Goal: Task Accomplishment & Management: Complete application form

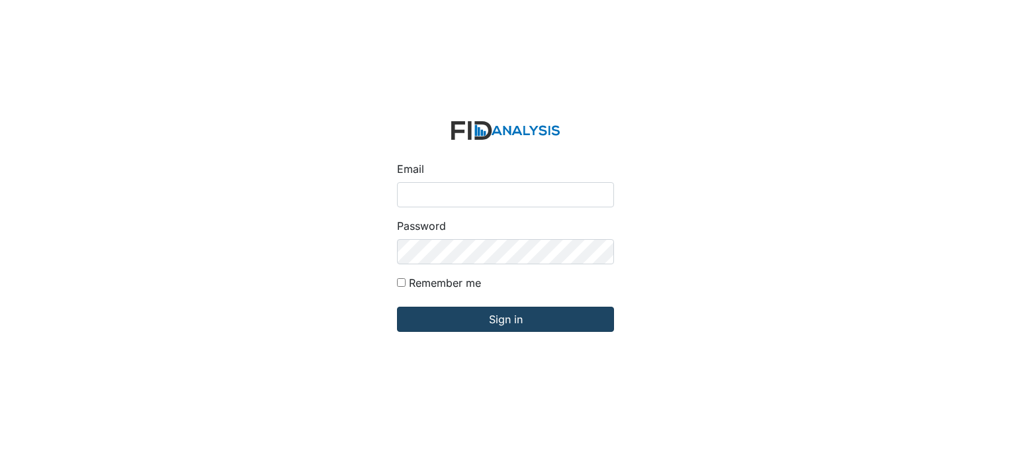
type input "[EMAIL_ADDRESS][DOMAIN_NAME]"
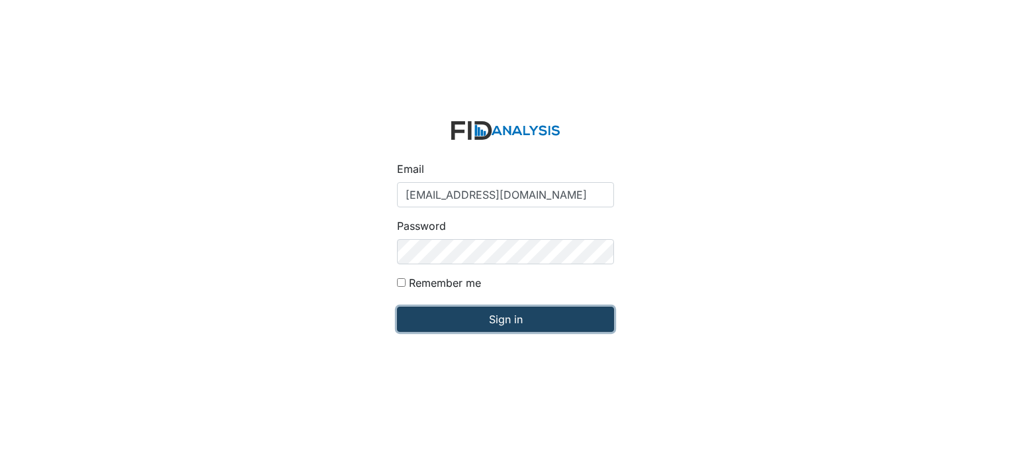
click at [504, 315] on input "Sign in" at bounding box center [505, 318] width 217 height 25
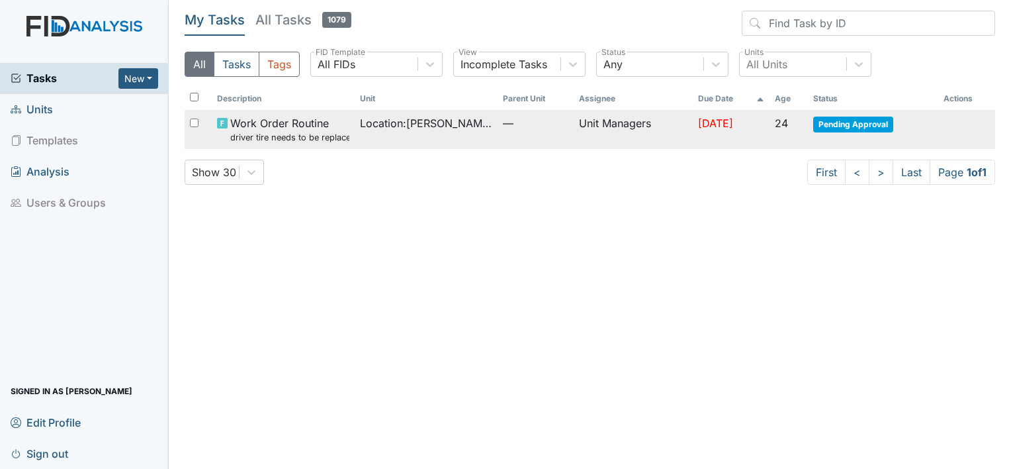
click at [840, 125] on span "Pending Approval" at bounding box center [853, 124] width 80 height 16
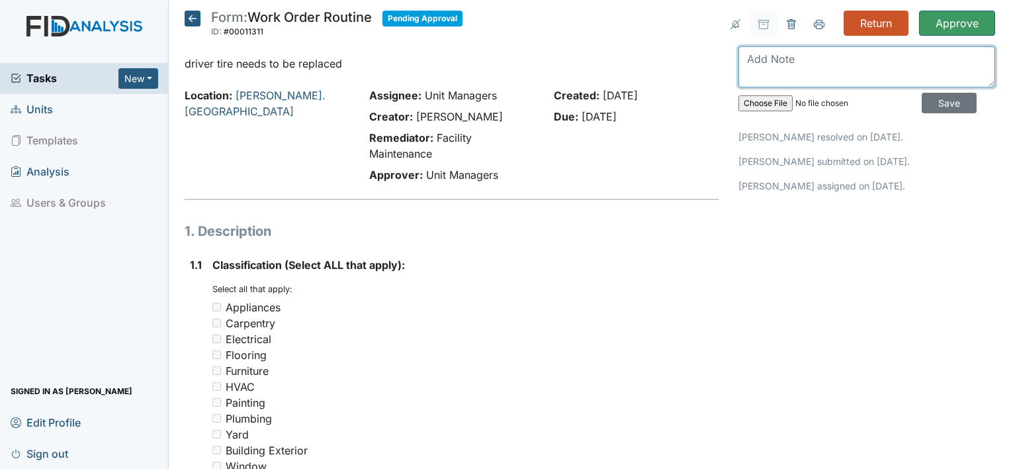
click at [837, 65] on textarea at bounding box center [867, 66] width 257 height 41
type textarea "B"
type textarea "WAS REPLACED 8/19 AND THE FRONT DRIVER TIRE AS ELL"
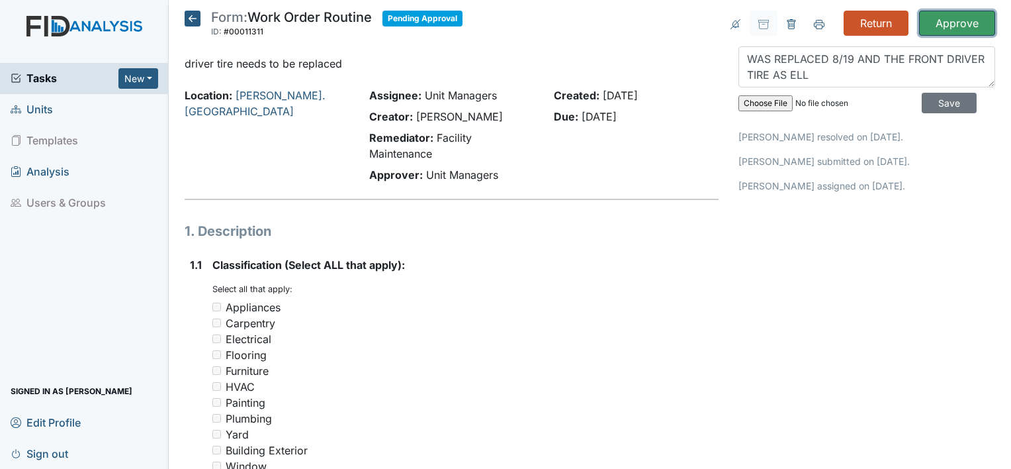
click at [954, 19] on input "Approve" at bounding box center [957, 23] width 76 height 25
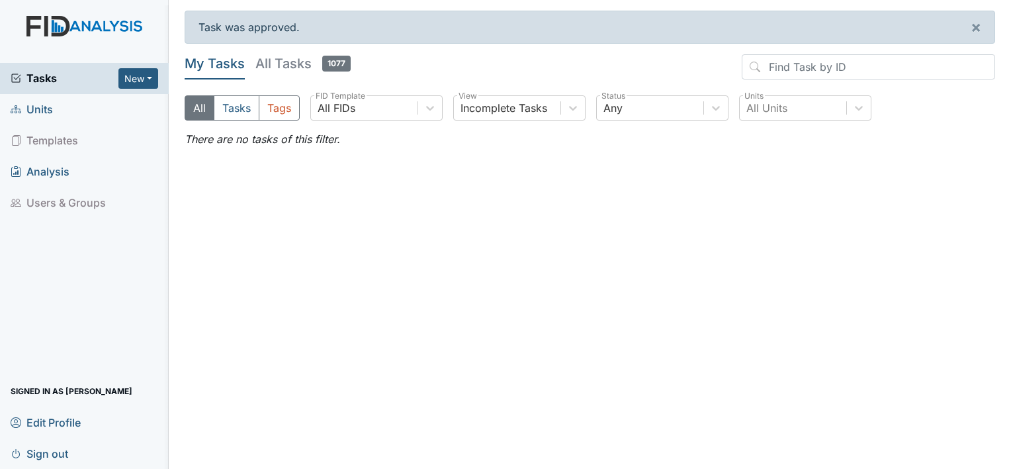
click at [42, 111] on span "Units" at bounding box center [32, 109] width 42 height 21
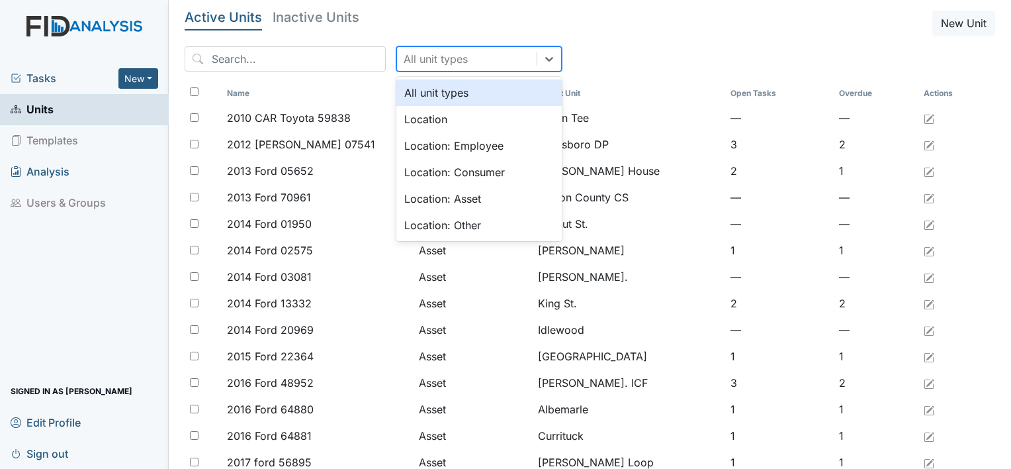
click at [404, 62] on div "All unit types" at bounding box center [436, 59] width 64 height 16
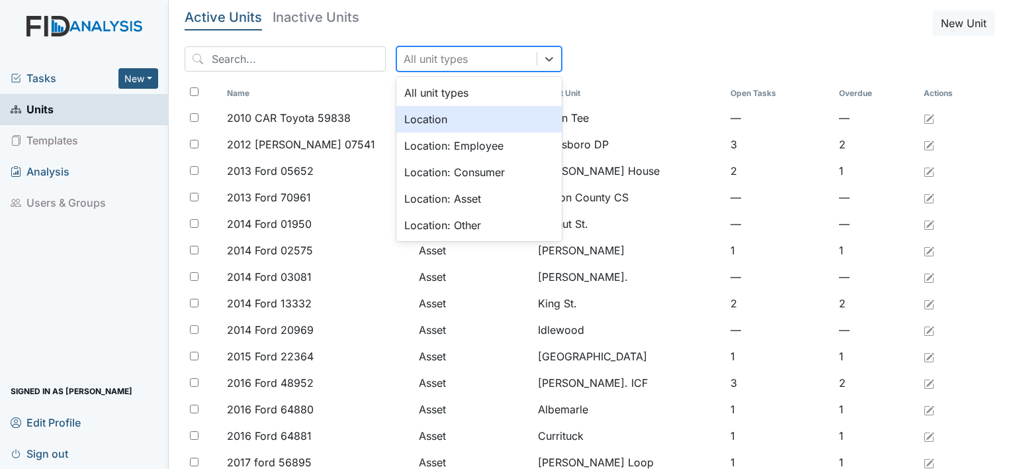
click at [411, 118] on div "Location" at bounding box center [478, 119] width 165 height 26
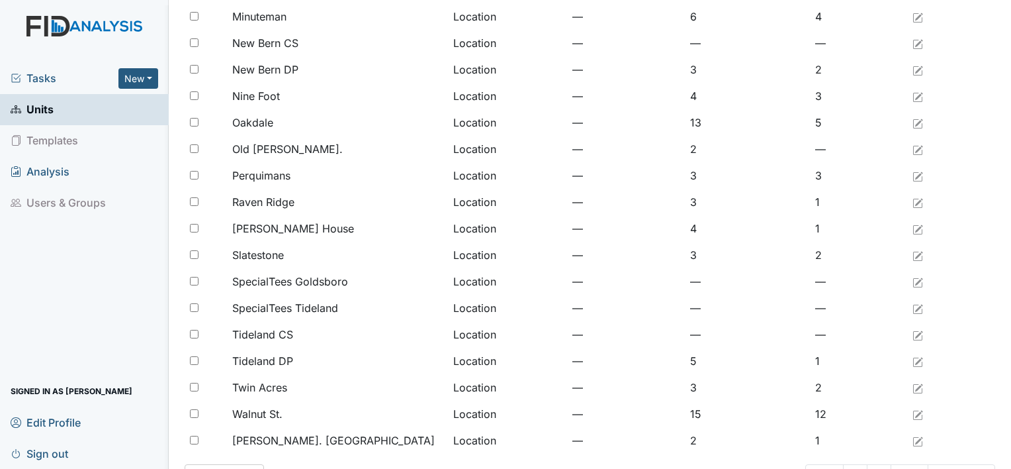
scroll to position [1016, 0]
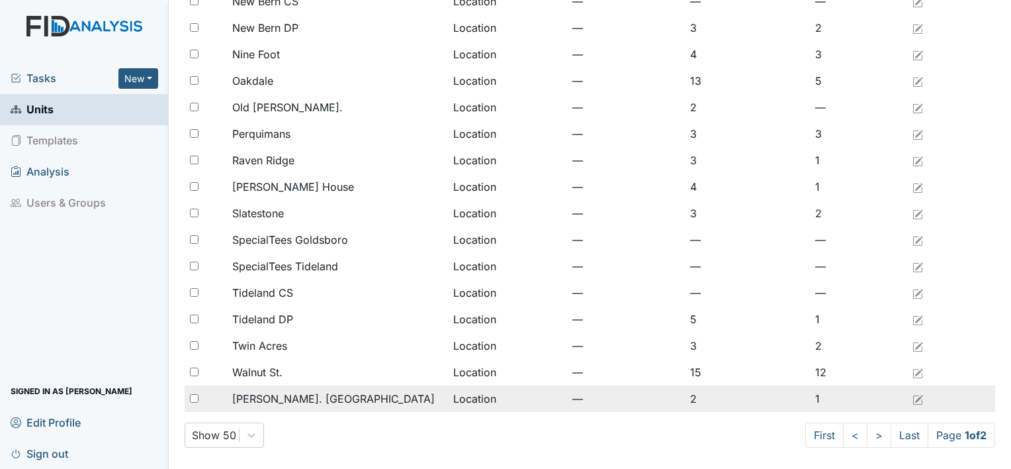
click at [266, 401] on span "[PERSON_NAME]. [GEOGRAPHIC_DATA]" at bounding box center [333, 398] width 203 height 16
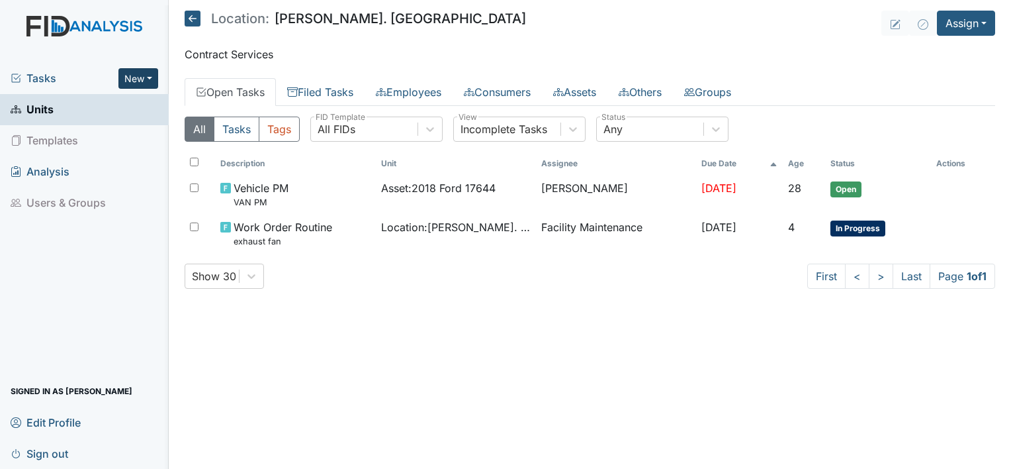
click at [128, 81] on button "New" at bounding box center [138, 78] width 40 height 21
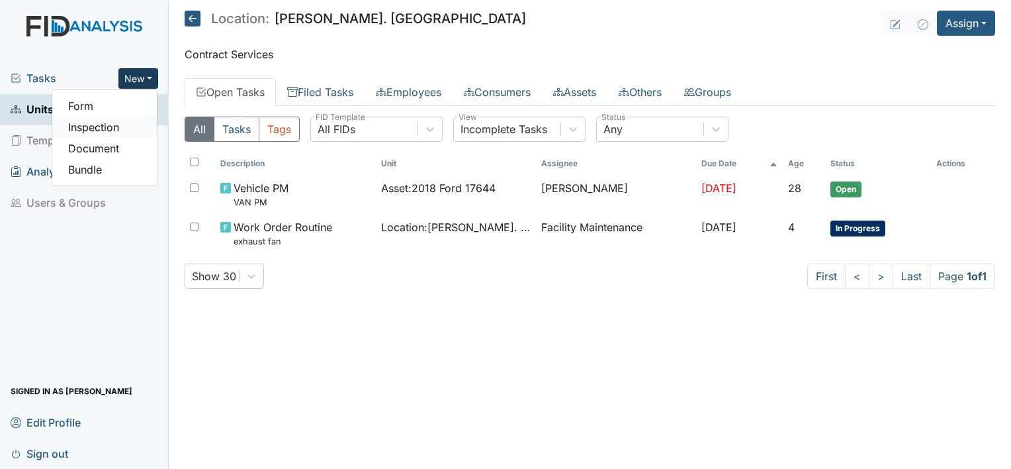
click at [109, 128] on link "Inspection" at bounding box center [104, 126] width 105 height 21
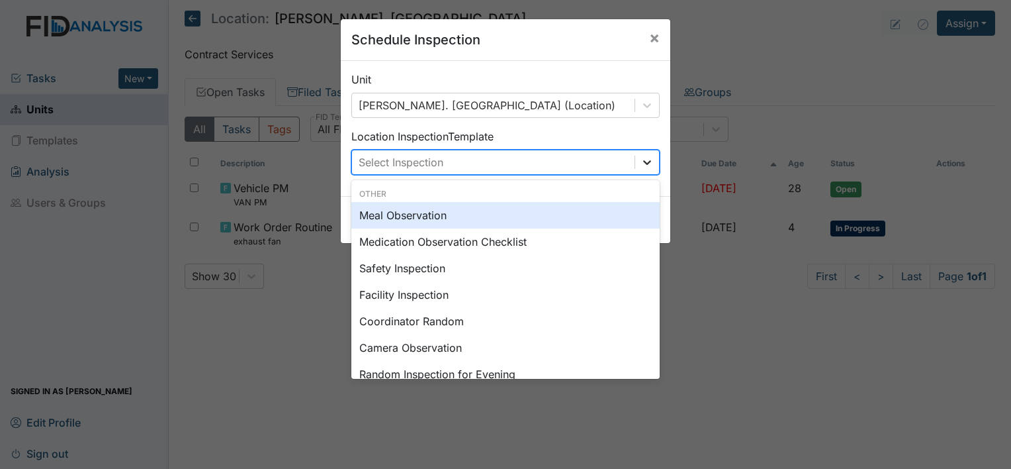
click at [641, 163] on icon at bounding box center [647, 162] width 13 height 13
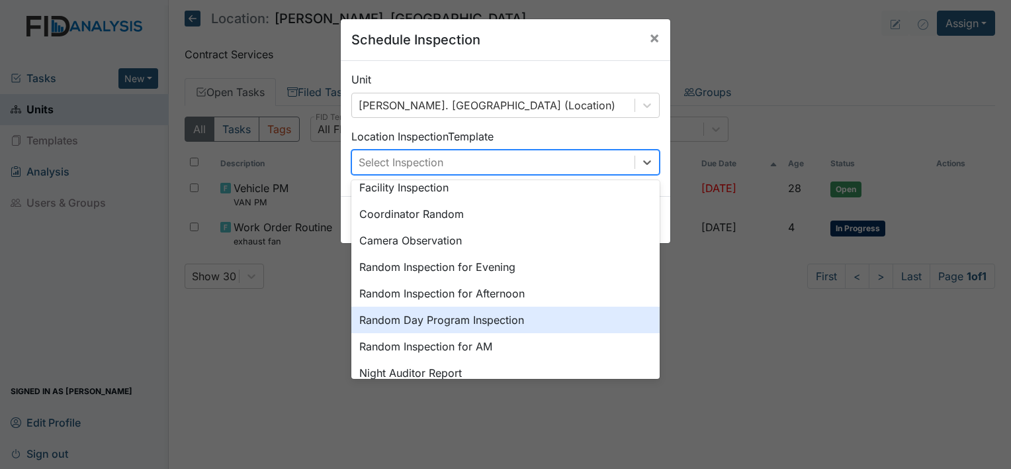
scroll to position [54, 0]
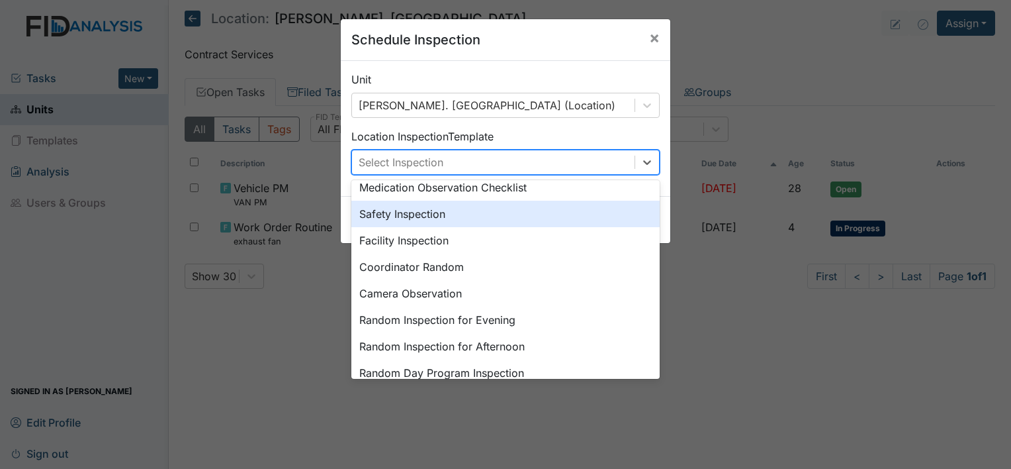
click at [467, 209] on div "Safety Inspection" at bounding box center [505, 214] width 308 height 26
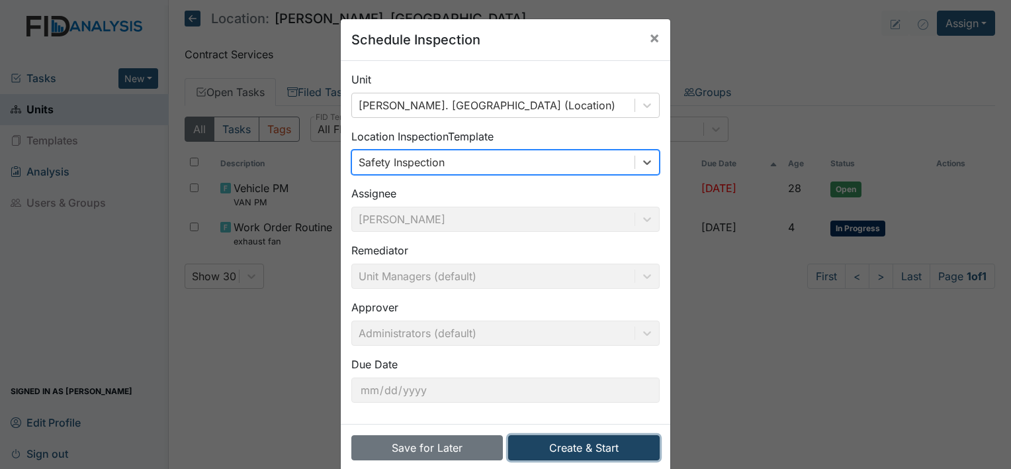
click at [551, 451] on button "Create & Start" at bounding box center [584, 447] width 152 height 25
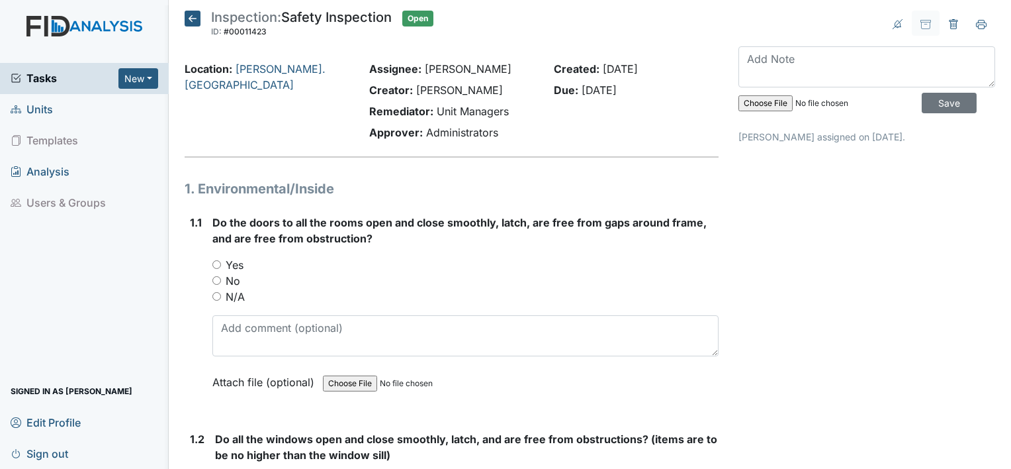
click at [214, 266] on input "Yes" at bounding box center [216, 264] width 9 height 9
radio input "true"
click at [212, 276] on input "No" at bounding box center [216, 280] width 9 height 9
radio input "true"
click at [212, 292] on input "N/A" at bounding box center [216, 296] width 9 height 9
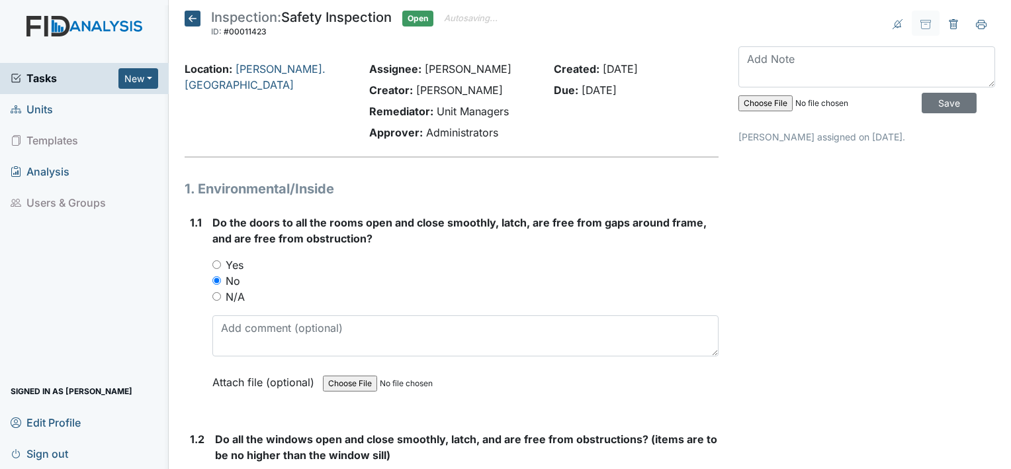
radio input "true"
click at [212, 260] on input "Yes" at bounding box center [216, 264] width 9 height 9
radio input "true"
click at [212, 276] on input "No" at bounding box center [216, 280] width 9 height 9
radio input "true"
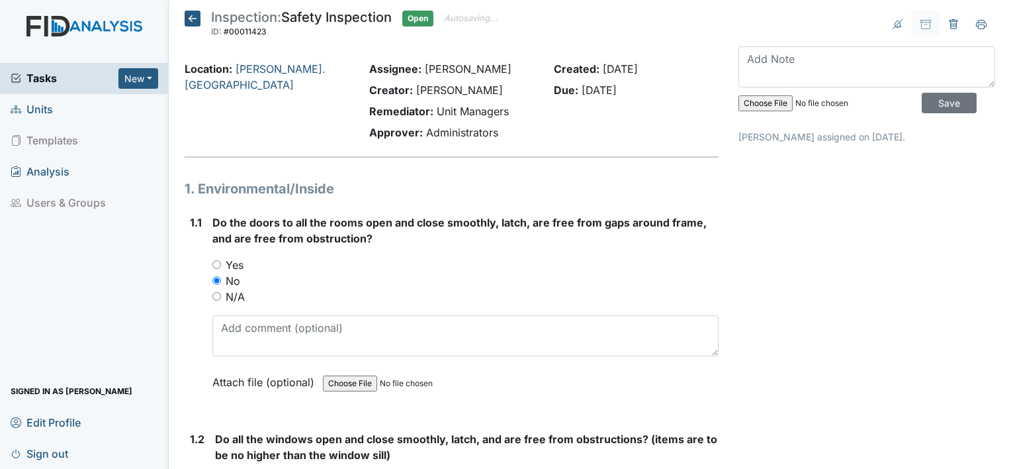
click at [212, 292] on input "N/A" at bounding box center [216, 296] width 9 height 9
radio input "true"
click at [212, 260] on input "Yes" at bounding box center [216, 264] width 9 height 9
radio input "true"
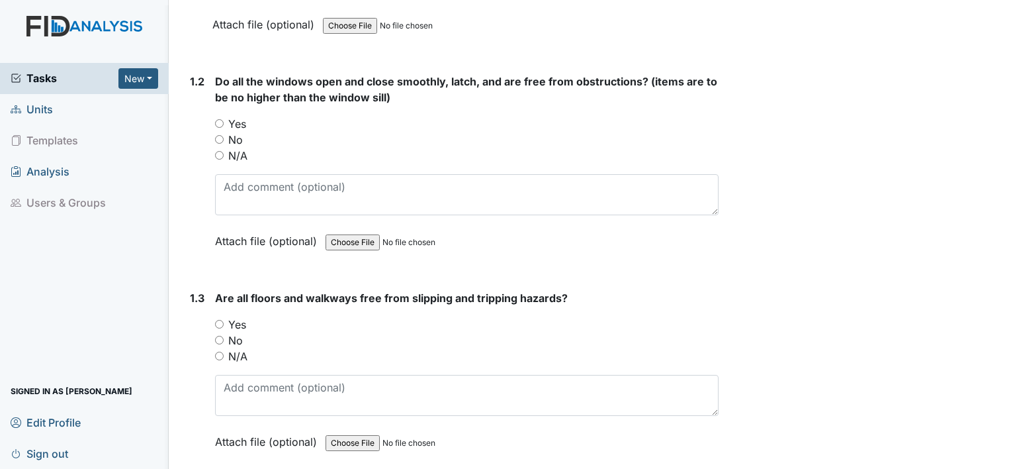
scroll to position [371, 0]
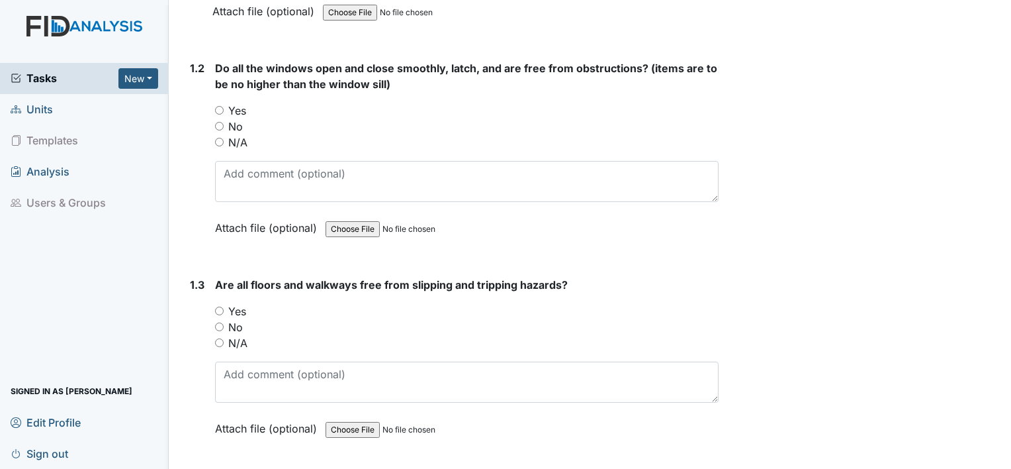
click at [222, 106] on input "Yes" at bounding box center [219, 110] width 9 height 9
radio input "true"
click at [216, 310] on input "Yes" at bounding box center [219, 310] width 9 height 9
radio input "true"
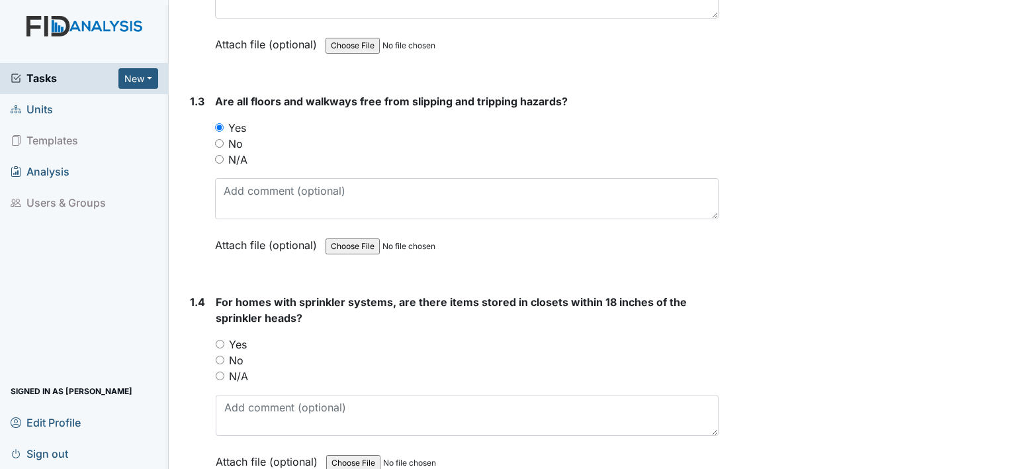
scroll to position [556, 0]
click at [218, 338] on input "Yes" at bounding box center [220, 342] width 9 height 9
radio input "true"
click at [219, 370] on input "N/A" at bounding box center [220, 373] width 9 height 9
radio input "true"
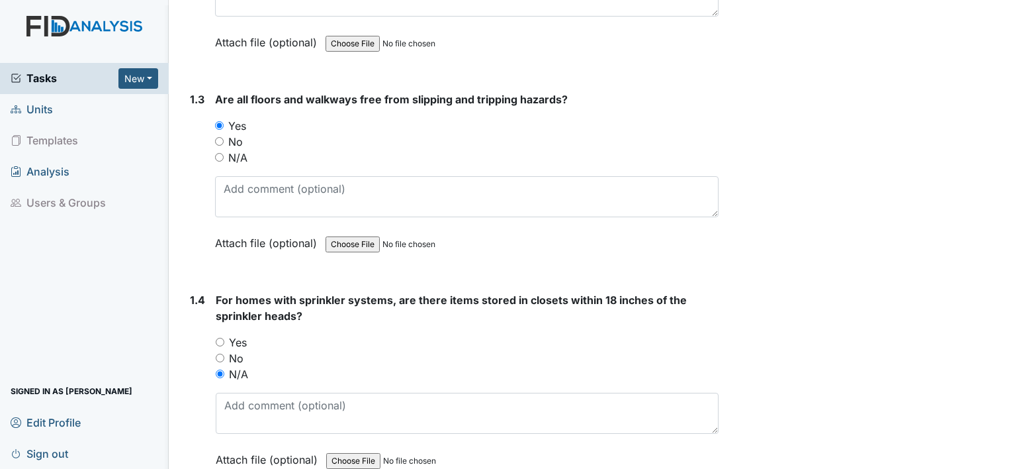
click at [216, 338] on input "Yes" at bounding box center [220, 342] width 9 height 9
radio input "true"
click at [216, 353] on input "No" at bounding box center [220, 357] width 9 height 9
radio input "true"
click at [216, 369] on input "N/A" at bounding box center [220, 373] width 9 height 9
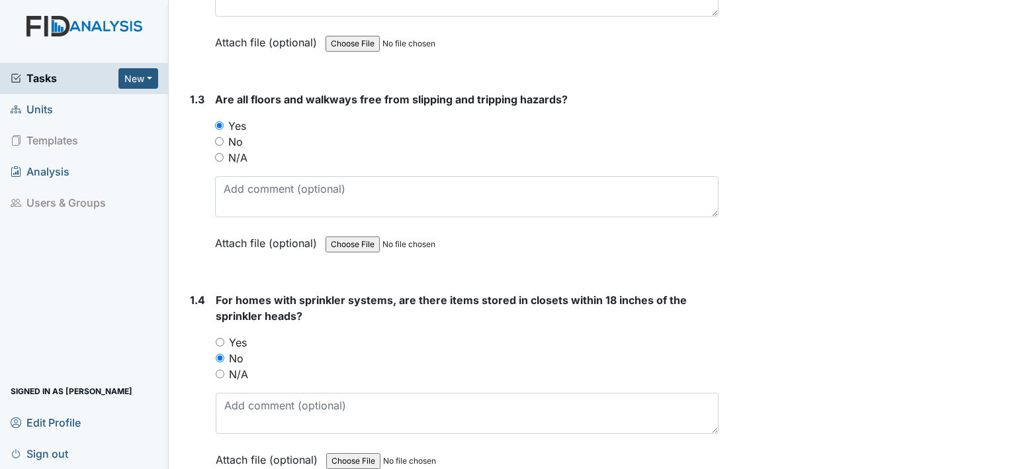
radio input "true"
click at [216, 338] on input "Yes" at bounding box center [220, 342] width 9 height 9
radio input "true"
click at [216, 353] on input "No" at bounding box center [220, 357] width 9 height 9
radio input "true"
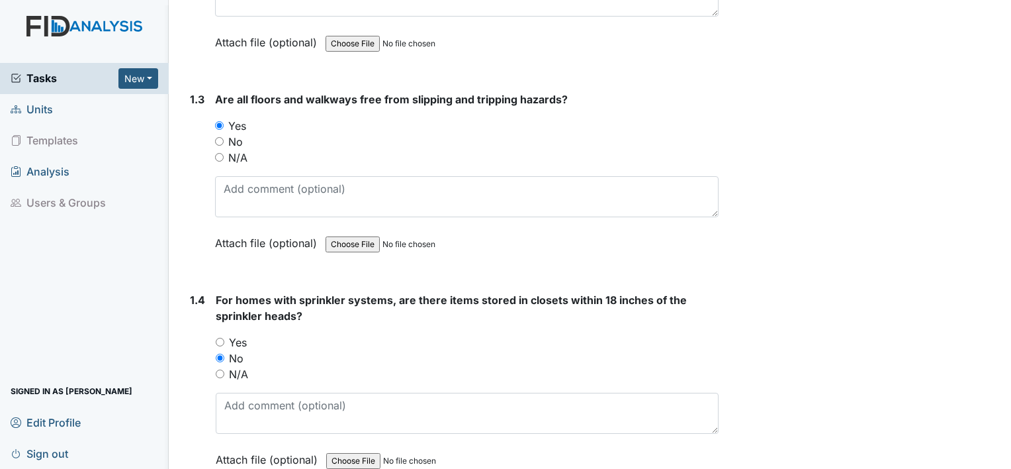
click at [216, 369] on input "N/A" at bounding box center [220, 373] width 9 height 9
radio input "true"
click at [216, 338] on input "Yes" at bounding box center [220, 342] width 9 height 9
radio input "true"
click at [216, 353] on input "No" at bounding box center [220, 357] width 9 height 9
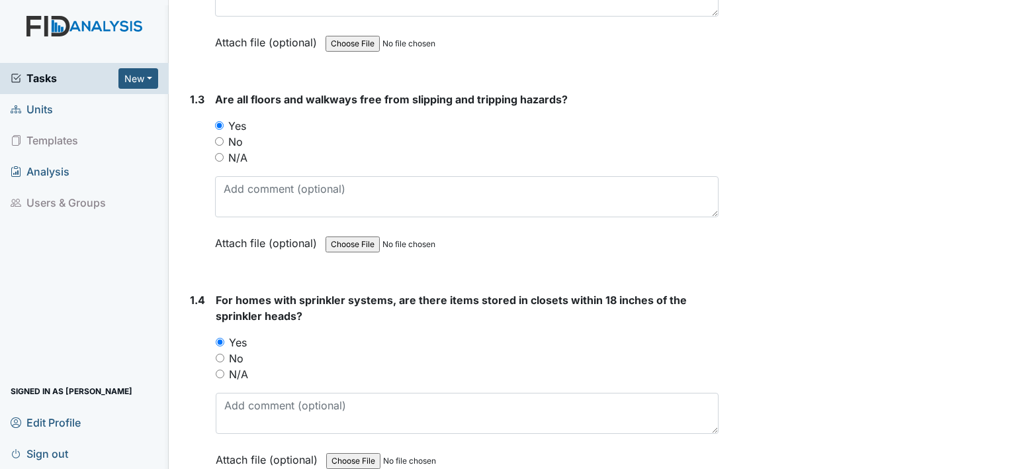
radio input "true"
click at [216, 369] on input "N/A" at bounding box center [220, 373] width 9 height 9
radio input "true"
click at [216, 338] on input "Yes" at bounding box center [220, 342] width 9 height 9
radio input "true"
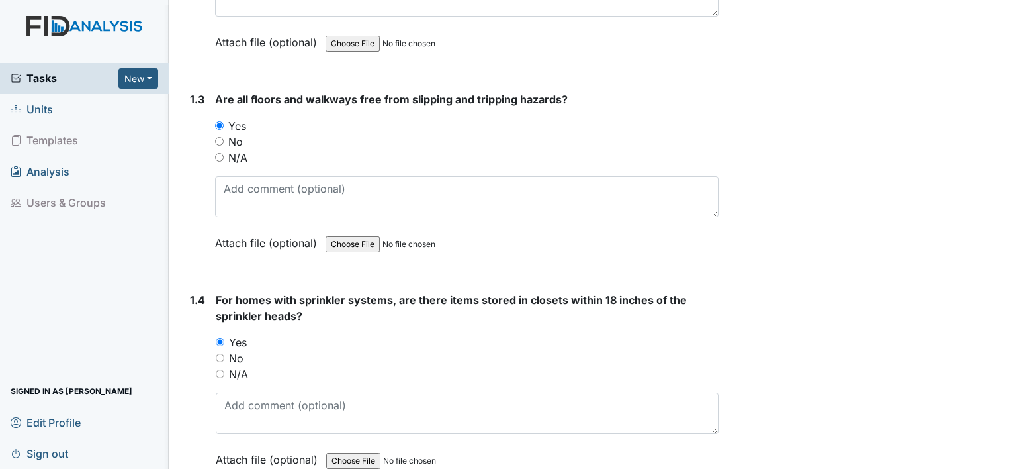
click at [216, 353] on input "No" at bounding box center [220, 357] width 9 height 9
radio input "true"
click at [216, 369] on input "N/A" at bounding box center [220, 373] width 9 height 9
radio input "true"
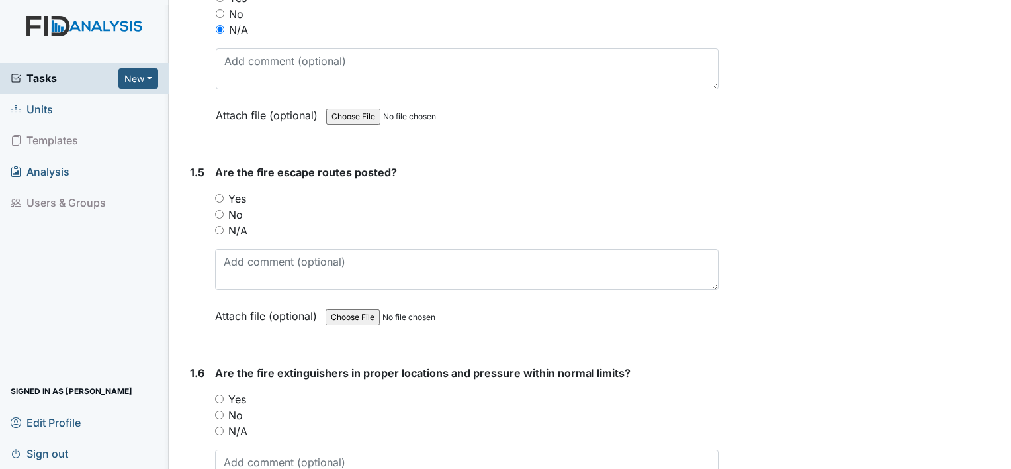
scroll to position [929, 0]
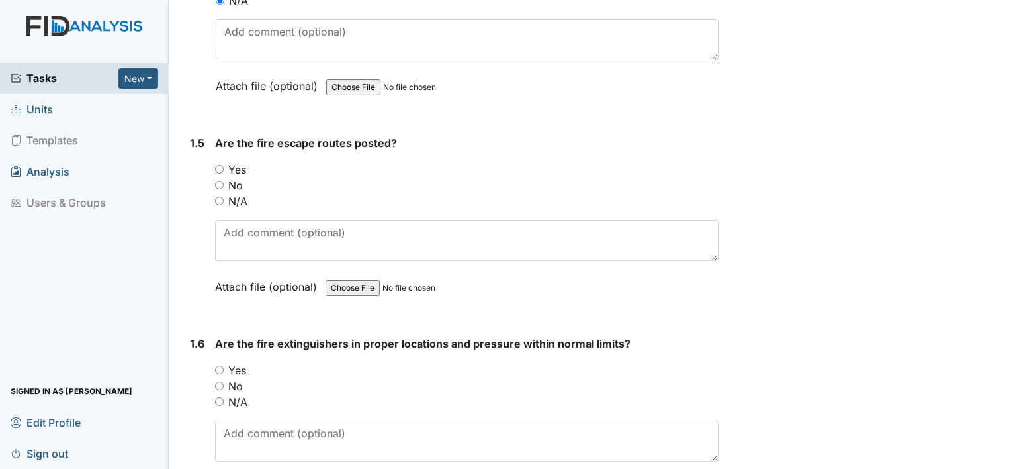
click at [219, 165] on input "Yes" at bounding box center [219, 169] width 9 height 9
radio input "true"
click at [216, 365] on input "Yes" at bounding box center [219, 369] width 9 height 9
radio input "true"
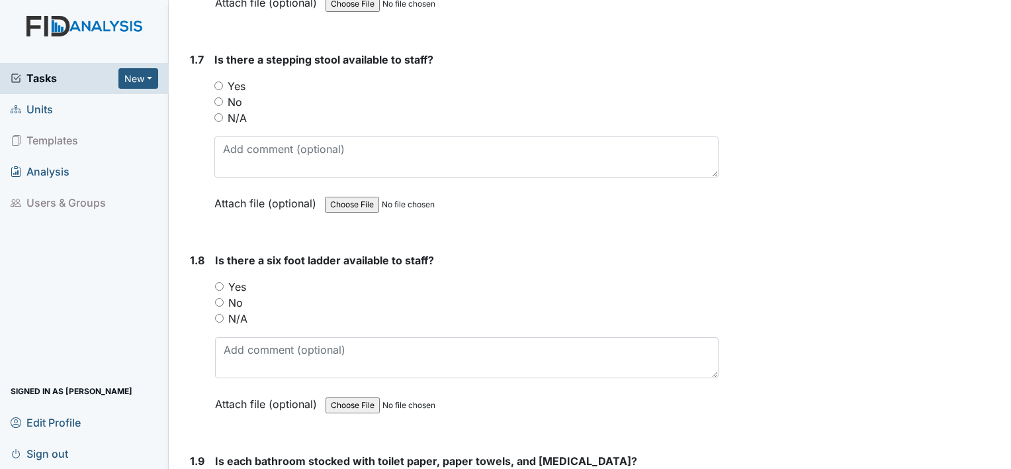
scroll to position [1441, 0]
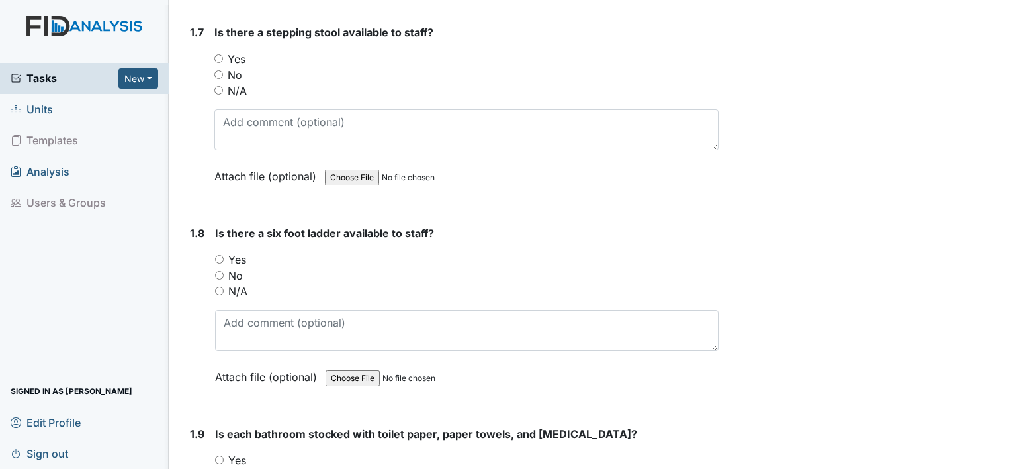
click at [220, 54] on input "Yes" at bounding box center [218, 58] width 9 height 9
radio input "true"
click at [217, 251] on div "Yes" at bounding box center [467, 259] width 504 height 16
click at [217, 256] on input "Yes" at bounding box center [219, 259] width 9 height 9
radio input "true"
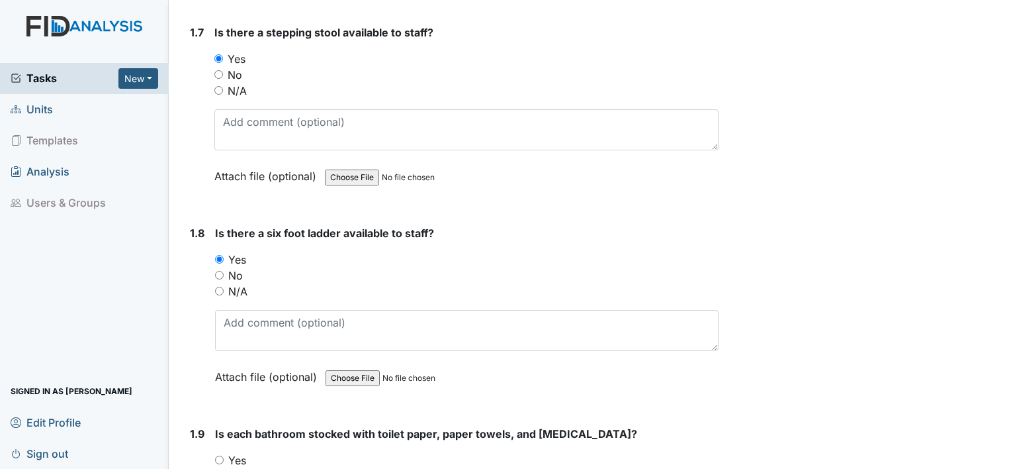
click at [995, 458] on main "Inspection: Safety Inspection ID: #00011423 Open Autosaving... Location: Wickha…" at bounding box center [590, 234] width 842 height 469
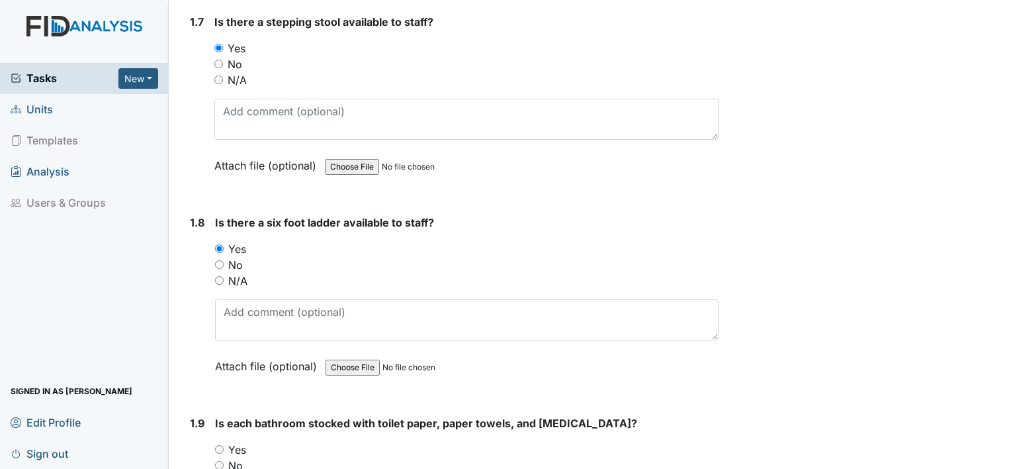
click at [995, 458] on main "Inspection: Safety Inspection ID: #00011423 Open Autosaving... Location: Wickha…" at bounding box center [590, 234] width 842 height 469
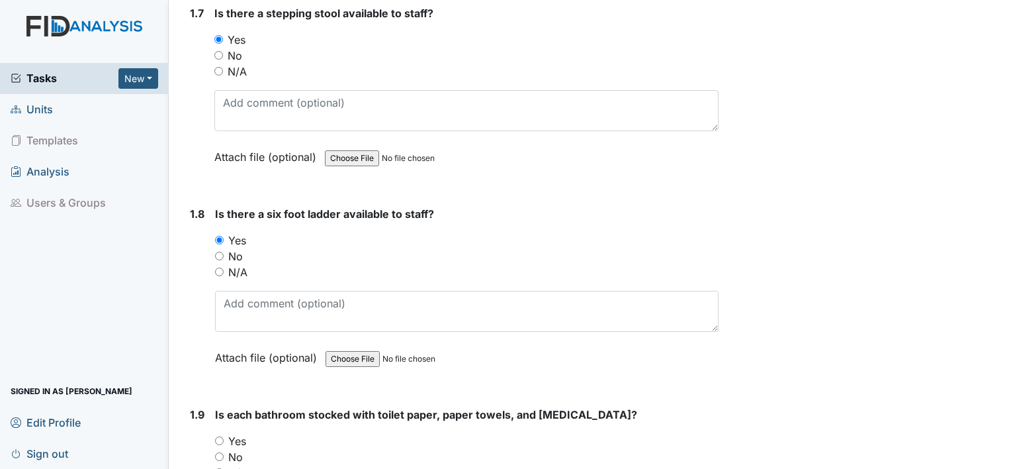
click at [995, 458] on main "Inspection: Safety Inspection ID: #00011423 Open Autosaving... Location: Wickha…" at bounding box center [590, 234] width 842 height 469
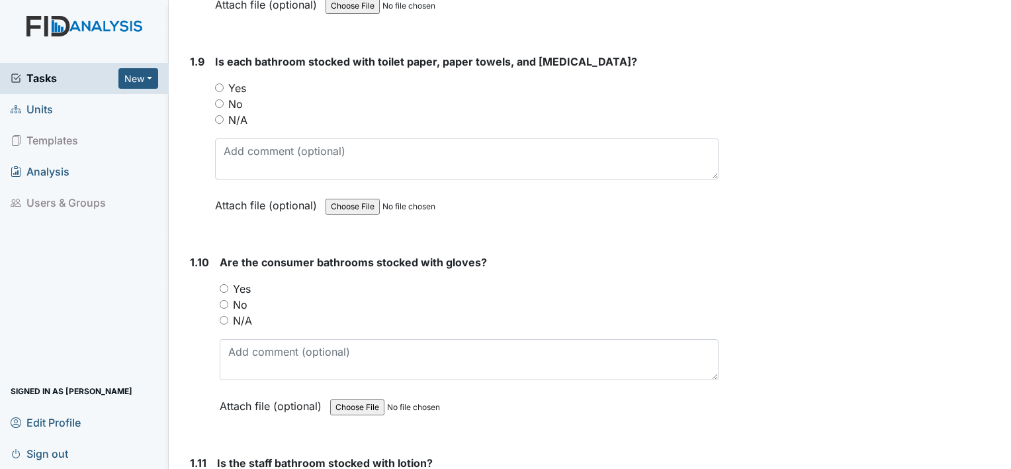
scroll to position [1839, 0]
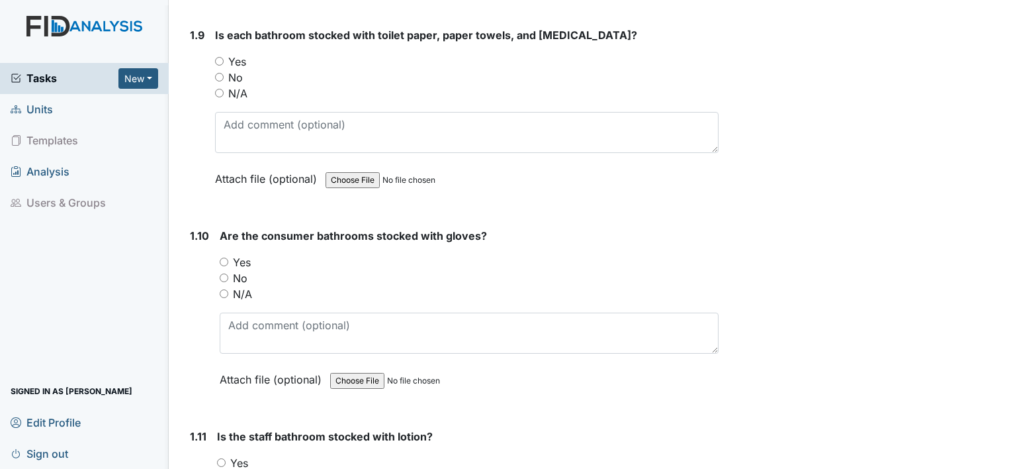
click at [218, 57] on input "Yes" at bounding box center [219, 61] width 9 height 9
radio input "true"
click at [216, 251] on div "1.10 Are the consumer bathrooms stocked with gloves? You must select one of the…" at bounding box center [452, 317] width 534 height 179
click at [220, 257] on input "Yes" at bounding box center [224, 261] width 9 height 9
radio input "true"
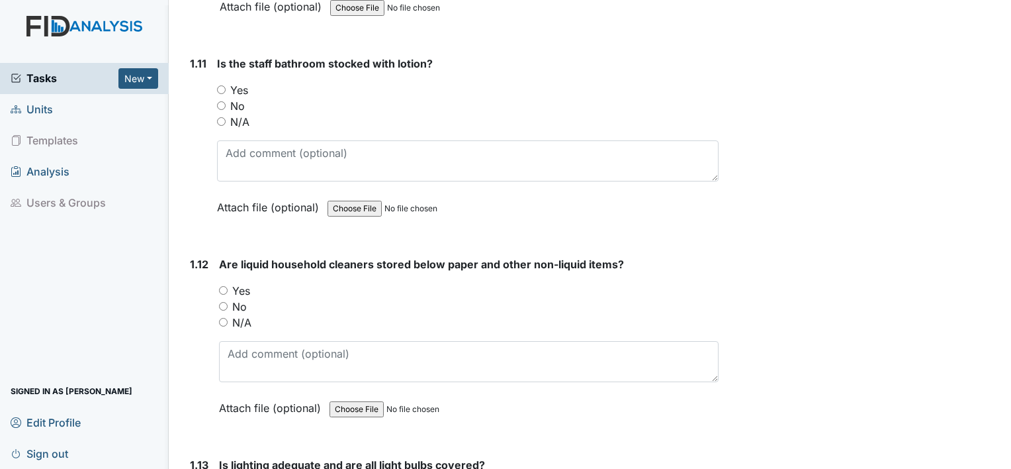
scroll to position [2218, 0]
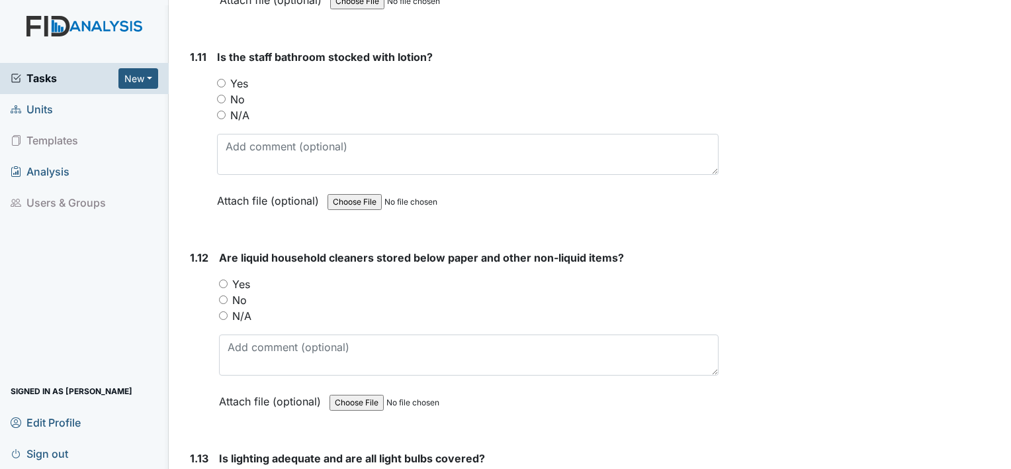
drag, startPoint x: 1006, startPoint y: 459, endPoint x: 222, endPoint y: 73, distance: 873.4
click at [222, 79] on input "Yes" at bounding box center [221, 83] width 9 height 9
radio input "true"
click at [223, 279] on input "Yes" at bounding box center [223, 283] width 9 height 9
radio input "true"
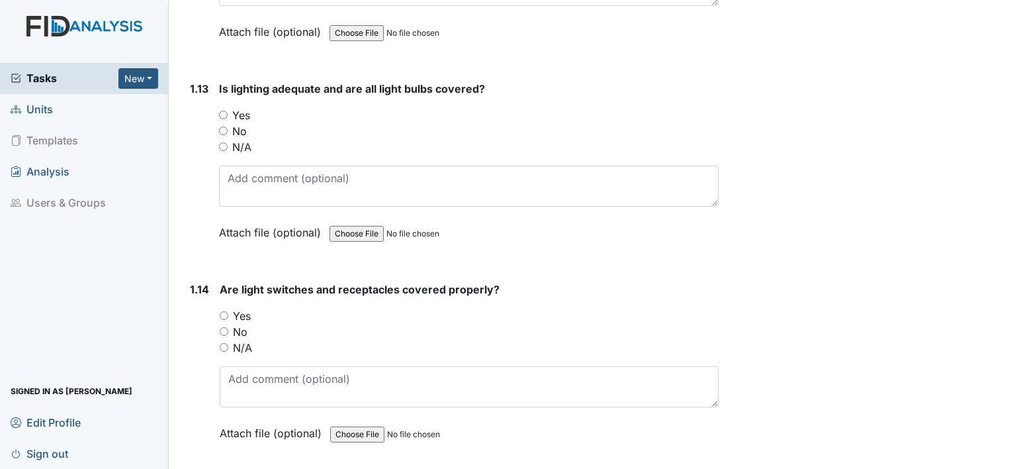
scroll to position [2589, 0]
click at [222, 109] on input "Yes" at bounding box center [223, 113] width 9 height 9
radio input "true"
click at [222, 310] on input "Yes" at bounding box center [224, 314] width 9 height 9
radio input "true"
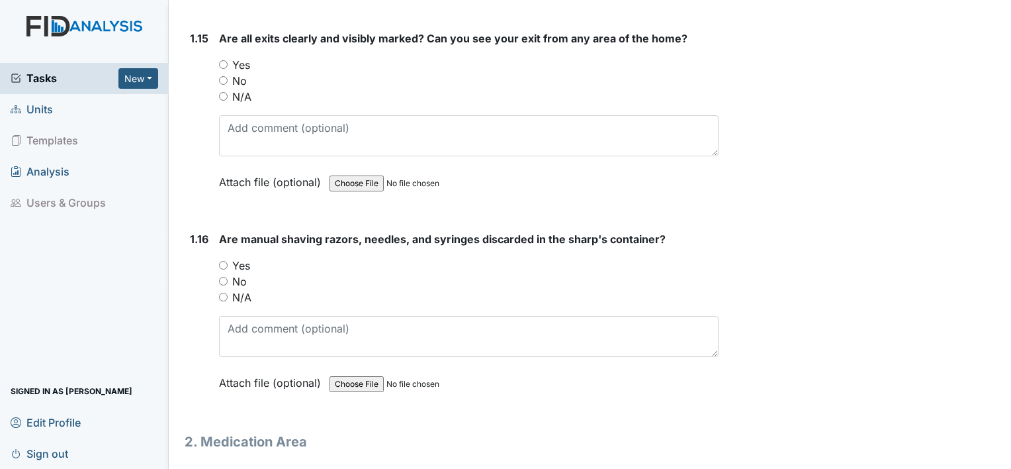
scroll to position [3039, 0]
click at [220, 60] on input "Yes" at bounding box center [223, 64] width 9 height 9
radio input "true"
click at [223, 261] on input "Yes" at bounding box center [223, 265] width 9 height 9
radio input "true"
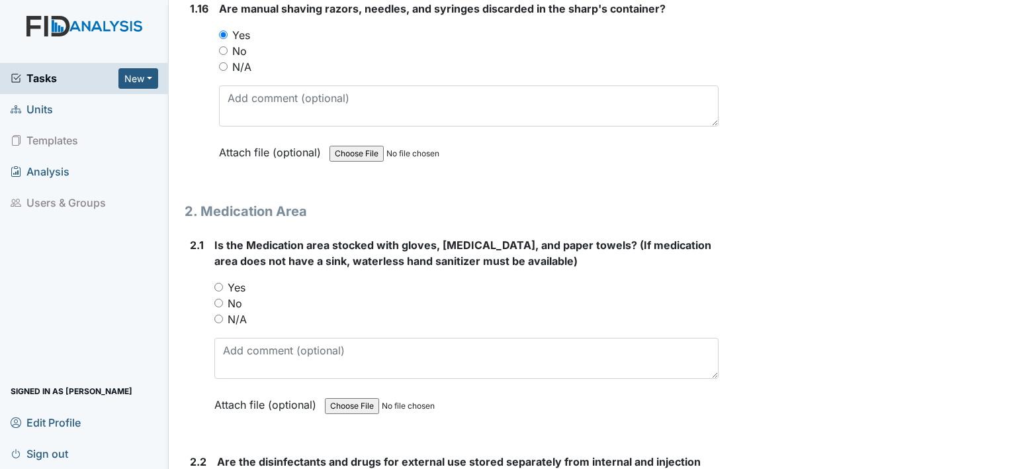
scroll to position [3277, 0]
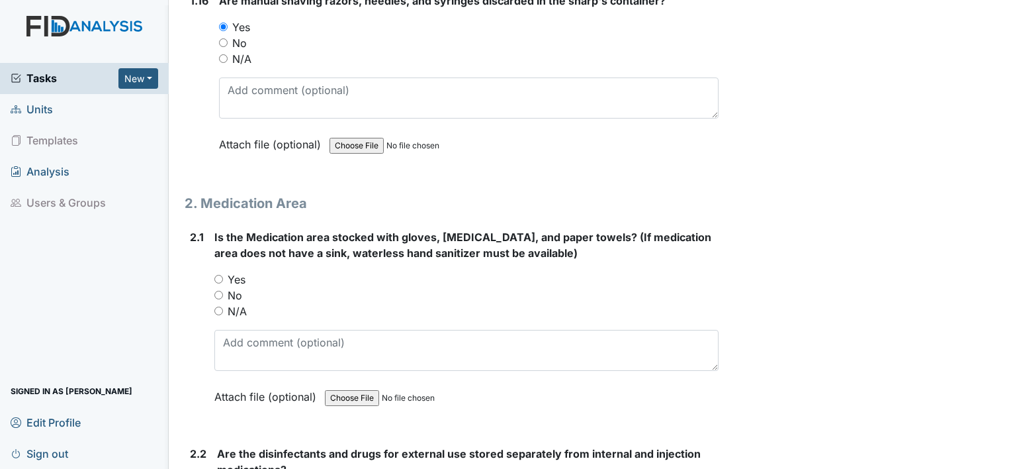
click at [216, 275] on input "Yes" at bounding box center [218, 279] width 9 height 9
radio input "true"
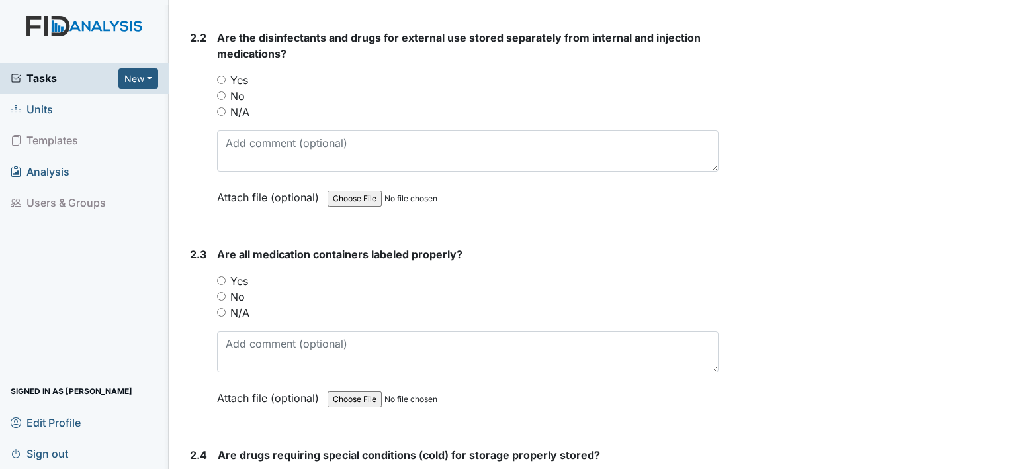
scroll to position [3701, 0]
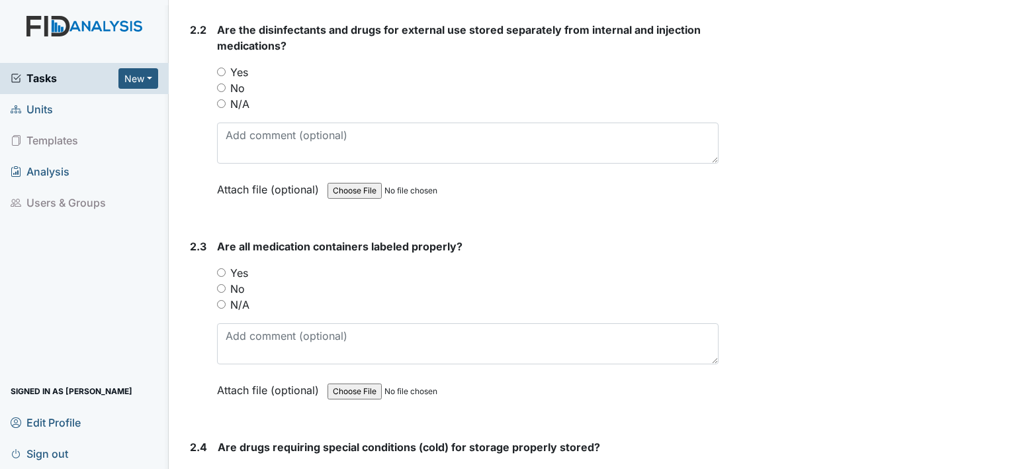
click at [220, 68] on input "Yes" at bounding box center [221, 72] width 9 height 9
radio input "true"
click at [229, 281] on div "No" at bounding box center [468, 289] width 502 height 16
click at [221, 268] on input "Yes" at bounding box center [221, 272] width 9 height 9
radio input "true"
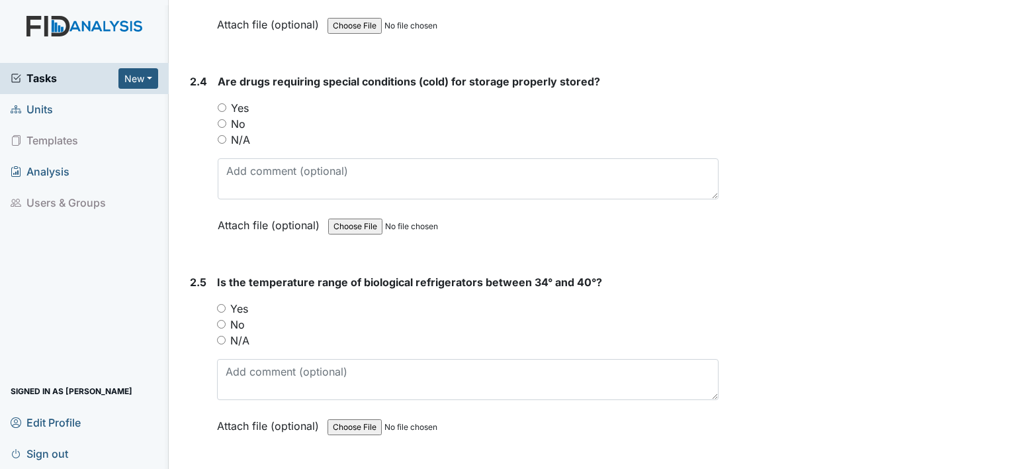
scroll to position [4071, 0]
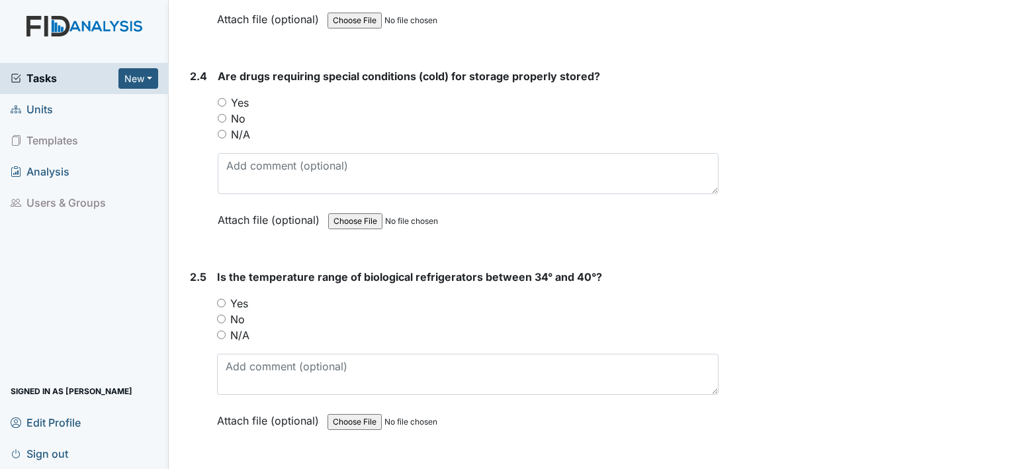
click at [220, 98] on input "Yes" at bounding box center [222, 102] width 9 height 9
radio input "true"
click at [222, 311] on div "No" at bounding box center [468, 319] width 502 height 16
click at [222, 298] on input "Yes" at bounding box center [221, 302] width 9 height 9
radio input "true"
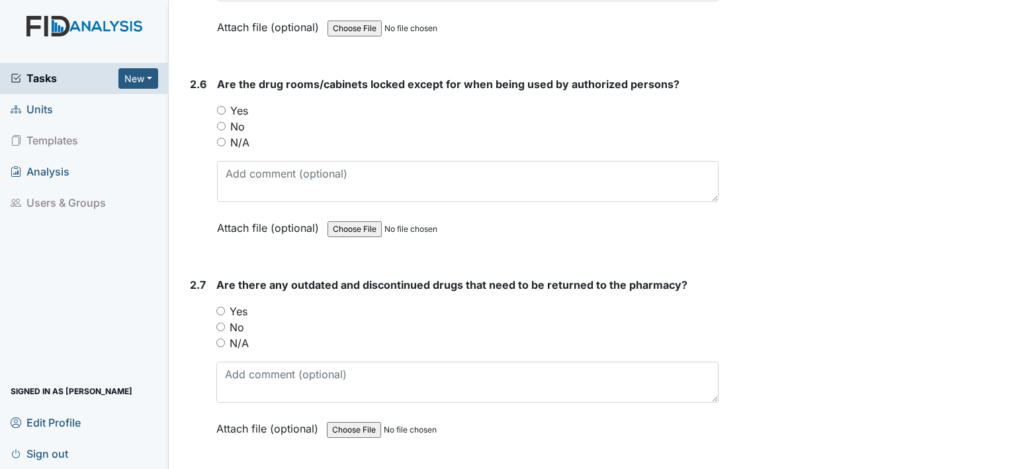
scroll to position [4468, 0]
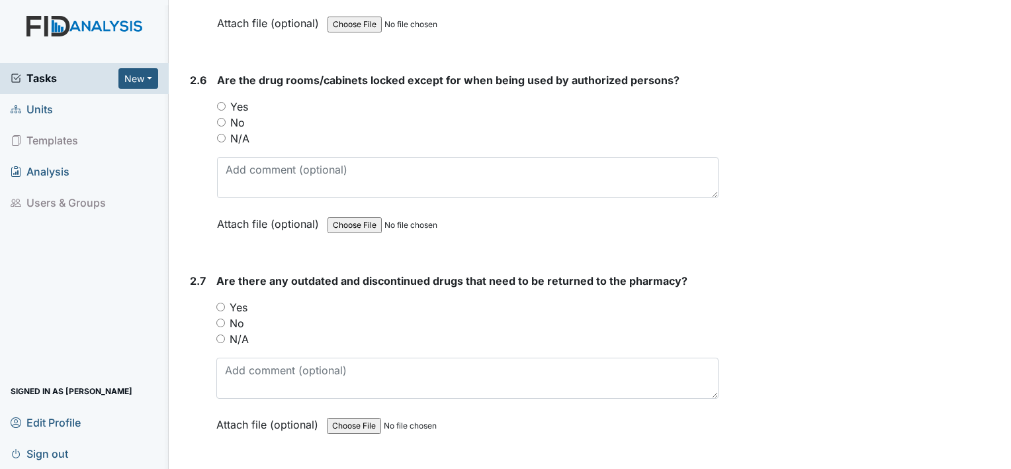
click at [220, 102] on input "Yes" at bounding box center [221, 106] width 9 height 9
radio input "true"
click at [220, 302] on input "Yes" at bounding box center [220, 306] width 9 height 9
radio input "true"
click at [222, 318] on input "No" at bounding box center [220, 322] width 9 height 9
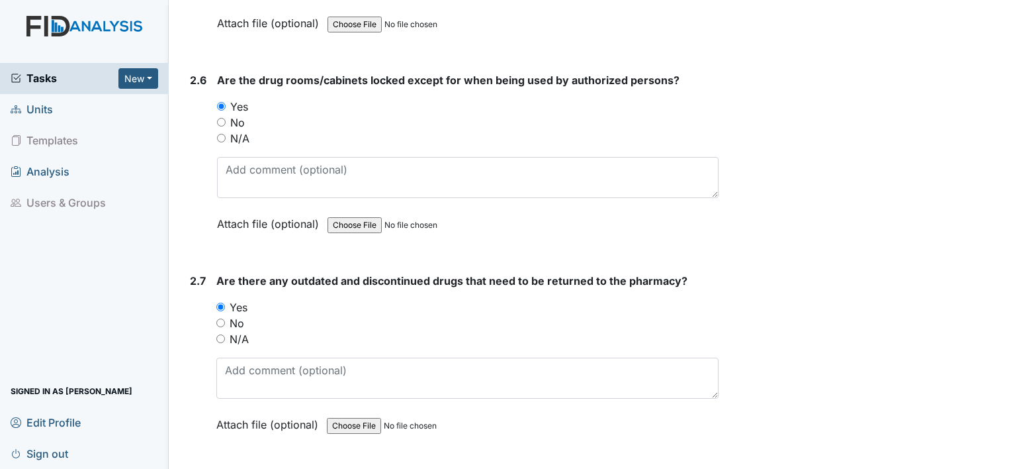
radio input "true"
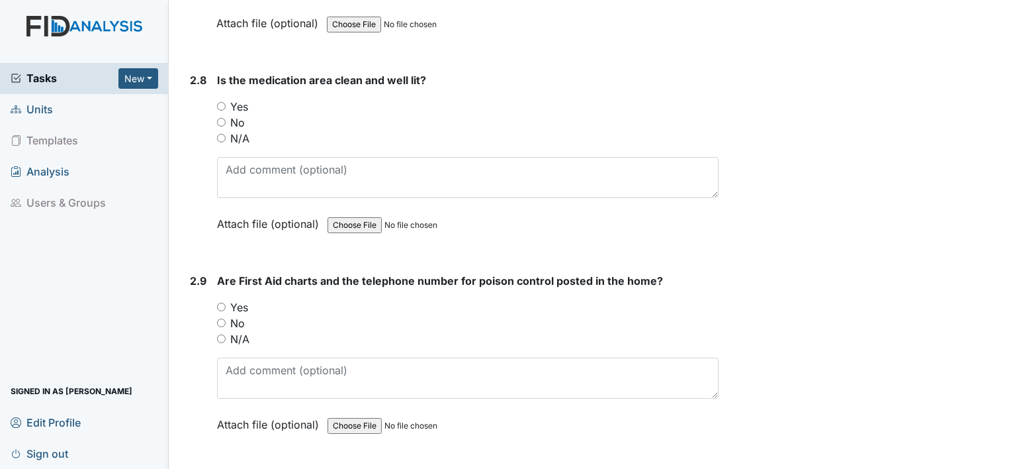
scroll to position [4892, 0]
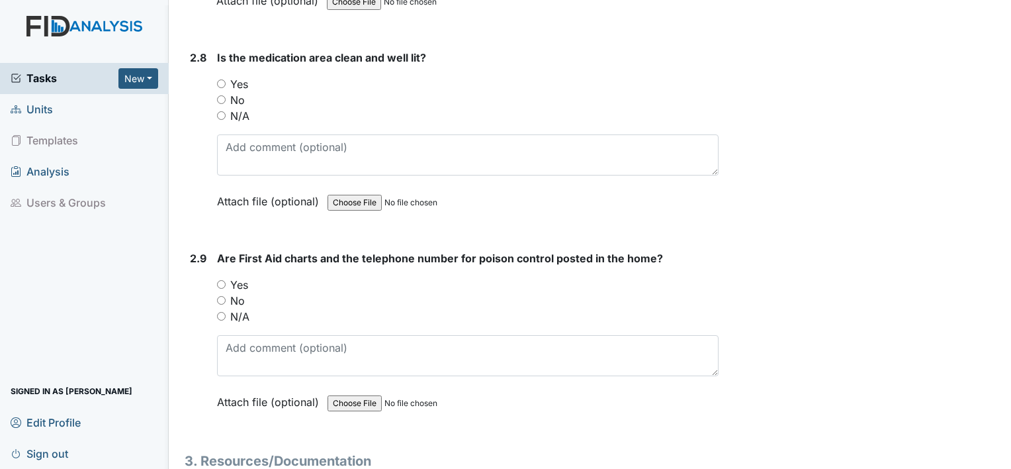
click at [220, 79] on input "Yes" at bounding box center [221, 83] width 9 height 9
radio input "true"
click at [221, 280] on input "Yes" at bounding box center [221, 284] width 9 height 9
radio input "true"
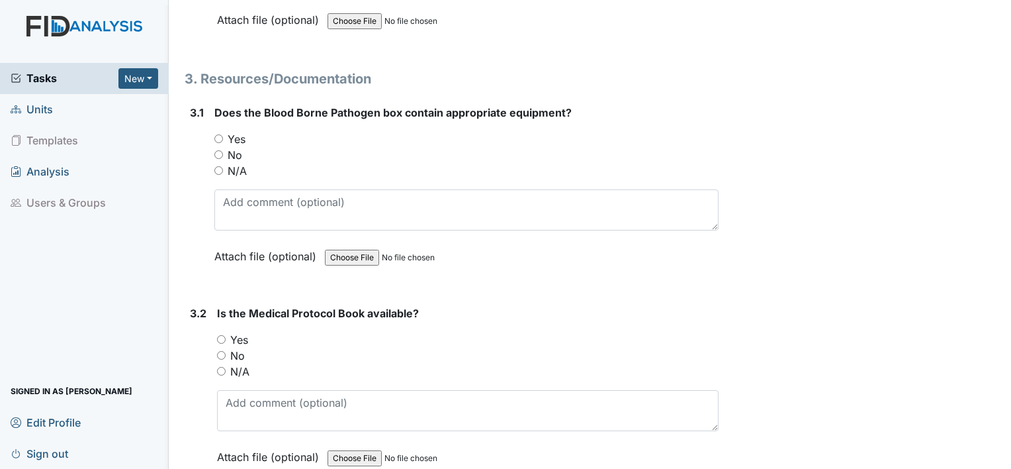
scroll to position [5289, 0]
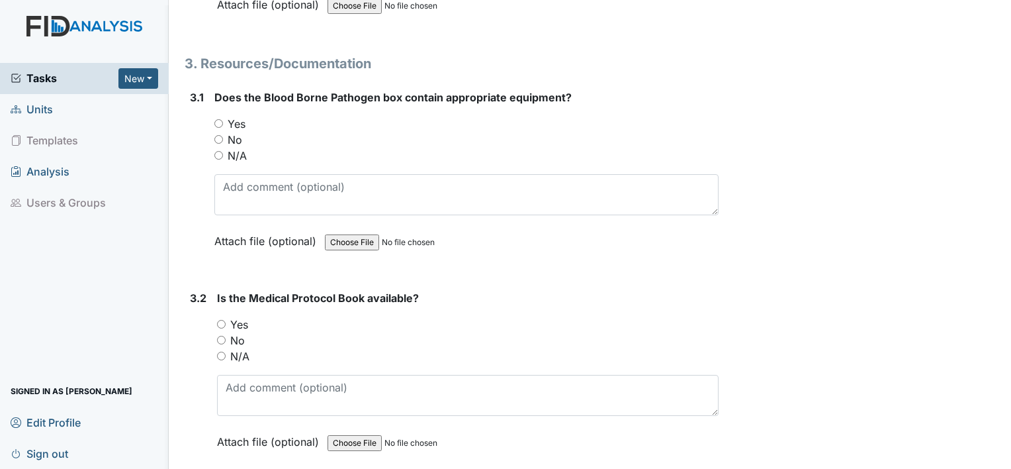
click at [217, 119] on input "Yes" at bounding box center [218, 123] width 9 height 9
radio input "true"
click at [221, 320] on input "Yes" at bounding box center [221, 324] width 9 height 9
radio input "true"
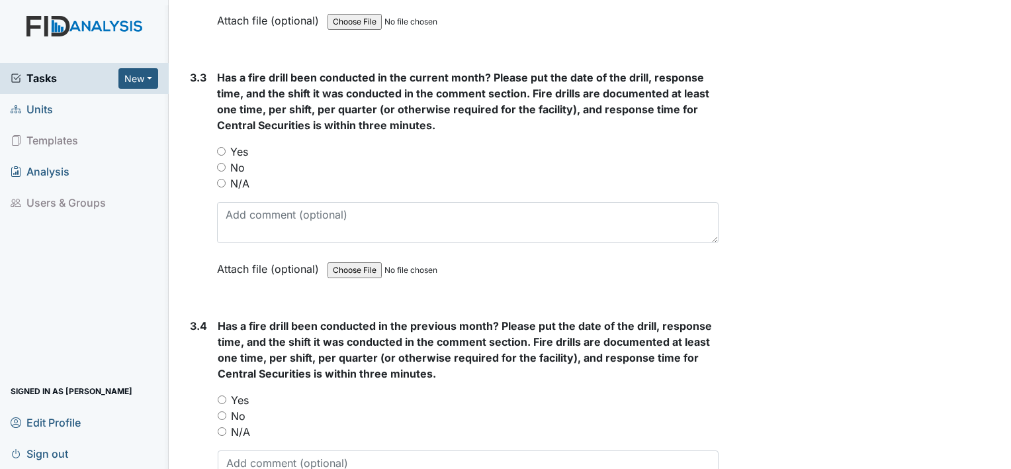
scroll to position [5713, 0]
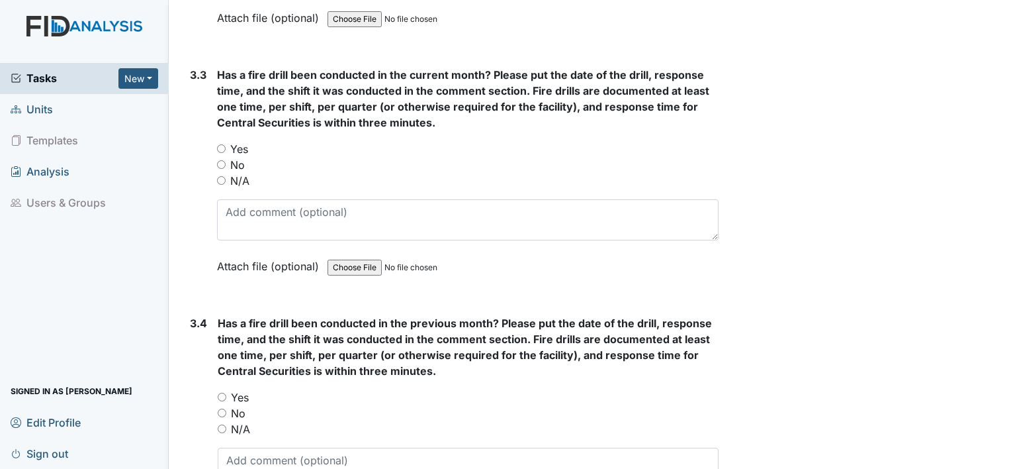
click at [220, 144] on input "Yes" at bounding box center [221, 148] width 9 height 9
radio input "true"
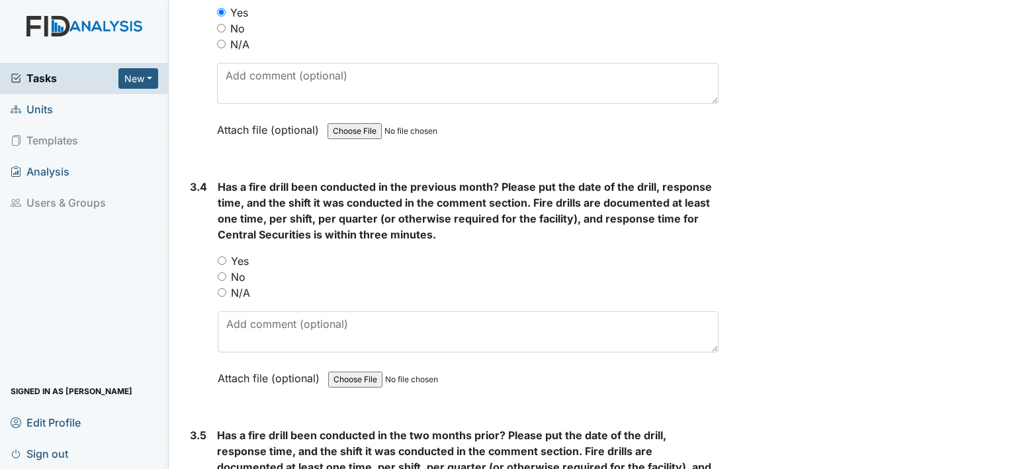
scroll to position [5871, 0]
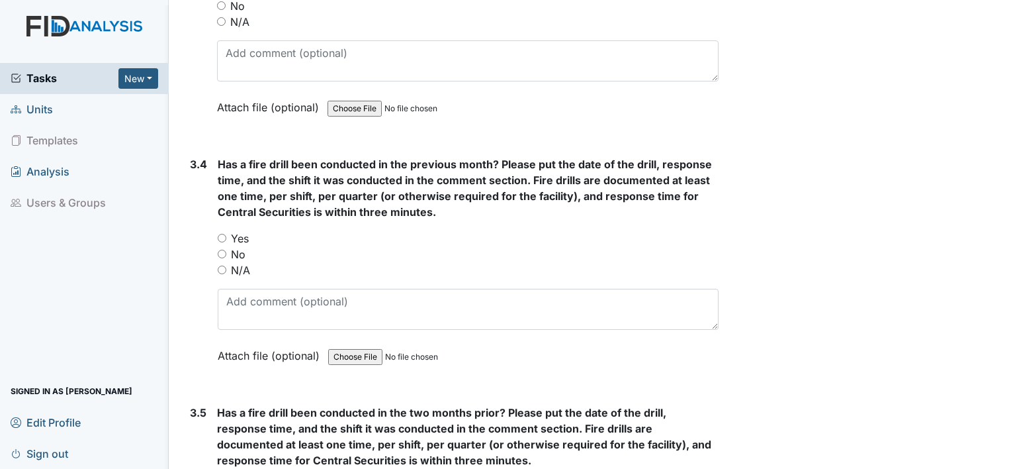
click at [220, 234] on input "Yes" at bounding box center [222, 238] width 9 height 9
radio input "true"
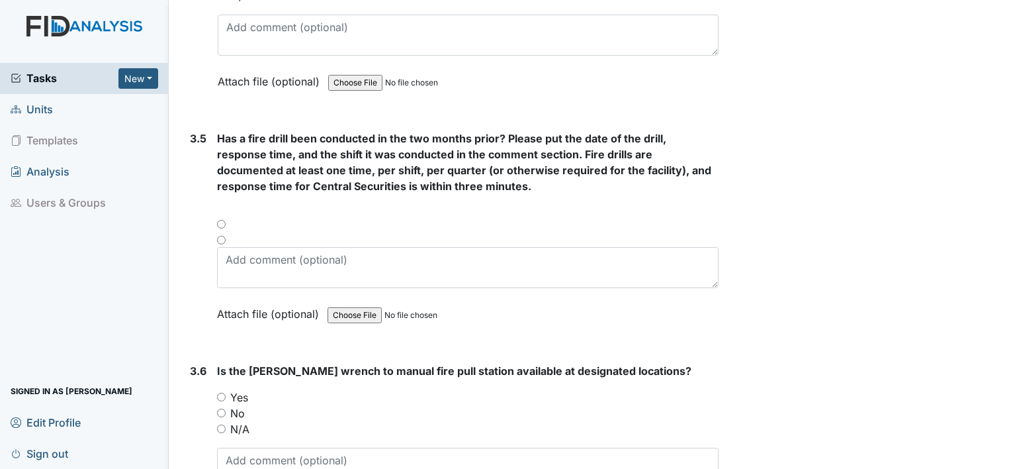
scroll to position [6163, 0]
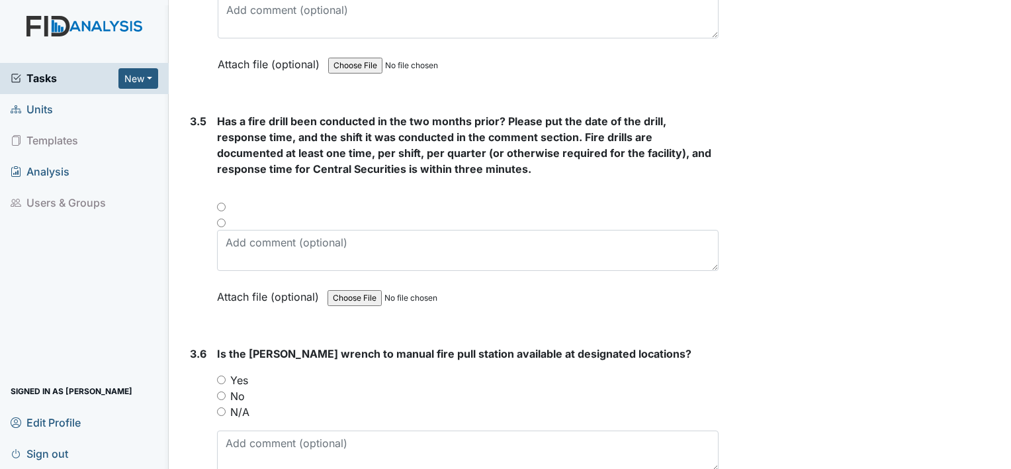
click at [220, 203] on div at bounding box center [468, 211] width 502 height 16
click at [221, 375] on input "Yes" at bounding box center [221, 379] width 9 height 9
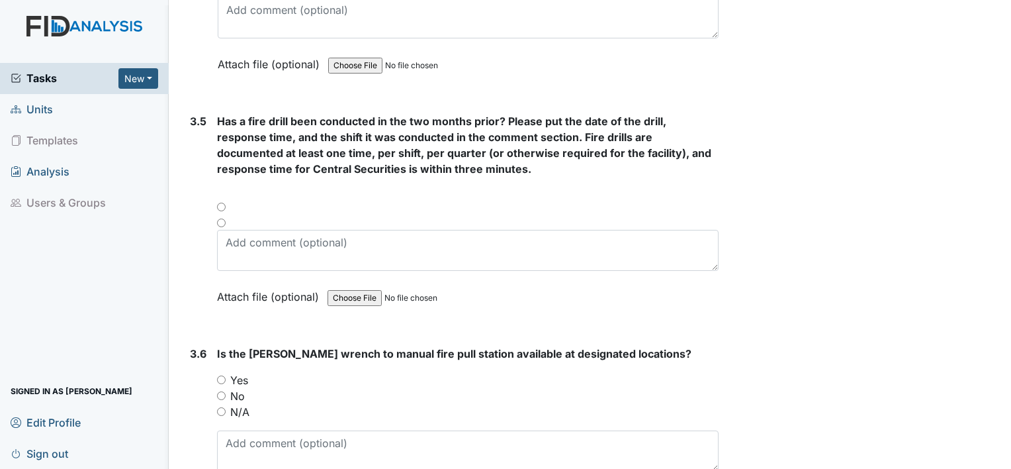
radio input "true"
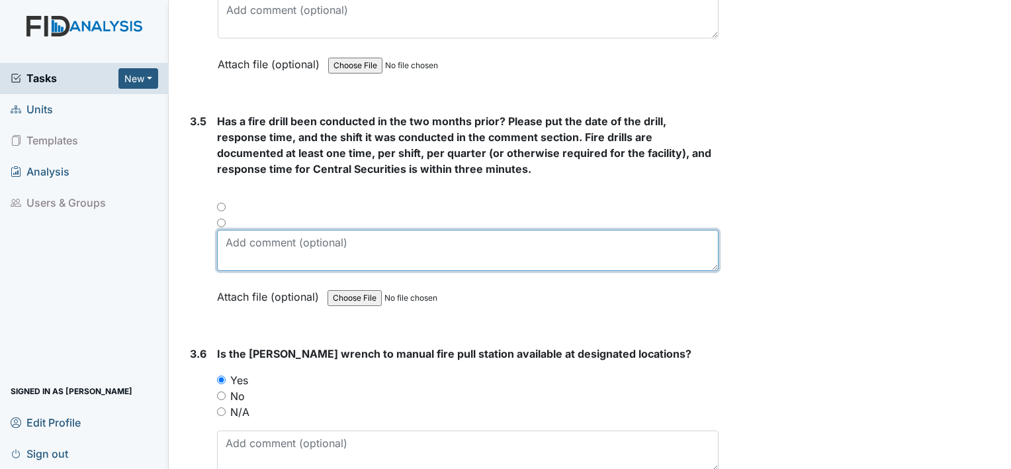
click at [315, 230] on textarea at bounding box center [468, 250] width 502 height 41
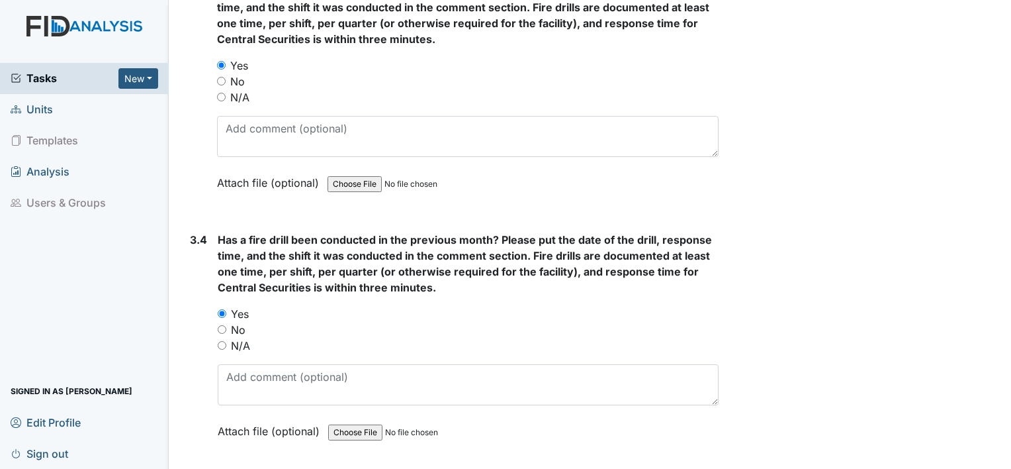
scroll to position [5792, 0]
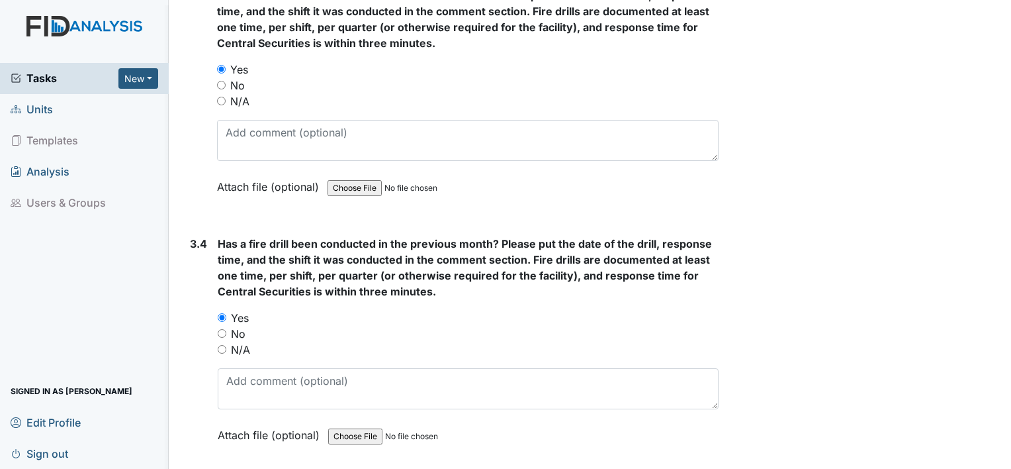
type textarea "6/8/2025 3rd shift"
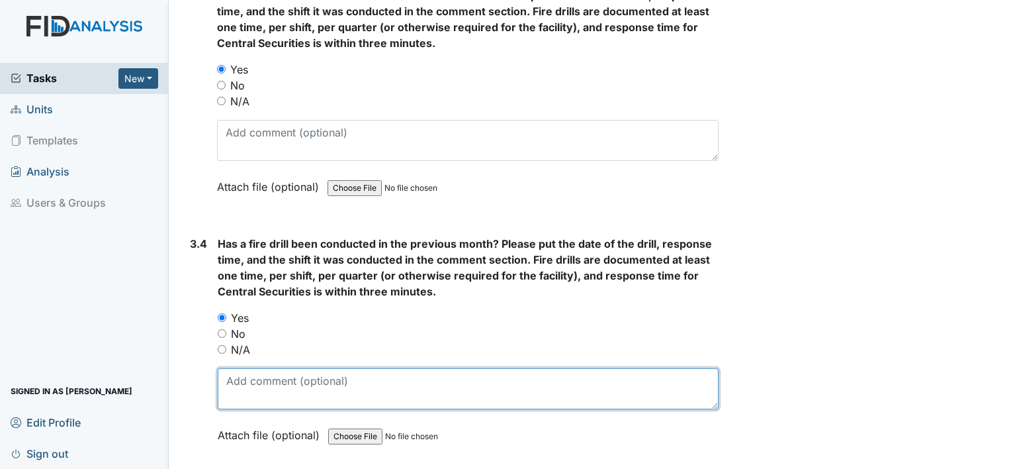
click at [520, 368] on textarea at bounding box center [468, 388] width 501 height 41
click at [520, 368] on textarea "77/23/25" at bounding box center [468, 388] width 501 height 41
type textarea "7/23/25"
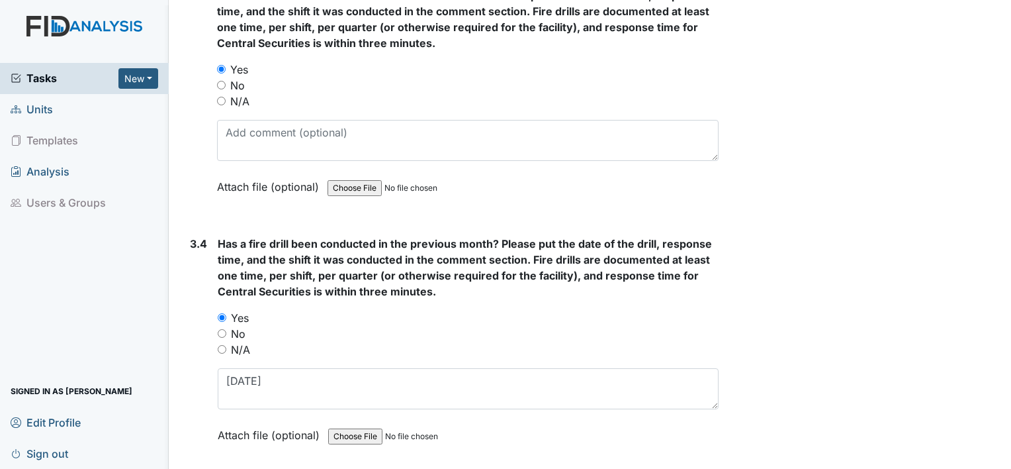
click at [490, 151] on div "Has a fire drill been conducted in the current month? Please put the date of th…" at bounding box center [468, 95] width 502 height 216
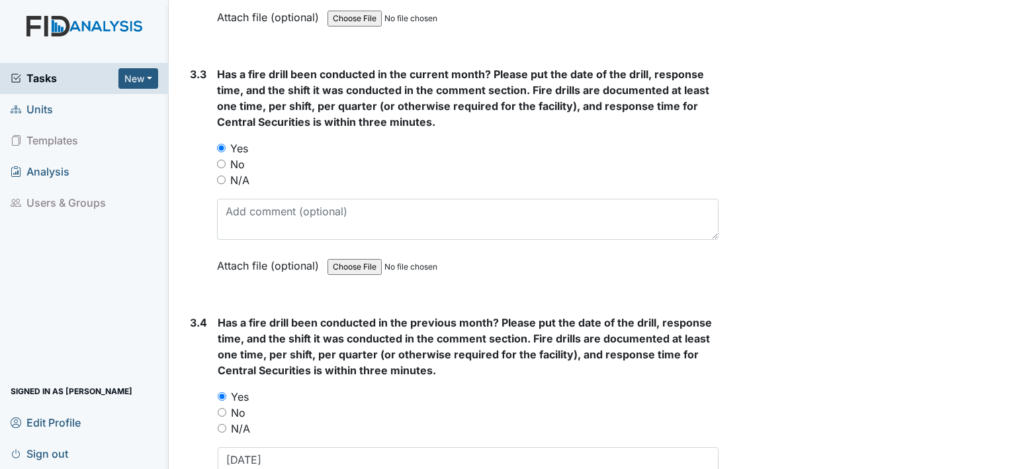
scroll to position [5713, 0]
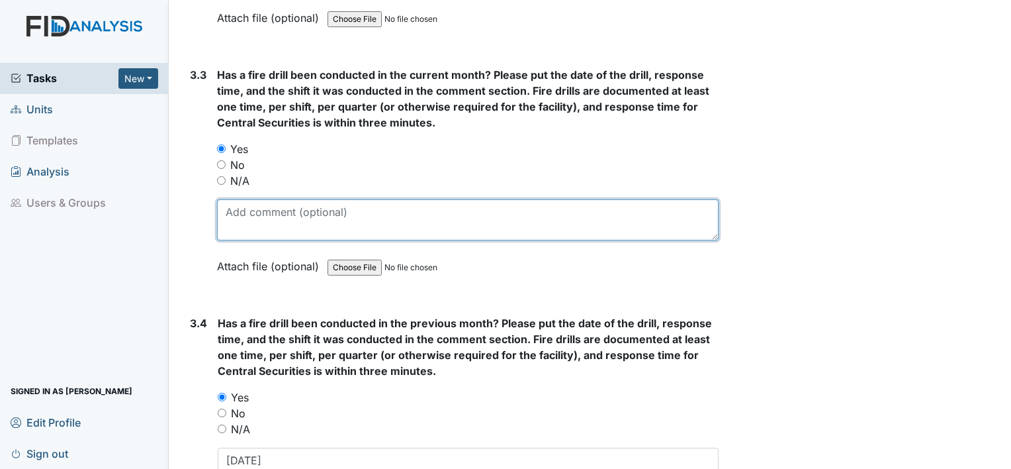
click at [453, 206] on textarea at bounding box center [468, 219] width 502 height 41
click at [296, 199] on textarea "8/11/2025 3:01am" at bounding box center [468, 219] width 502 height 41
click at [381, 199] on textarea "8/11/2025 3:01 am" at bounding box center [468, 219] width 502 height 41
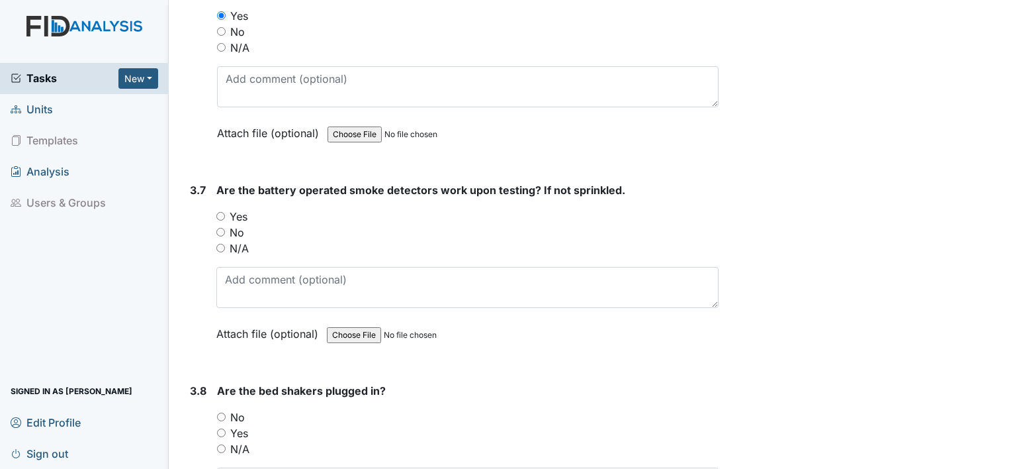
scroll to position [6532, 0]
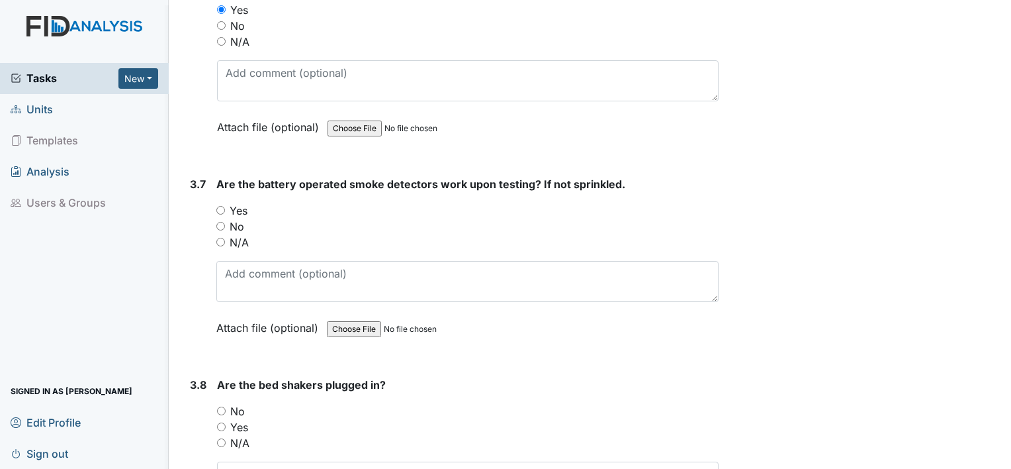
type textarea "8/11/2025 3:01 am 3rd shift"
click at [216, 206] on input "Yes" at bounding box center [220, 210] width 9 height 9
radio input "true"
click at [221, 438] on input "N/A" at bounding box center [221, 442] width 9 height 9
radio input "true"
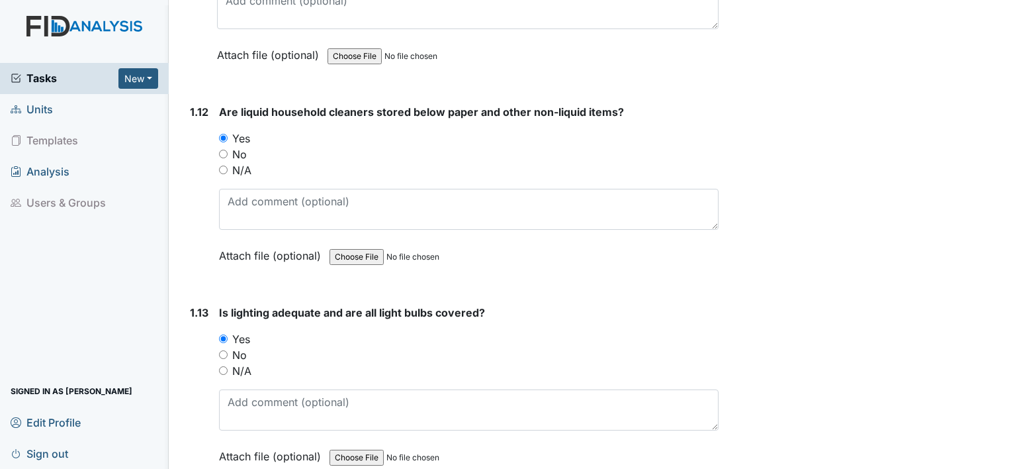
scroll to position [2430, 0]
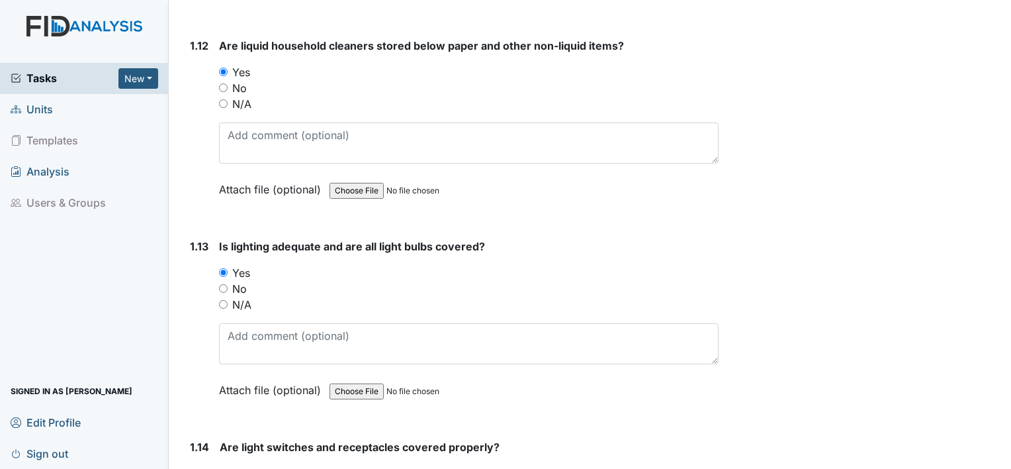
radio input "true"
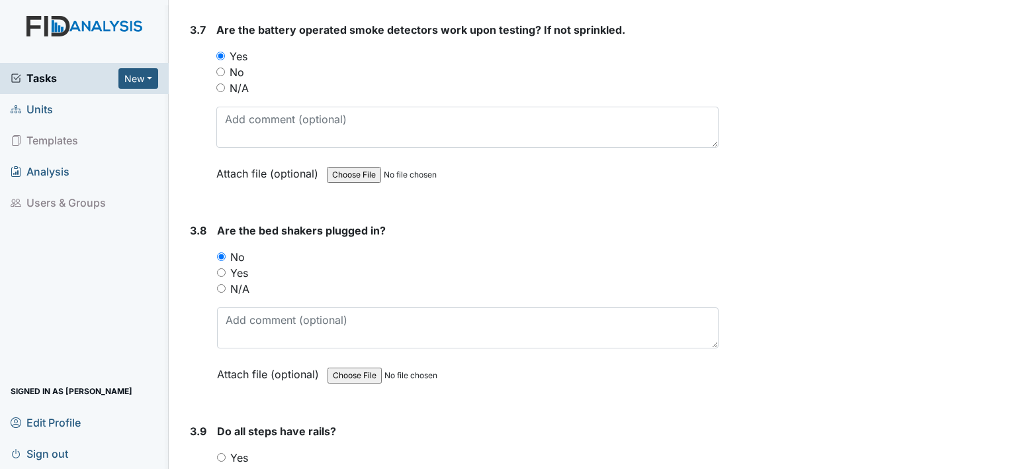
click at [217, 268] on input "Yes" at bounding box center [221, 272] width 9 height 9
radio input "true"
click at [217, 284] on input "N/A" at bounding box center [221, 288] width 9 height 9
radio input "true"
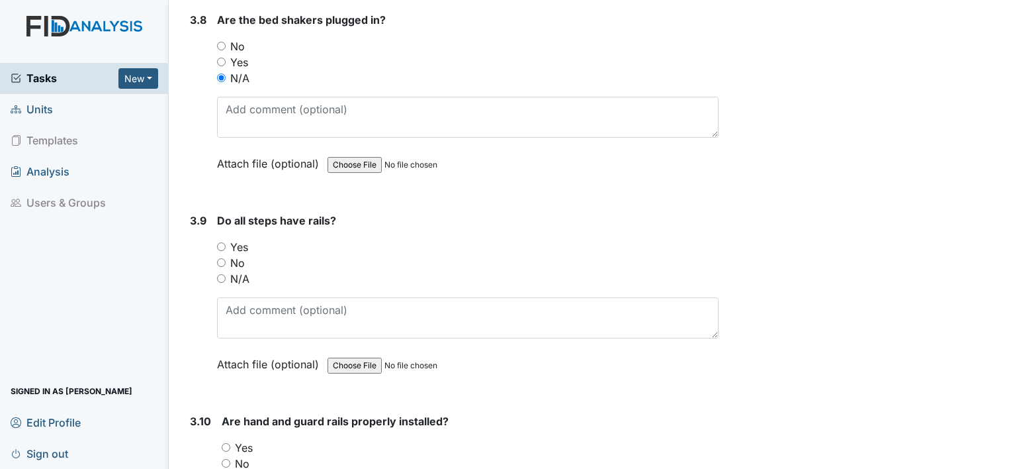
scroll to position [6898, 0]
click at [222, 273] on input "N/A" at bounding box center [221, 277] width 9 height 9
radio input "true"
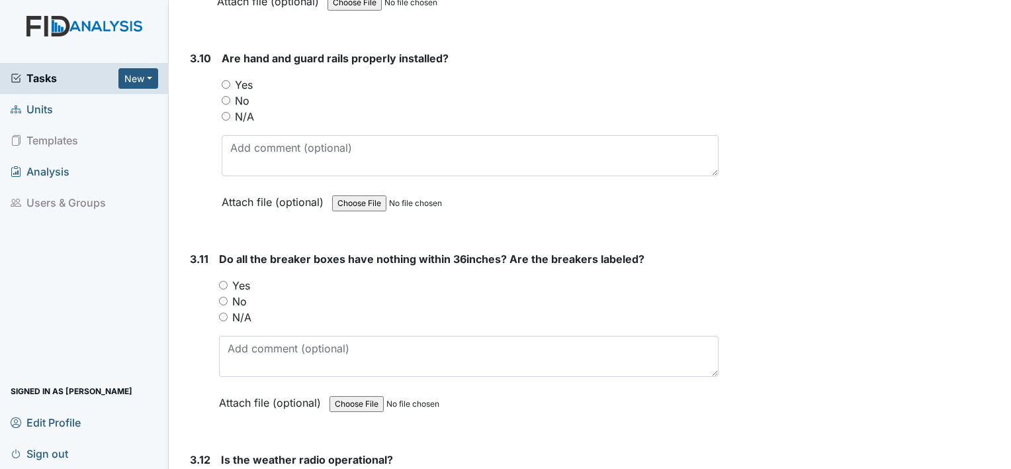
scroll to position [7269, 0]
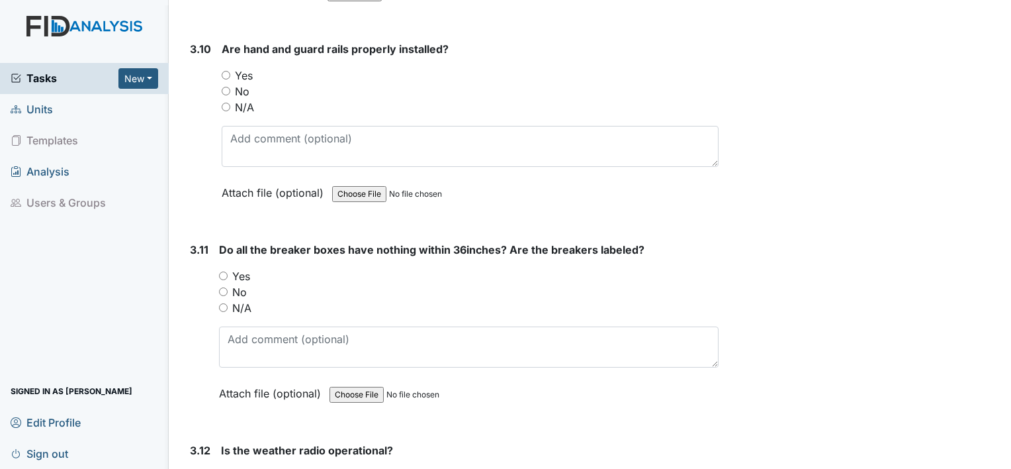
click at [229, 71] on input "Yes" at bounding box center [226, 75] width 9 height 9
radio input "true"
click at [224, 303] on input "N/A" at bounding box center [223, 307] width 9 height 9
radio input "true"
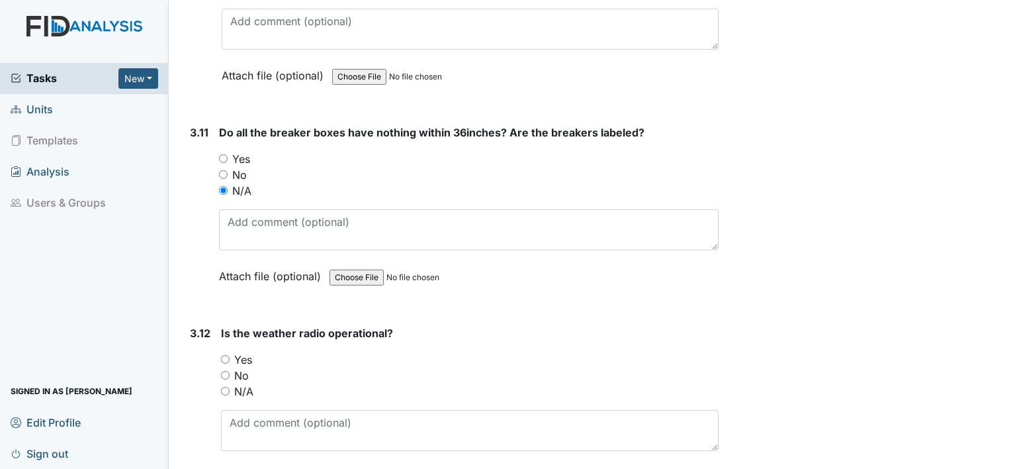
scroll to position [7401, 0]
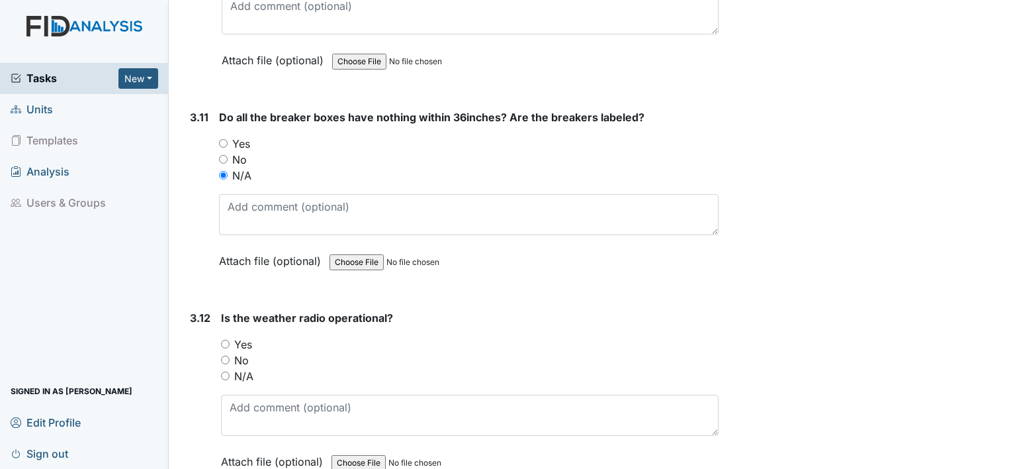
click at [227, 339] on input "Yes" at bounding box center [225, 343] width 9 height 9
radio input "true"
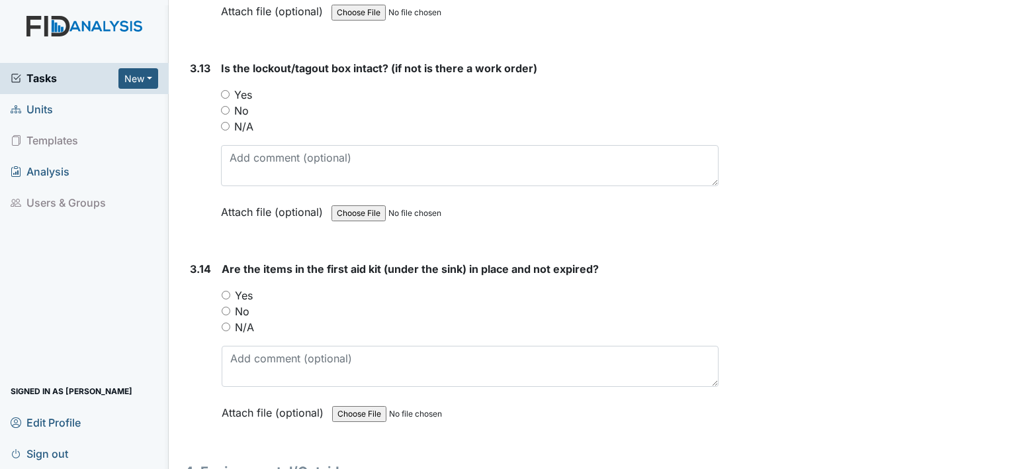
scroll to position [7851, 0]
click at [226, 90] on input "Yes" at bounding box center [225, 94] width 9 height 9
radio input "true"
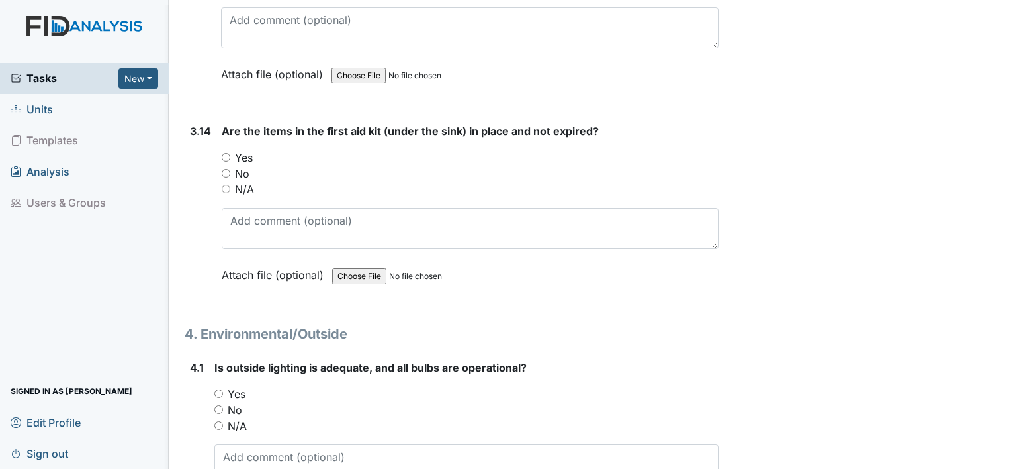
scroll to position [8010, 0]
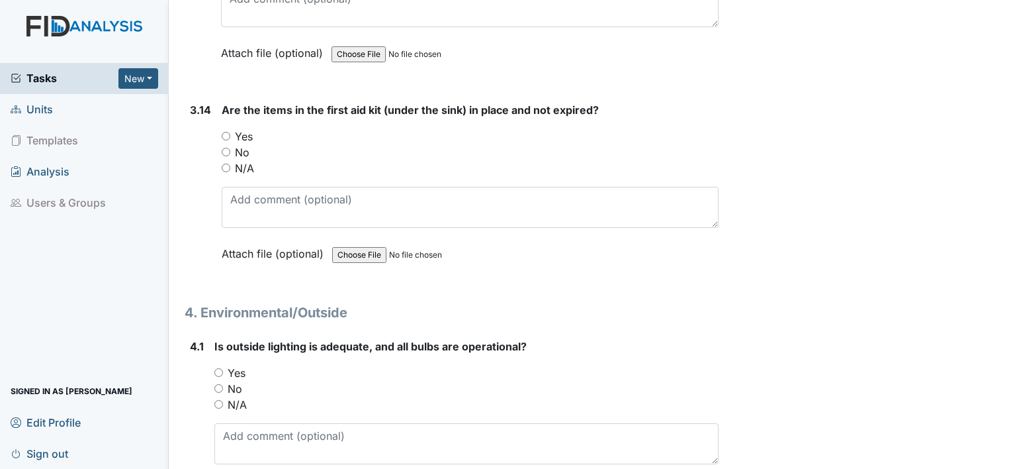
click at [224, 132] on input "Yes" at bounding box center [226, 136] width 9 height 9
radio input "true"
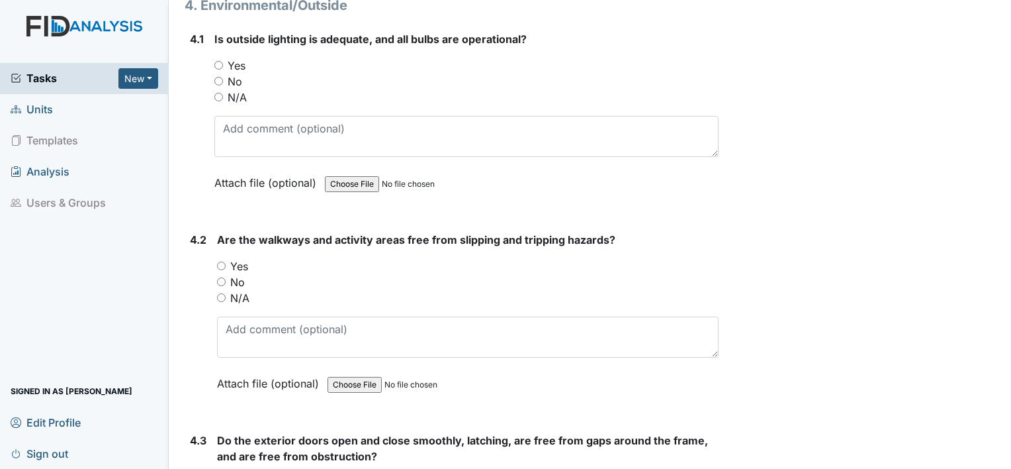
scroll to position [8328, 0]
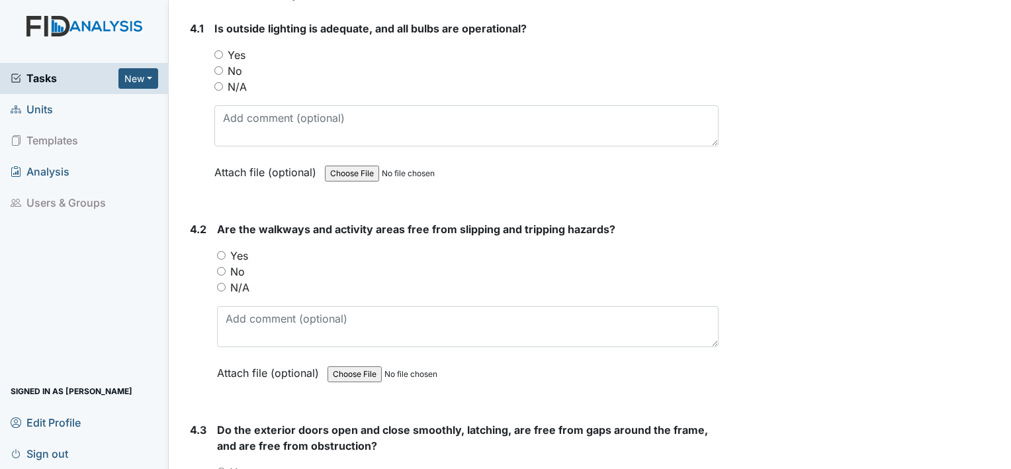
click at [218, 50] on input "Yes" at bounding box center [218, 54] width 9 height 9
radio input "true"
click at [222, 251] on input "Yes" at bounding box center [221, 255] width 9 height 9
radio input "true"
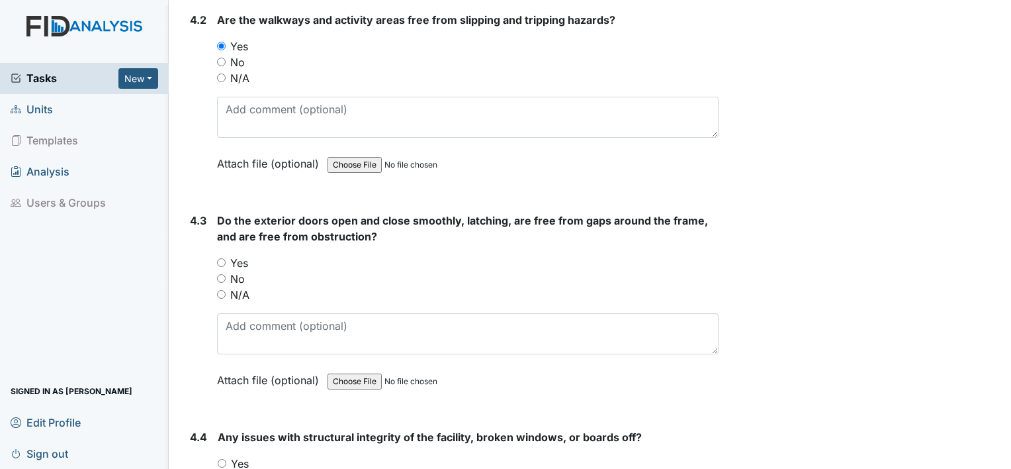
scroll to position [8540, 0]
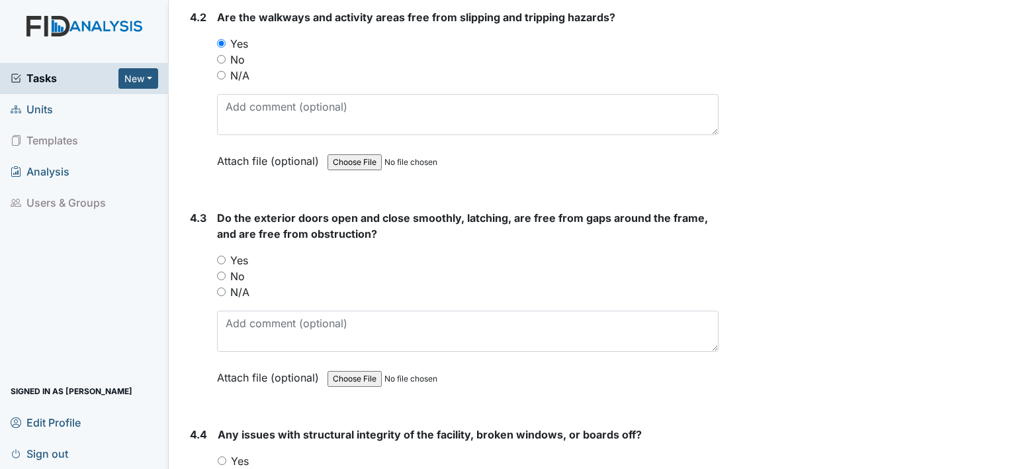
click at [222, 271] on input "No" at bounding box center [221, 275] width 9 height 9
radio input "true"
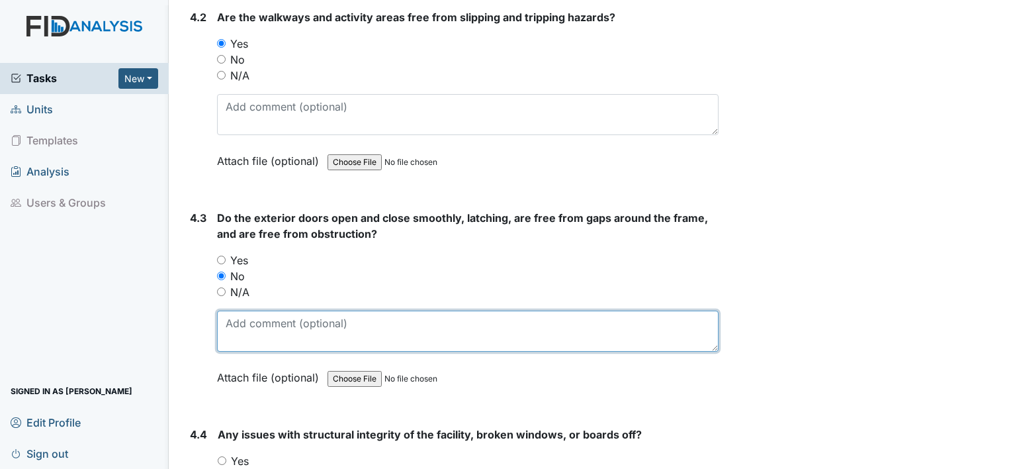
click at [254, 310] on textarea at bounding box center [468, 330] width 502 height 41
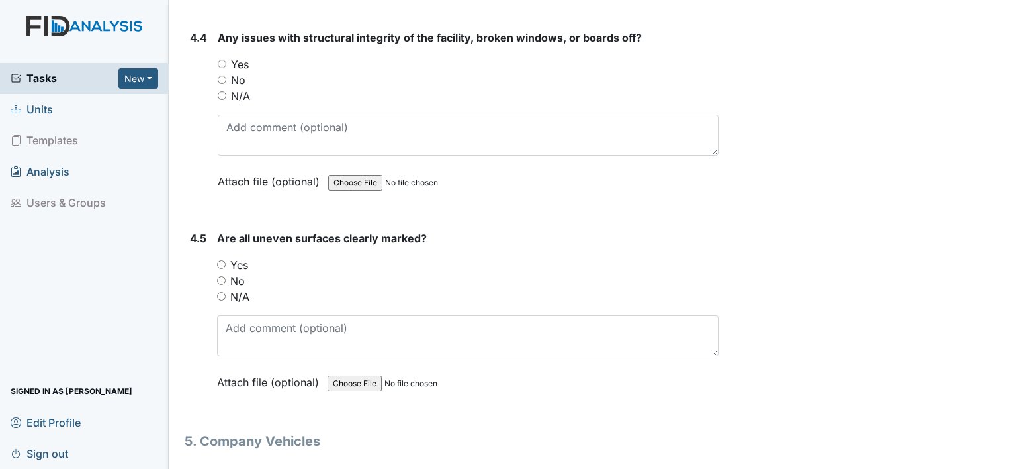
scroll to position [8937, 0]
type textarea "Front storm door has gap underneath weather strip is worn out."
click at [225, 75] on input "No" at bounding box center [222, 79] width 9 height 9
radio input "true"
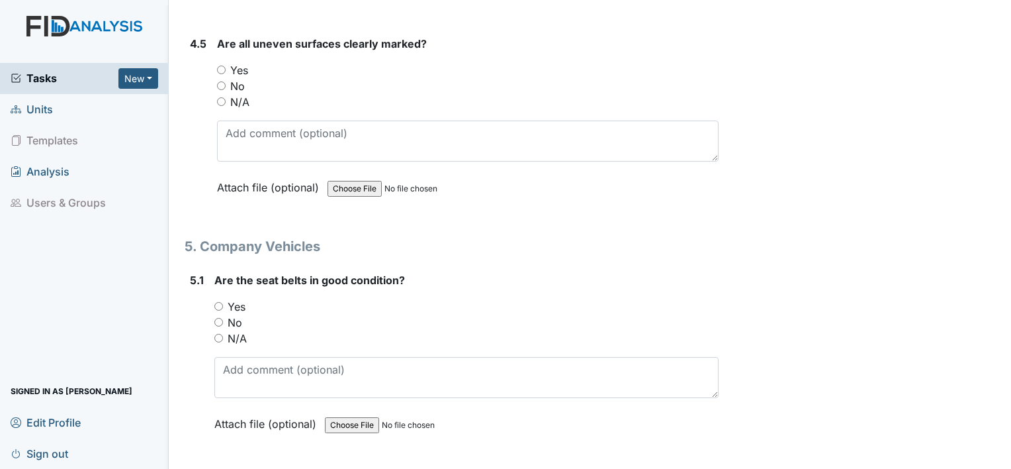
scroll to position [9148, 0]
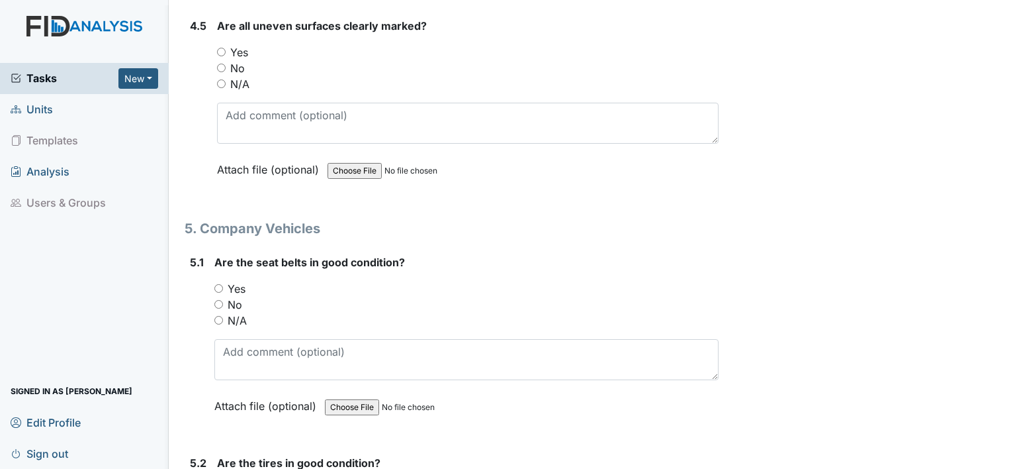
click at [222, 48] on input "Yes" at bounding box center [221, 52] width 9 height 9
radio input "true"
click at [218, 284] on input "Yes" at bounding box center [218, 288] width 9 height 9
radio input "true"
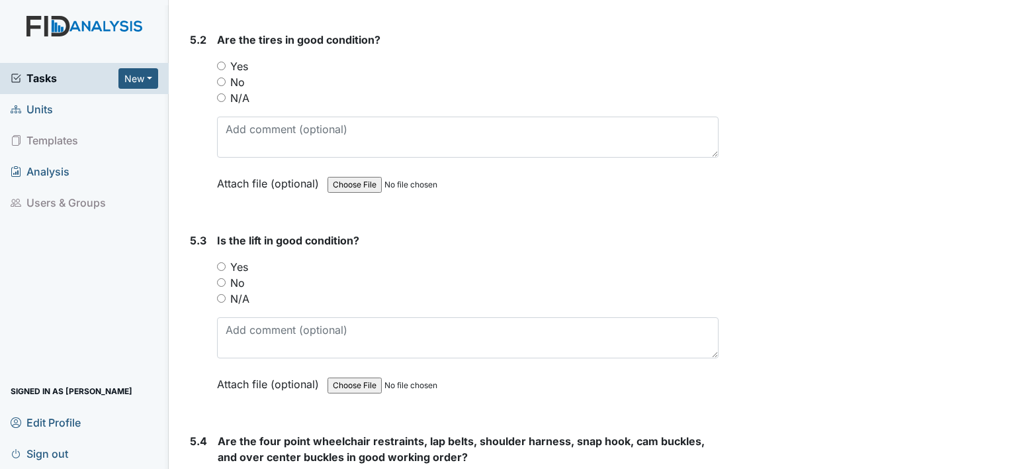
scroll to position [9572, 0]
click at [214, 32] on div "5.2 Are the tires in good condition? You must select one of the below options. …" at bounding box center [452, 120] width 534 height 179
click at [218, 61] on input "Yes" at bounding box center [221, 65] width 9 height 9
radio input "true"
click at [222, 293] on input "N/A" at bounding box center [221, 297] width 9 height 9
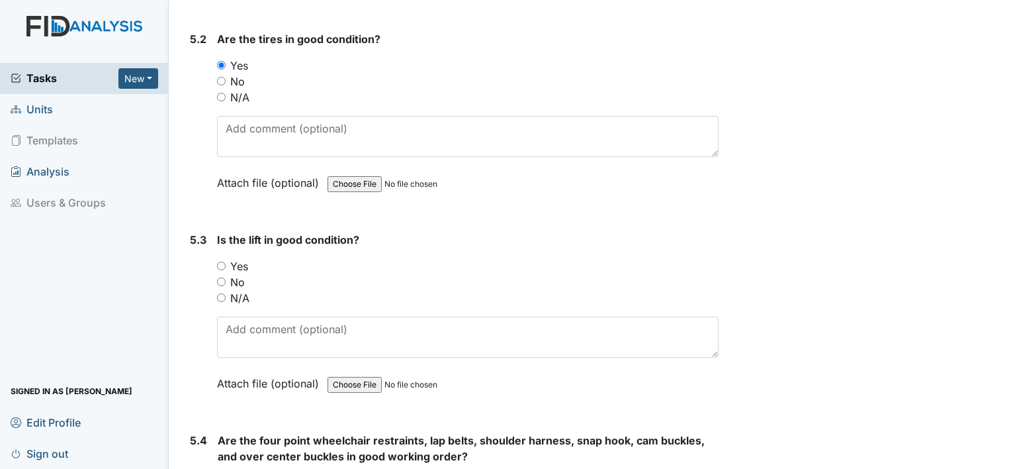
radio input "true"
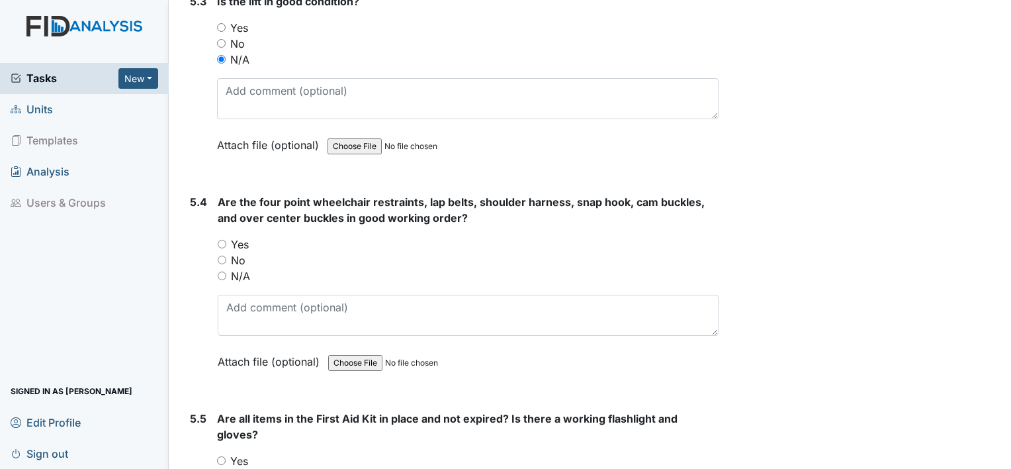
scroll to position [9810, 0]
click at [219, 240] on input "Yes" at bounding box center [222, 244] width 9 height 9
radio input "true"
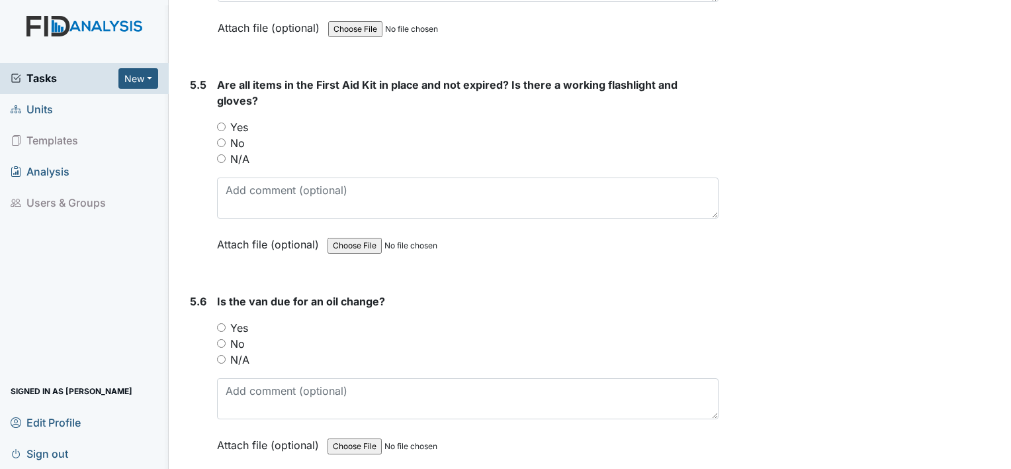
scroll to position [10154, 0]
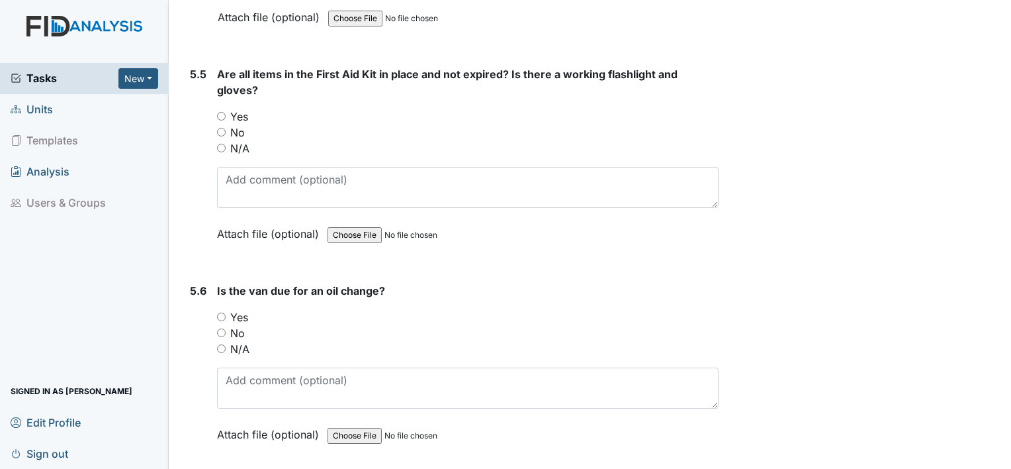
click at [216, 82] on div "5.5 Are all items in the First Aid Kit in place and not expired? Is there a wor…" at bounding box center [452, 163] width 534 height 195
click at [220, 112] on input "Yes" at bounding box center [221, 116] width 9 height 9
radio input "true"
click at [220, 328] on input "No" at bounding box center [221, 332] width 9 height 9
radio input "true"
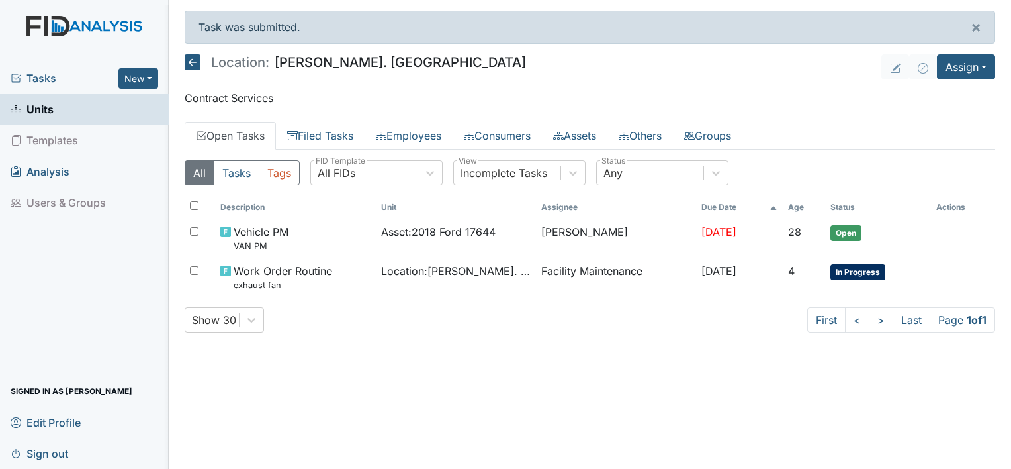
click at [103, 109] on link "Units" at bounding box center [84, 109] width 169 height 31
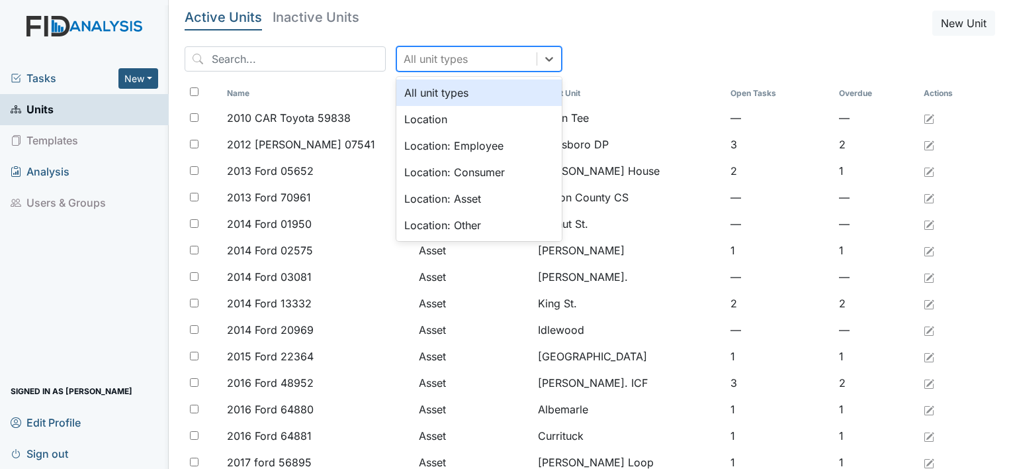
click at [420, 56] on div "All unit types" at bounding box center [436, 59] width 64 height 16
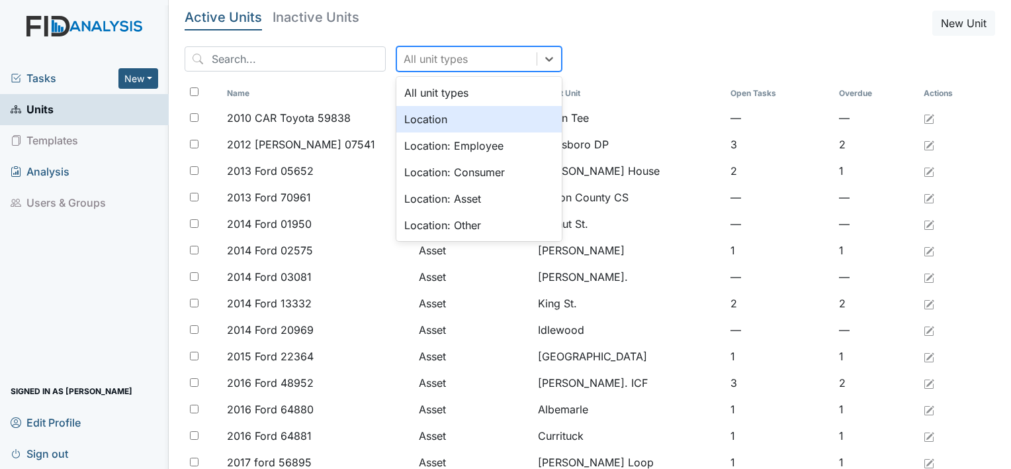
click at [409, 120] on div "Location" at bounding box center [478, 119] width 165 height 26
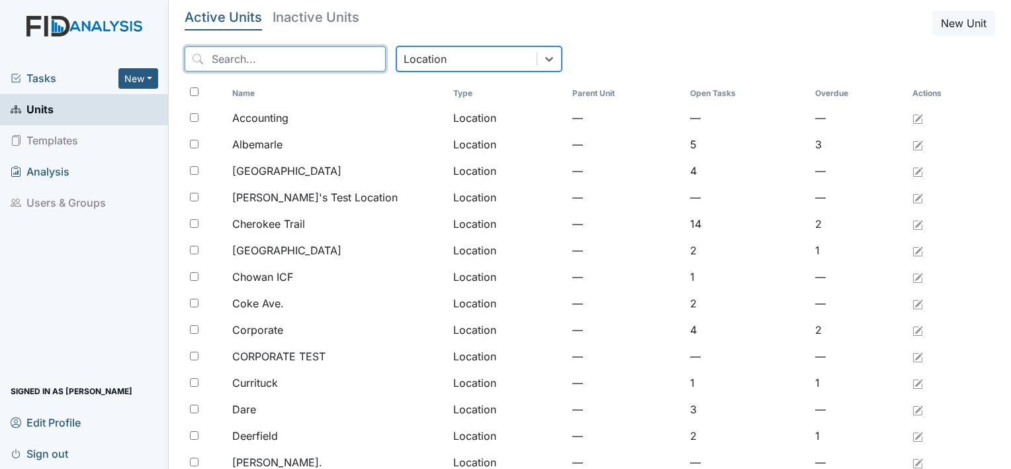
click at [351, 68] on input "search" at bounding box center [285, 58] width 201 height 25
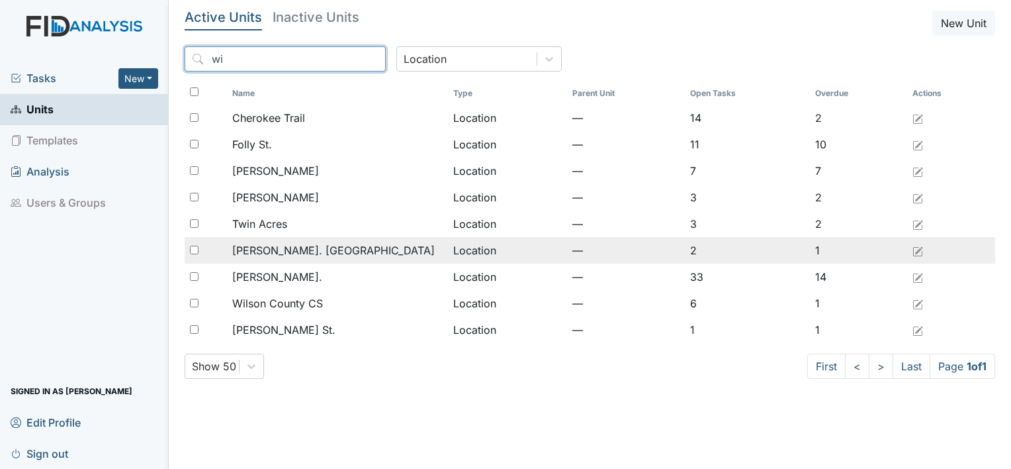
type input "wi"
click at [269, 246] on span "[PERSON_NAME]. [GEOGRAPHIC_DATA]" at bounding box center [333, 250] width 203 height 16
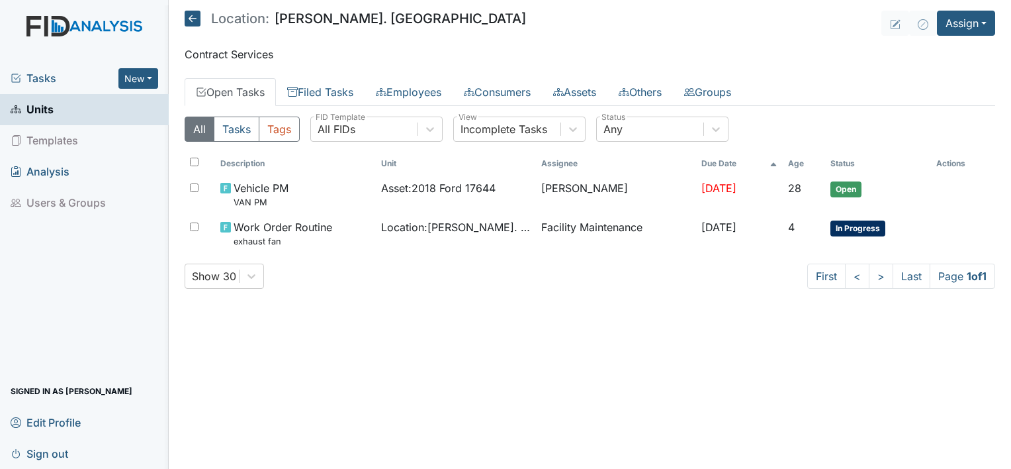
click at [135, 125] on li "Templates" at bounding box center [84, 140] width 169 height 31
click at [150, 79] on button "New" at bounding box center [138, 78] width 40 height 21
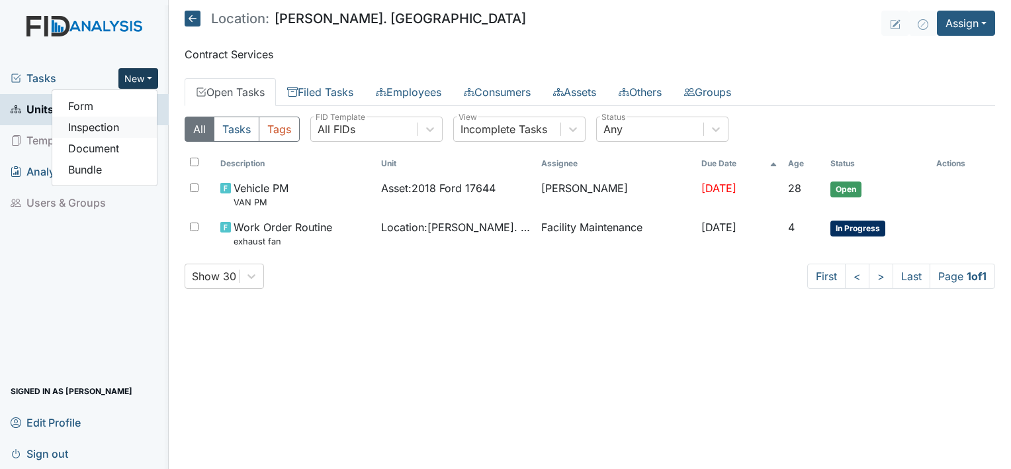
click at [107, 127] on link "Inspection" at bounding box center [104, 126] width 105 height 21
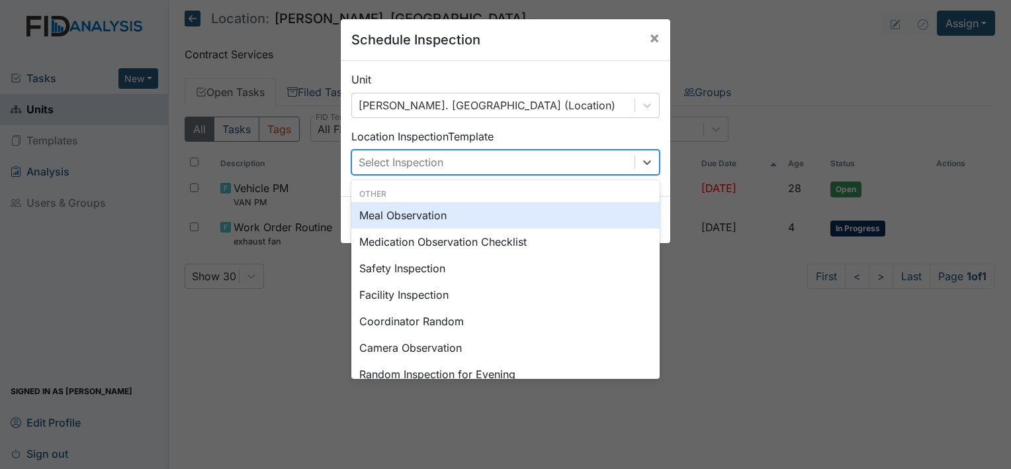
click at [547, 169] on div "Select Inspection" at bounding box center [493, 162] width 283 height 24
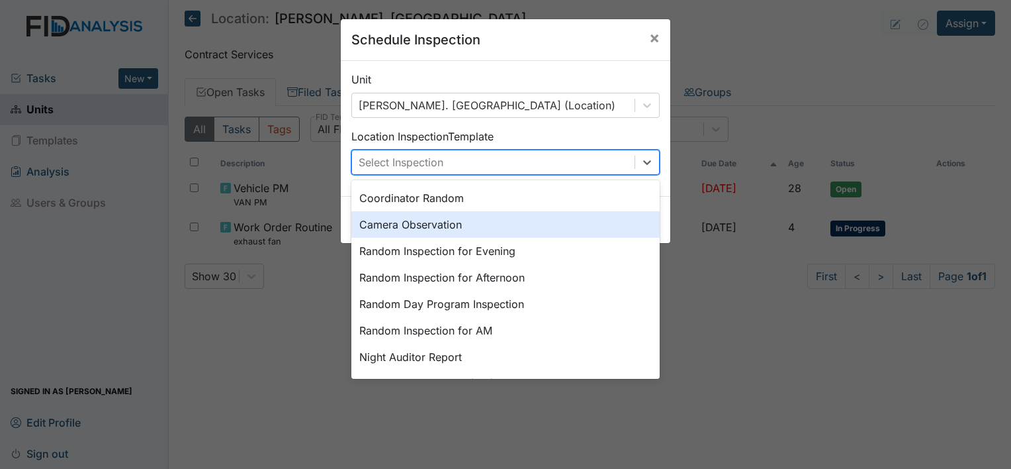
scroll to position [141, 0]
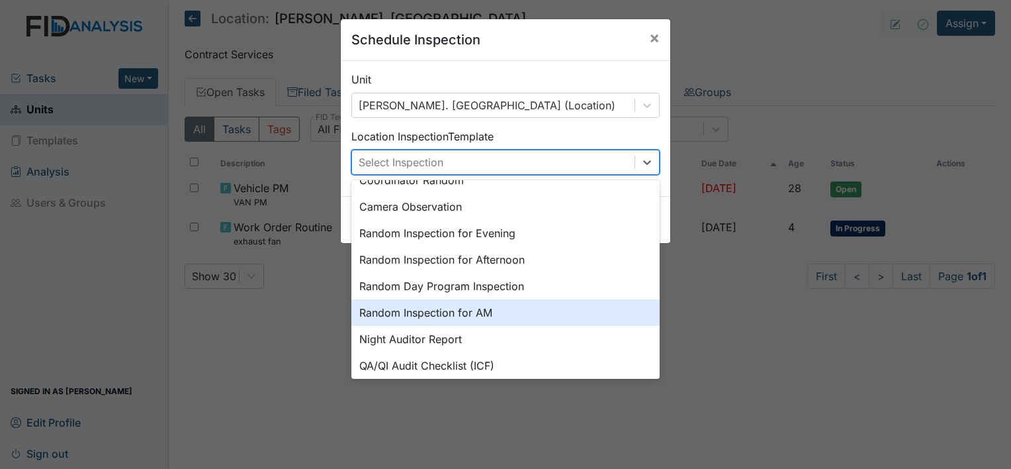
click at [535, 312] on div "Random Inspection for AM" at bounding box center [505, 312] width 308 height 26
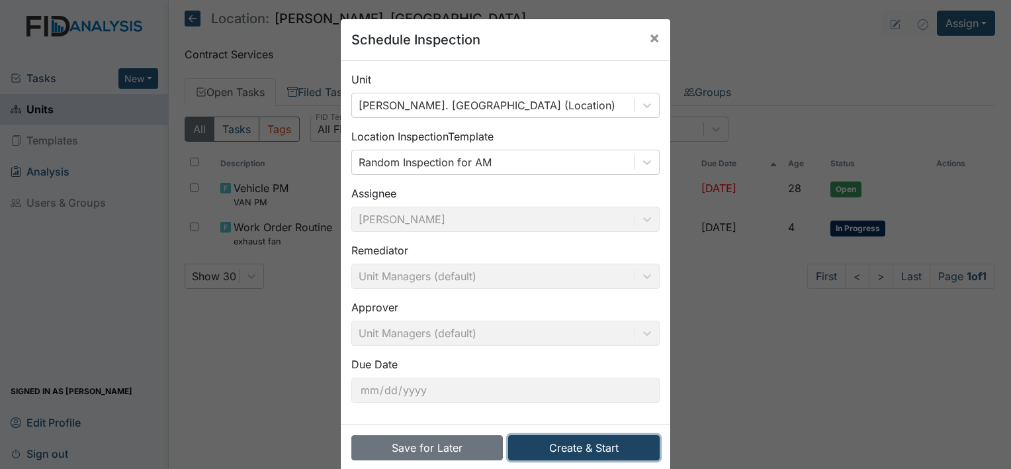
click at [554, 437] on button "Create & Start" at bounding box center [584, 447] width 152 height 25
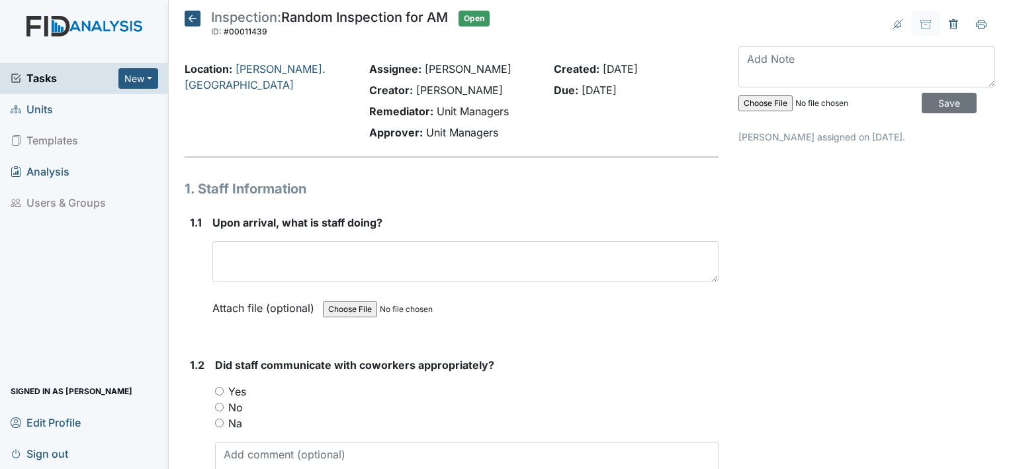
click at [190, 17] on icon at bounding box center [193, 19] width 16 height 16
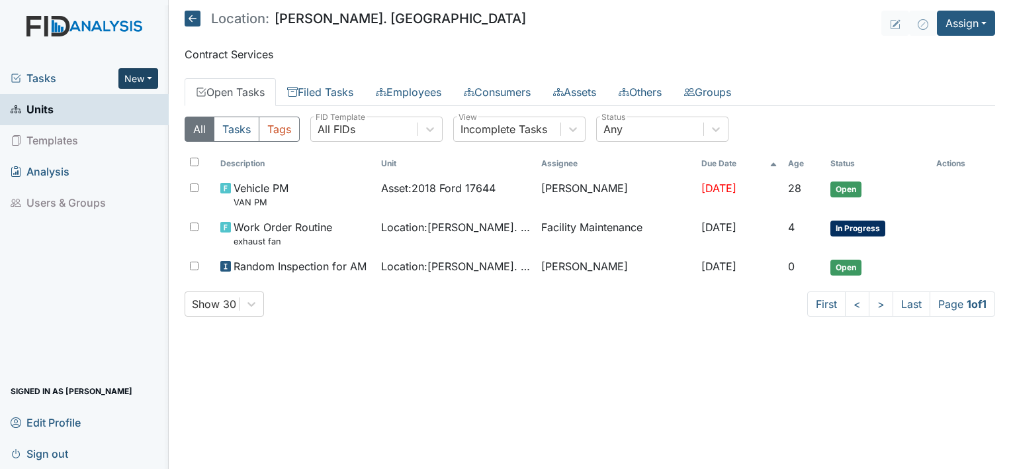
click at [144, 79] on button "New" at bounding box center [138, 78] width 40 height 21
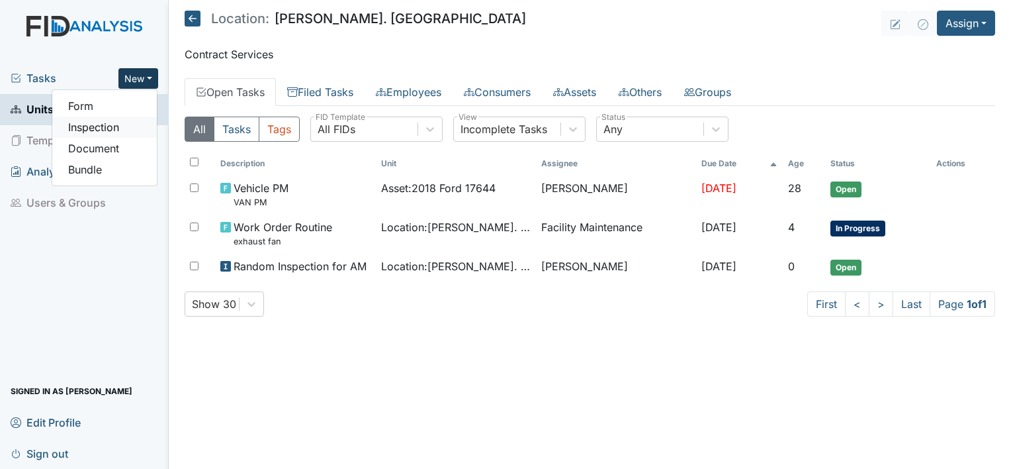
click at [109, 125] on link "Inspection" at bounding box center [104, 126] width 105 height 21
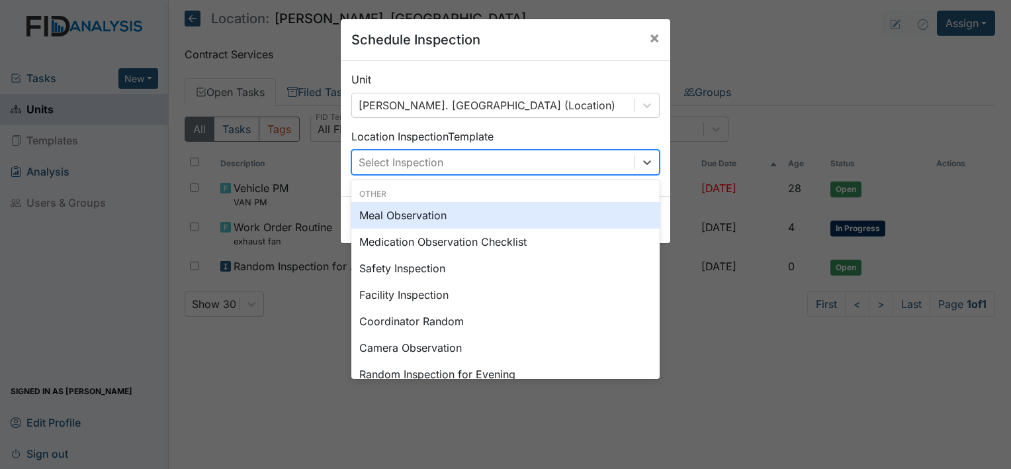
click at [557, 161] on div "Select Inspection" at bounding box center [493, 162] width 283 height 24
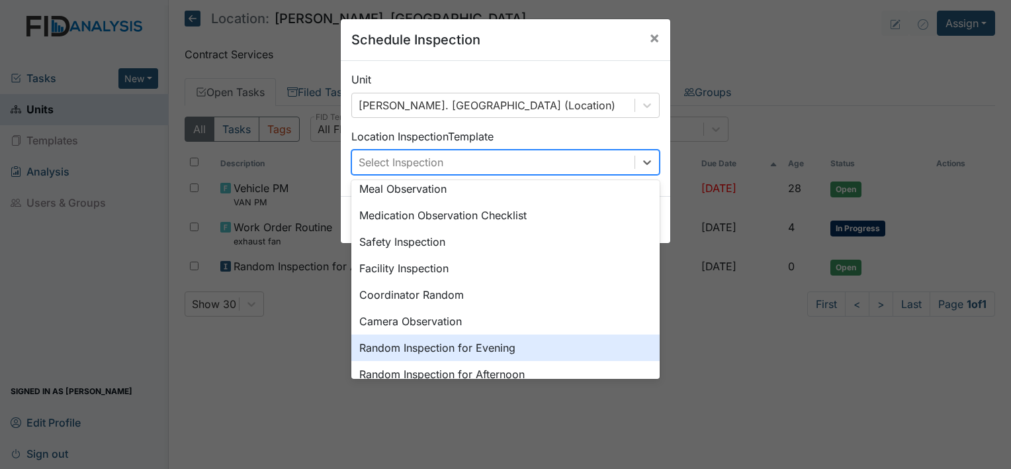
scroll to position [53, 0]
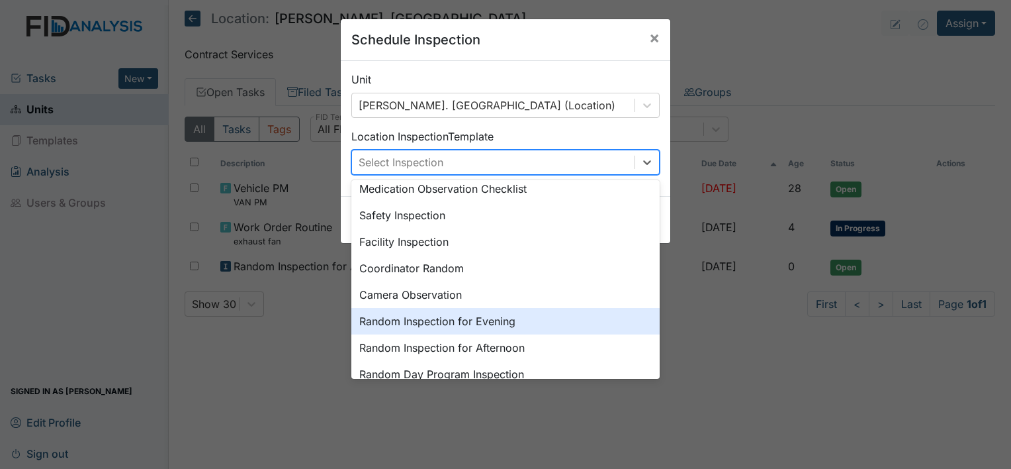
click at [533, 326] on div "Random Inspection for Evening" at bounding box center [505, 321] width 308 height 26
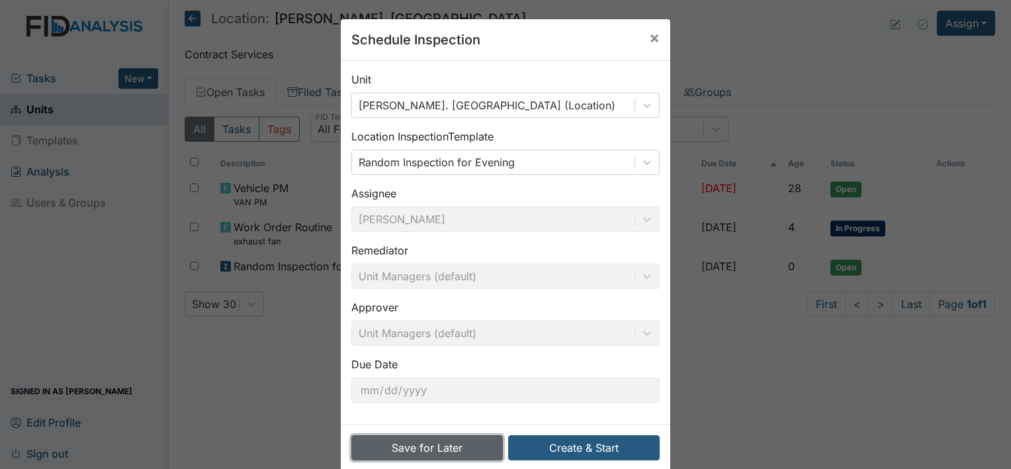
click at [463, 445] on button "Save for Later" at bounding box center [427, 447] width 152 height 25
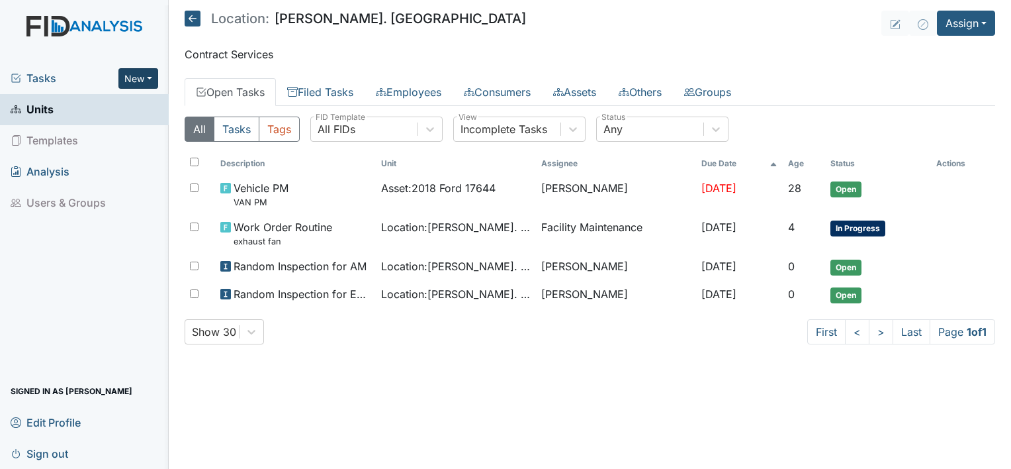
click at [143, 77] on button "New" at bounding box center [138, 78] width 40 height 21
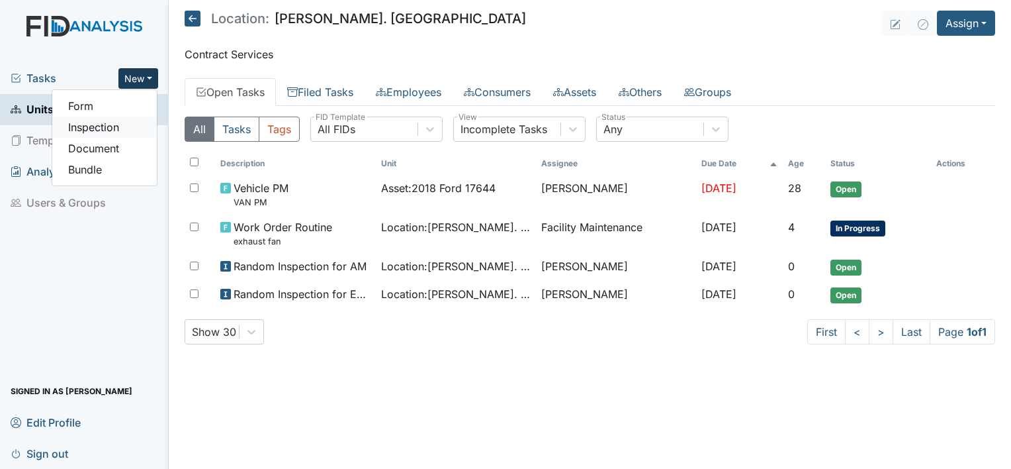
click at [118, 124] on link "Inspection" at bounding box center [104, 126] width 105 height 21
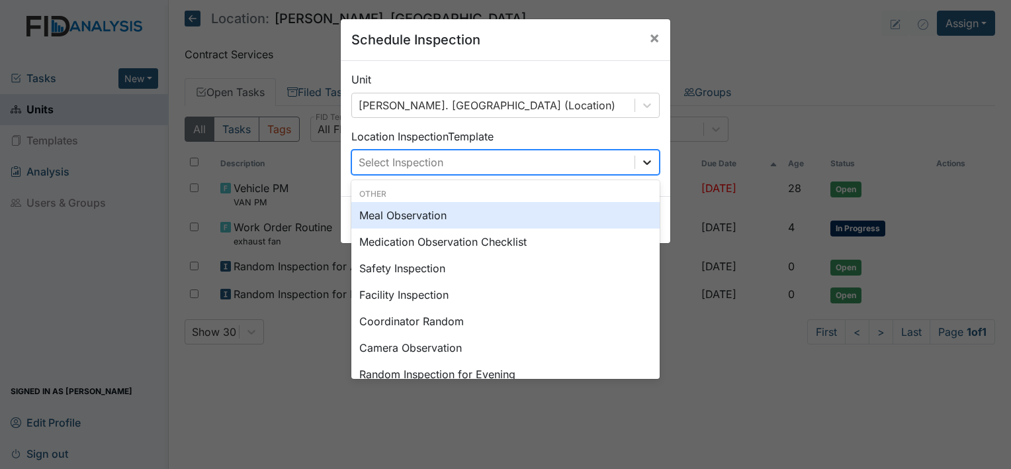
click at [635, 161] on div at bounding box center [647, 162] width 24 height 24
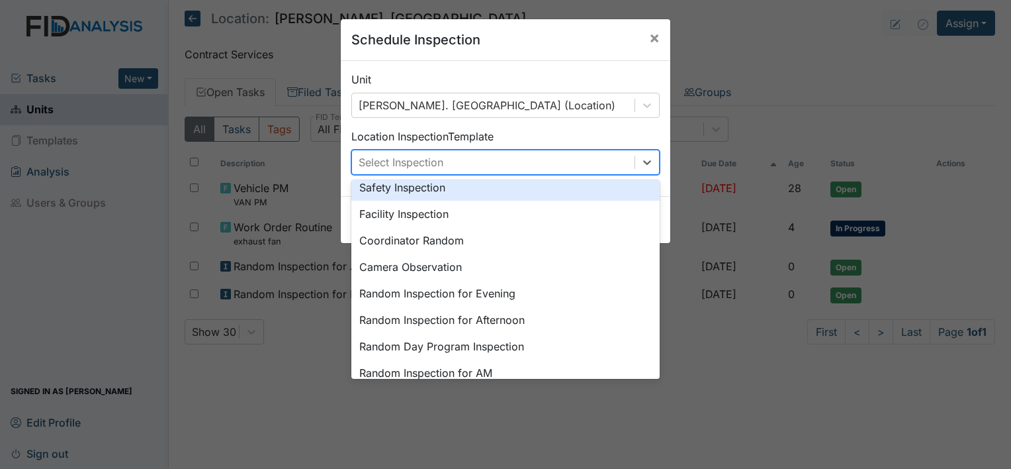
scroll to position [106, 0]
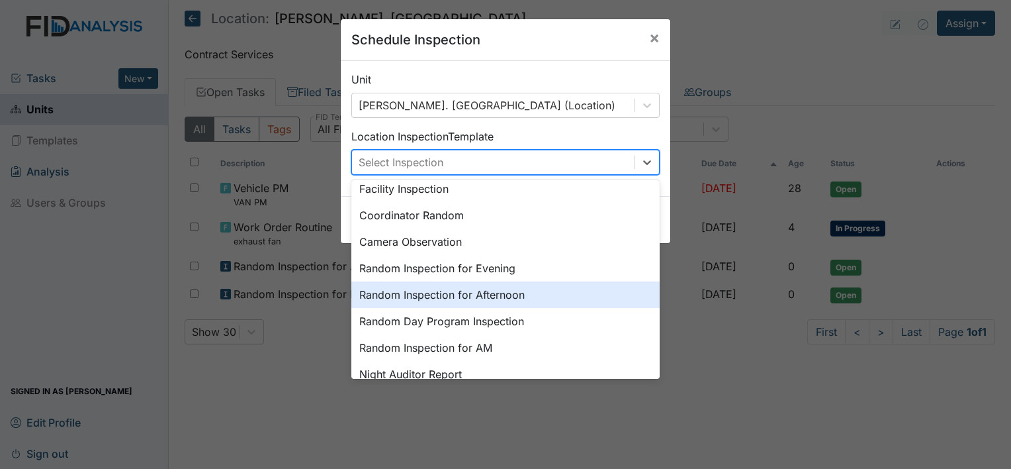
click at [509, 289] on div "Random Inspection for Afternoon" at bounding box center [505, 294] width 308 height 26
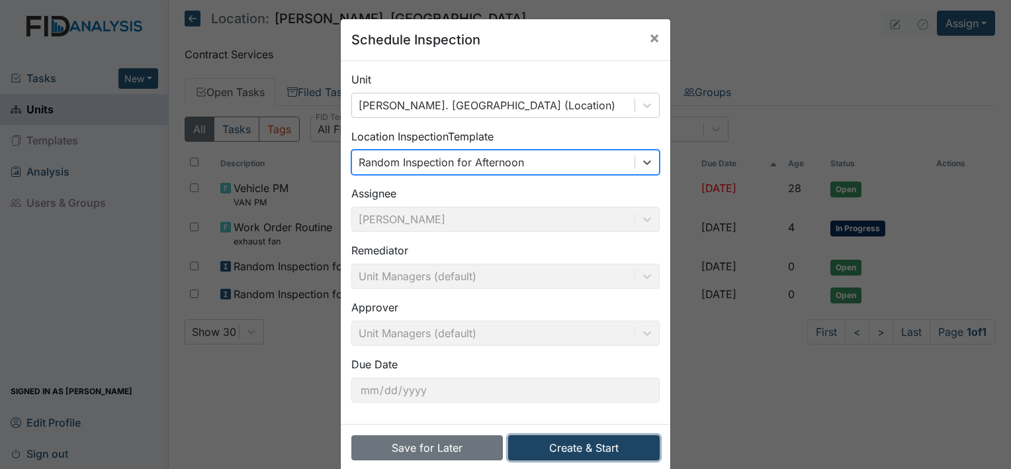
click at [569, 444] on button "Create & Start" at bounding box center [584, 447] width 152 height 25
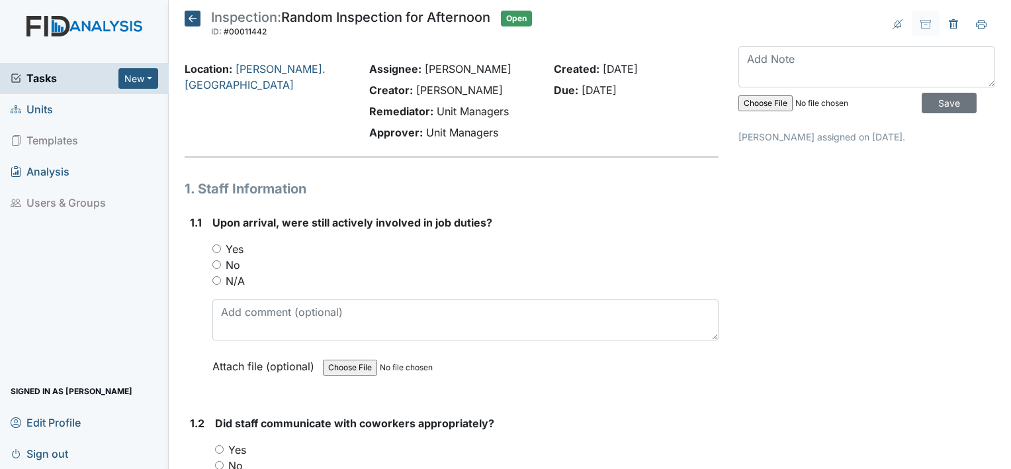
click at [214, 249] on input "Yes" at bounding box center [216, 248] width 9 height 9
radio input "true"
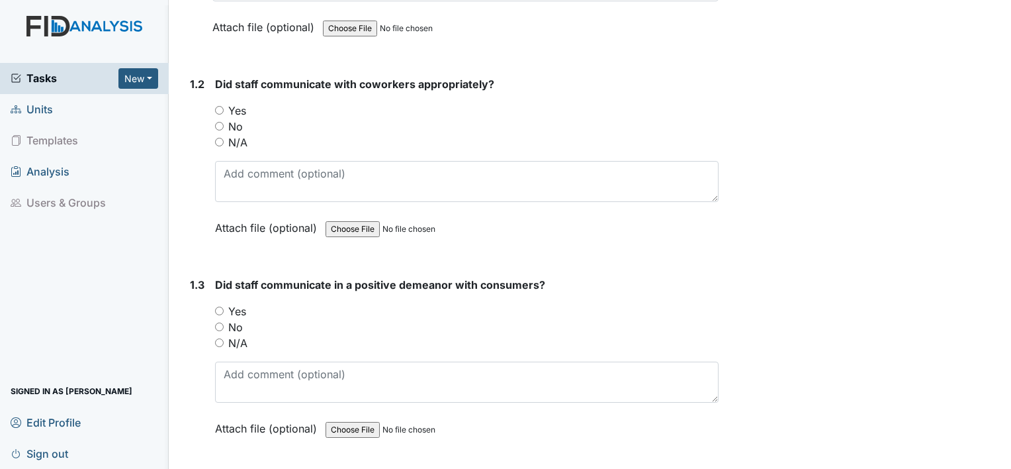
scroll to position [344, 0]
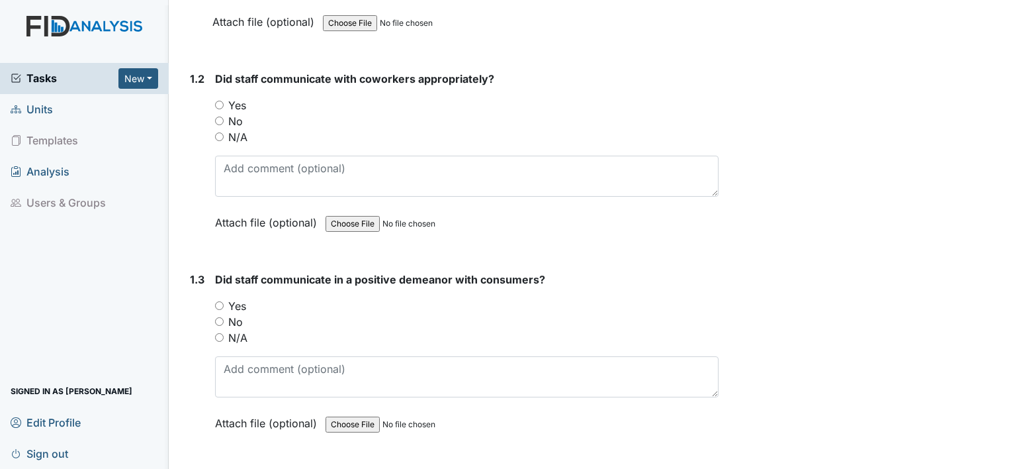
click at [222, 101] on input "Yes" at bounding box center [219, 105] width 9 height 9
radio input "true"
click at [218, 305] on input "Yes" at bounding box center [219, 305] width 9 height 9
radio input "true"
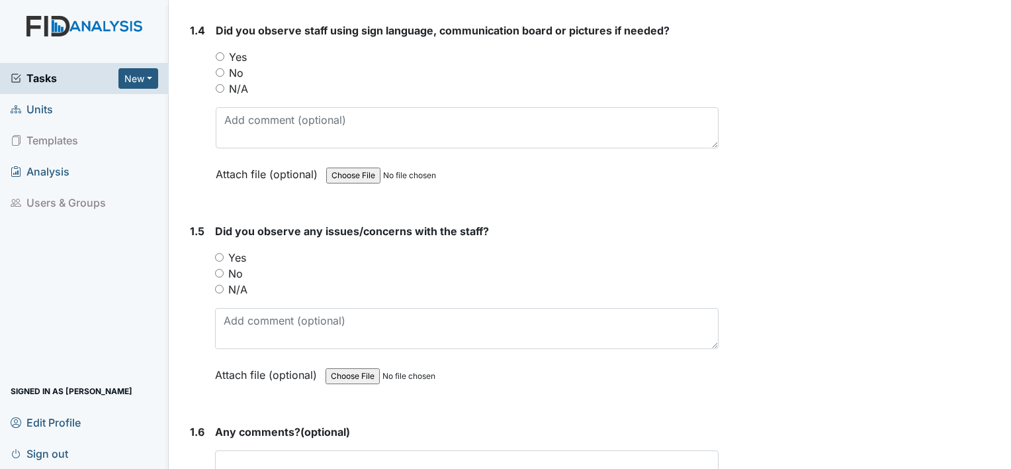
scroll to position [794, 0]
click at [220, 52] on input "Yes" at bounding box center [220, 56] width 9 height 9
radio input "true"
click at [219, 73] on input "No" at bounding box center [220, 72] width 9 height 9
radio input "true"
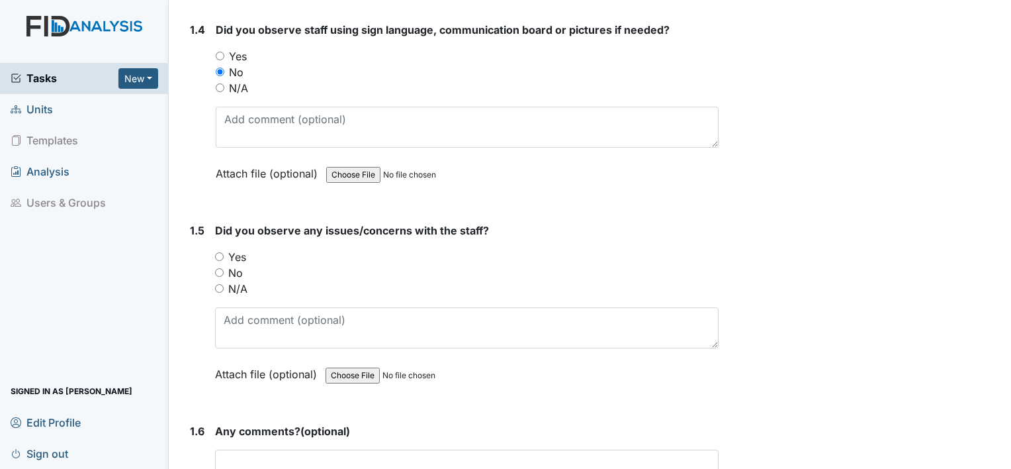
click at [218, 85] on input "N/A" at bounding box center [220, 87] width 9 height 9
radio input "true"
click at [216, 252] on input "Yes" at bounding box center [219, 256] width 9 height 9
radio input "true"
click at [217, 271] on input "No" at bounding box center [219, 272] width 9 height 9
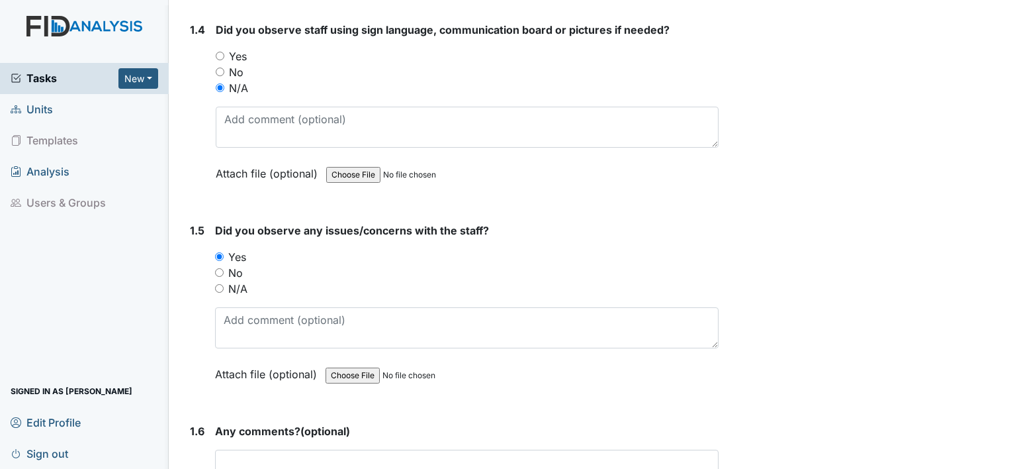
radio input "true"
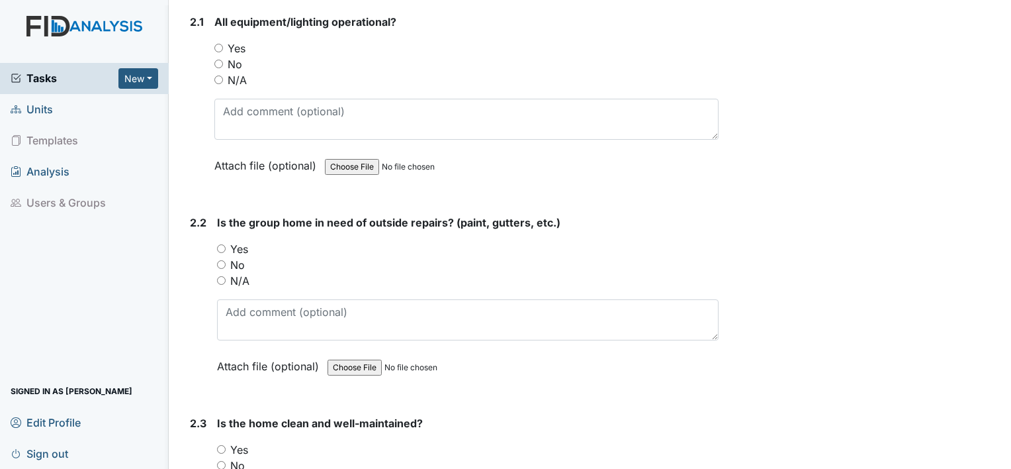
scroll to position [1403, 0]
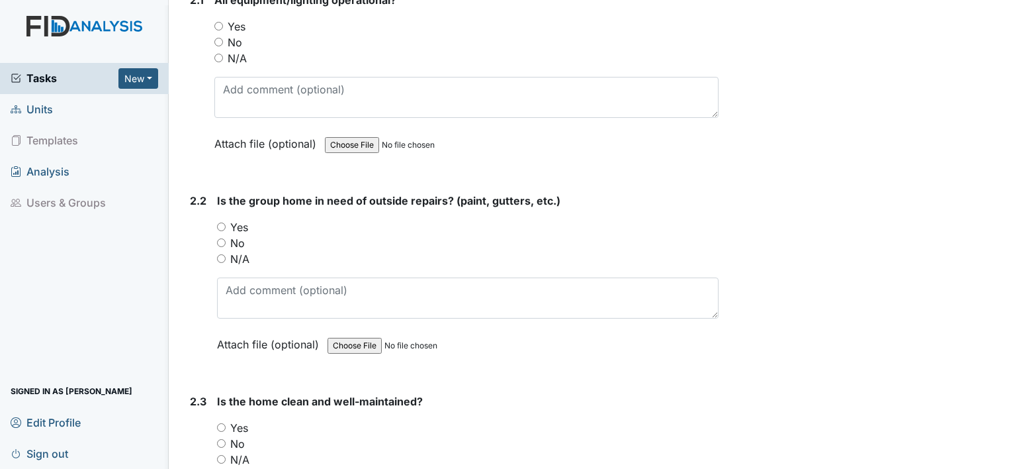
click at [219, 22] on input "Yes" at bounding box center [218, 26] width 9 height 9
radio input "true"
click at [222, 238] on input "No" at bounding box center [221, 242] width 9 height 9
radio input "true"
click at [221, 423] on input "Yes" at bounding box center [221, 427] width 9 height 9
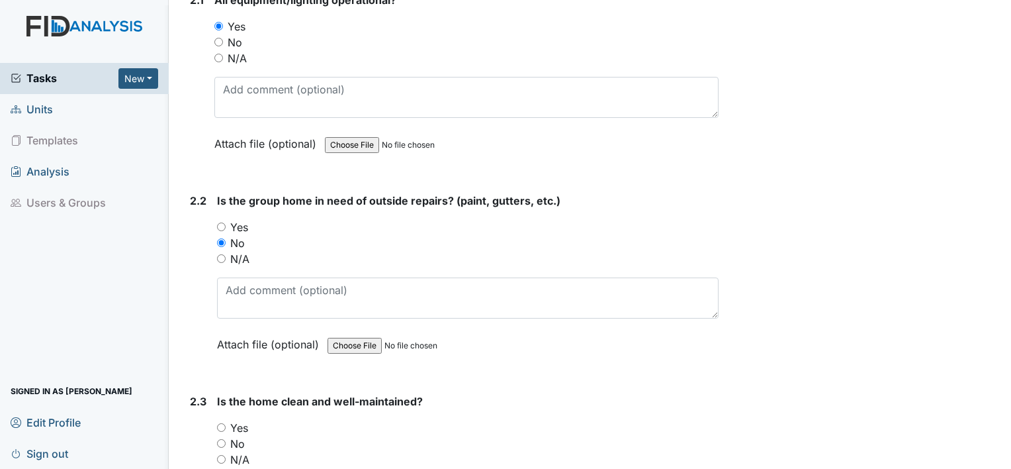
radio input "true"
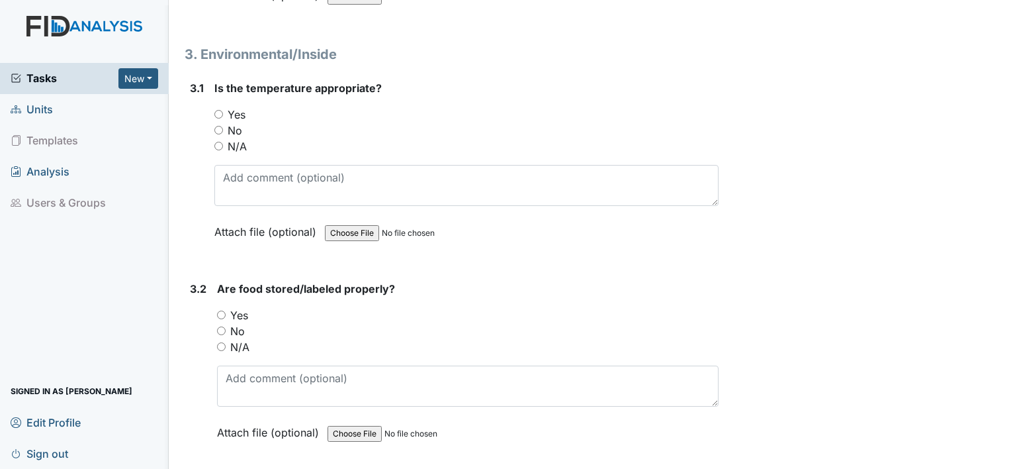
scroll to position [1959, 0]
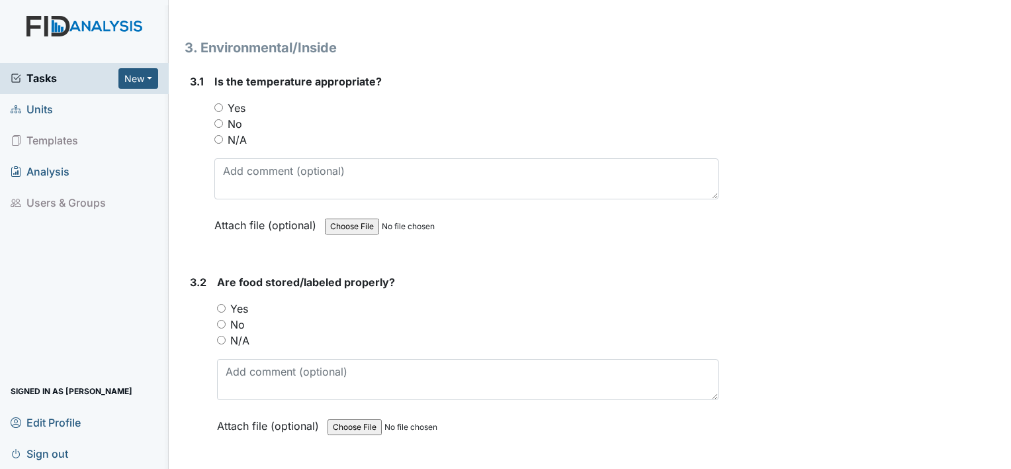
click at [220, 103] on input "Yes" at bounding box center [218, 107] width 9 height 9
radio input "true"
click at [221, 304] on input "Yes" at bounding box center [221, 308] width 9 height 9
radio input "true"
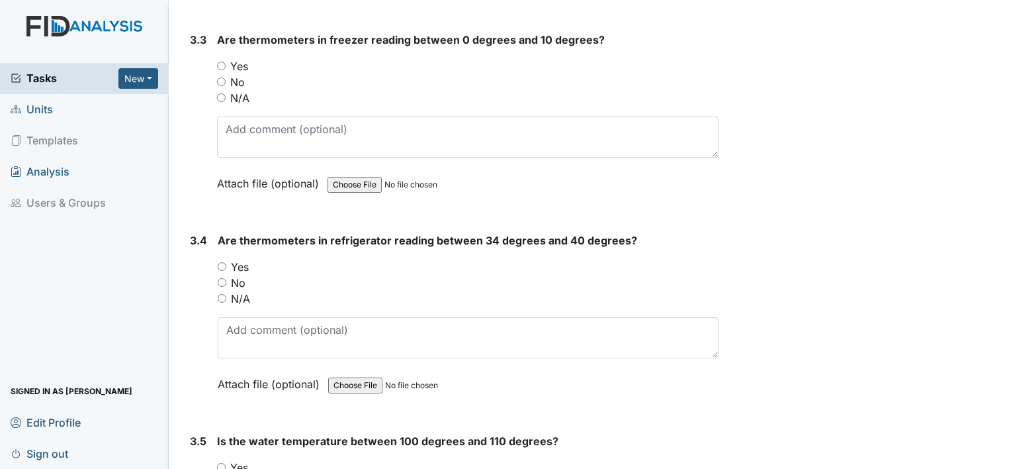
scroll to position [2409, 0]
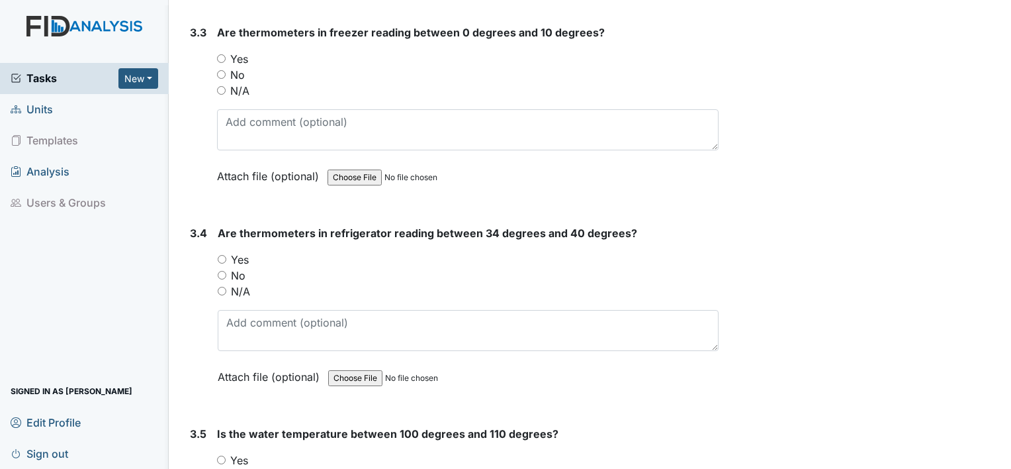
click at [225, 54] on input "Yes" at bounding box center [221, 58] width 9 height 9
radio input "true"
click at [220, 255] on input "Yes" at bounding box center [222, 259] width 9 height 9
radio input "true"
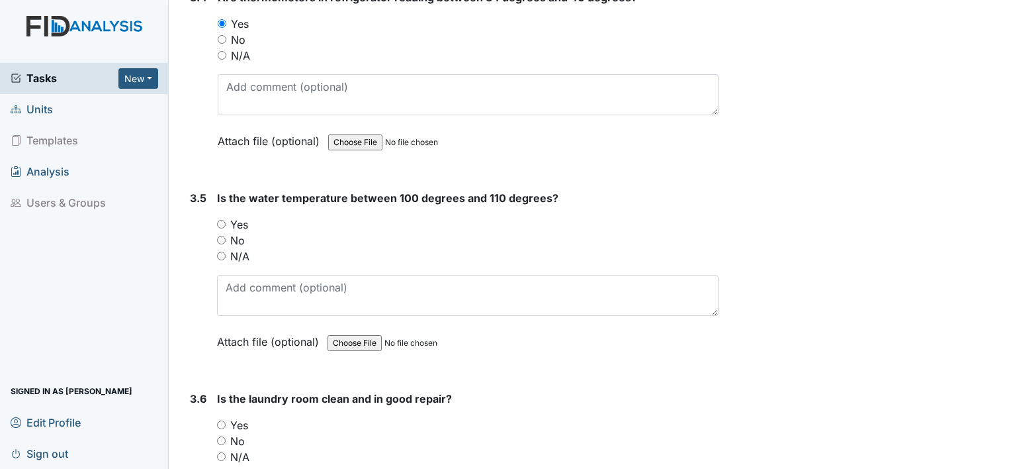
scroll to position [2647, 0]
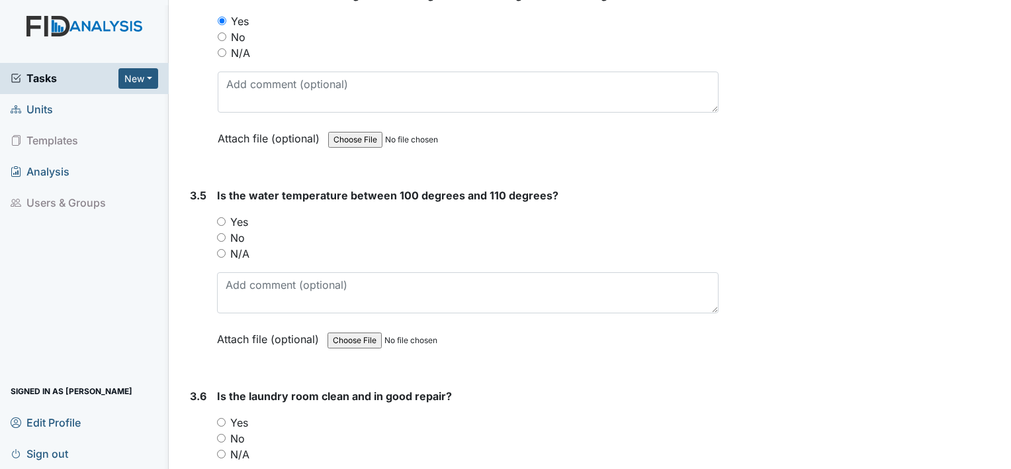
click at [222, 217] on input "Yes" at bounding box center [221, 221] width 9 height 9
radio input "true"
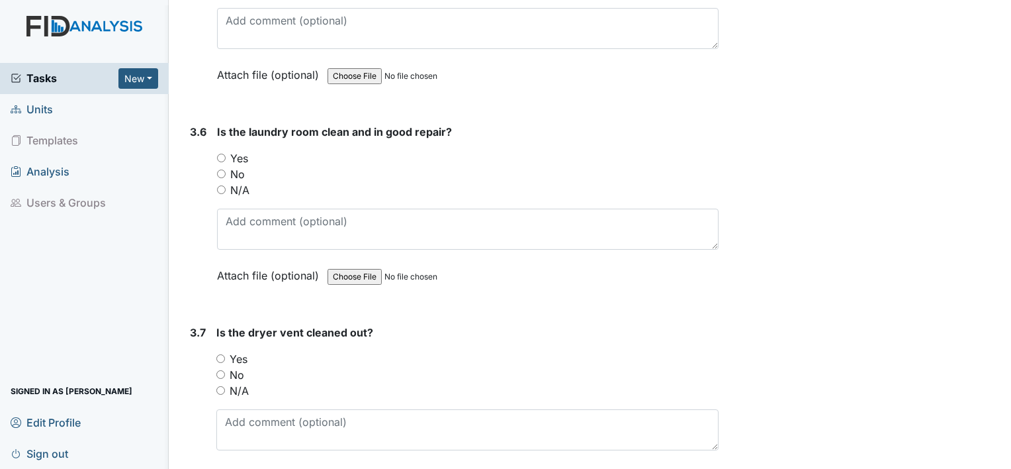
scroll to position [2912, 0]
click at [222, 153] on input "Yes" at bounding box center [221, 157] width 9 height 9
radio input "true"
click at [216, 353] on input "Yes" at bounding box center [220, 357] width 9 height 9
radio input "true"
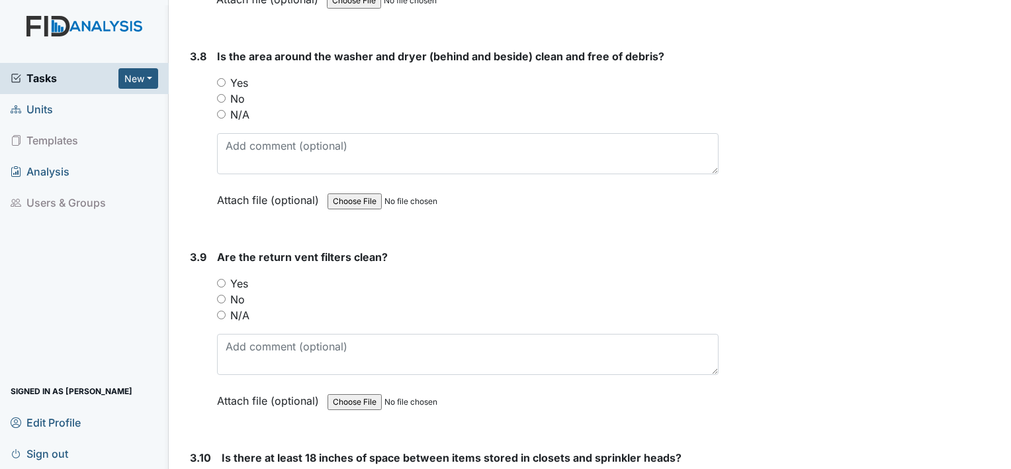
scroll to position [3388, 0]
click at [218, 77] on input "Yes" at bounding box center [221, 81] width 9 height 9
radio input "true"
click at [218, 278] on input "Yes" at bounding box center [221, 282] width 9 height 9
radio input "true"
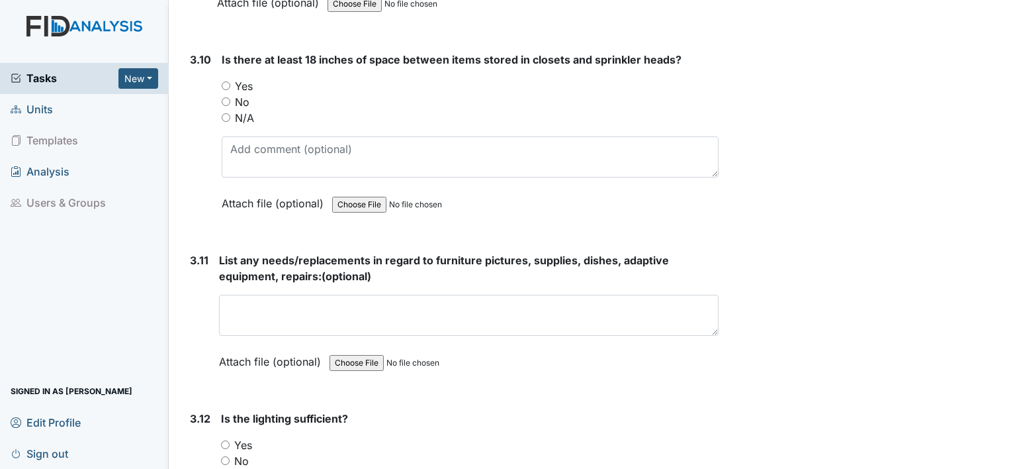
scroll to position [3785, 0]
click at [225, 113] on input "N/A" at bounding box center [226, 117] width 9 height 9
radio input "true"
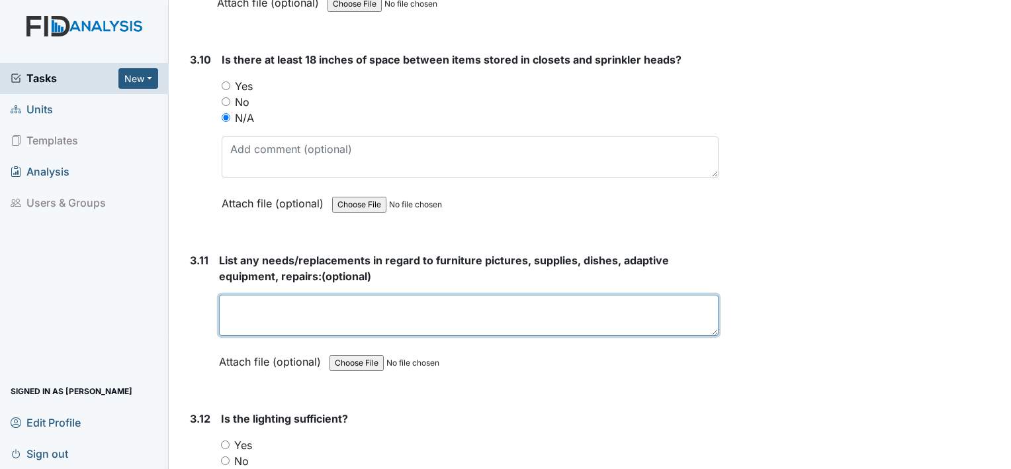
click at [425, 308] on textarea at bounding box center [469, 314] width 500 height 41
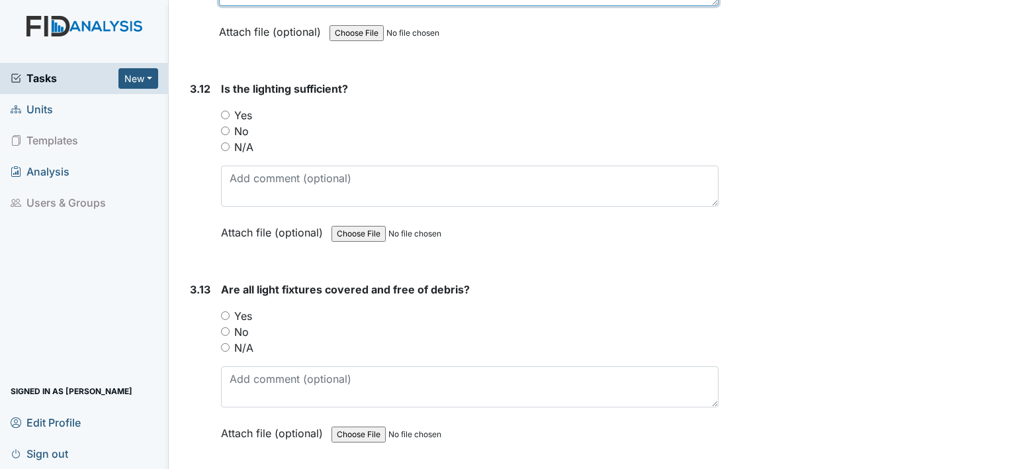
scroll to position [4130, 0]
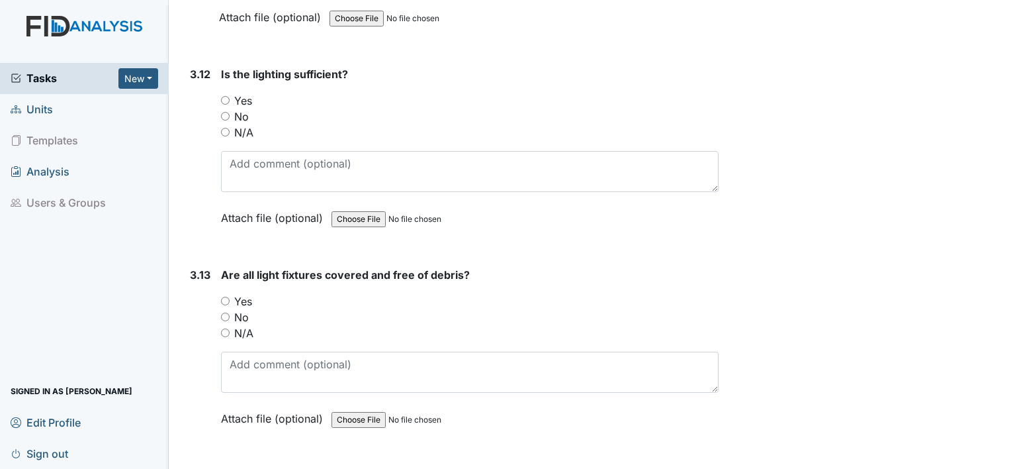
type textarea "n/a"
click at [221, 96] on input "Yes" at bounding box center [225, 100] width 9 height 9
radio input "true"
click at [226, 293] on div "Yes" at bounding box center [470, 301] width 498 height 16
click at [226, 296] on input "Yes" at bounding box center [225, 300] width 9 height 9
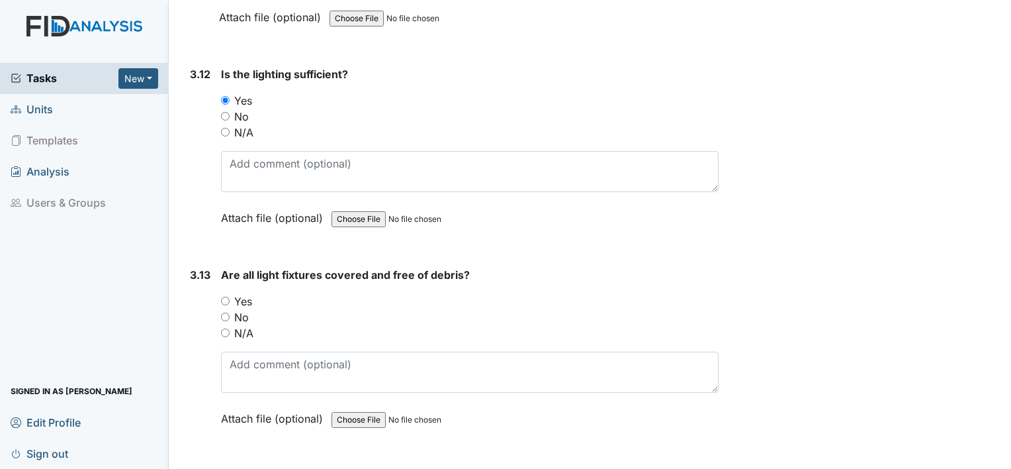
radio input "true"
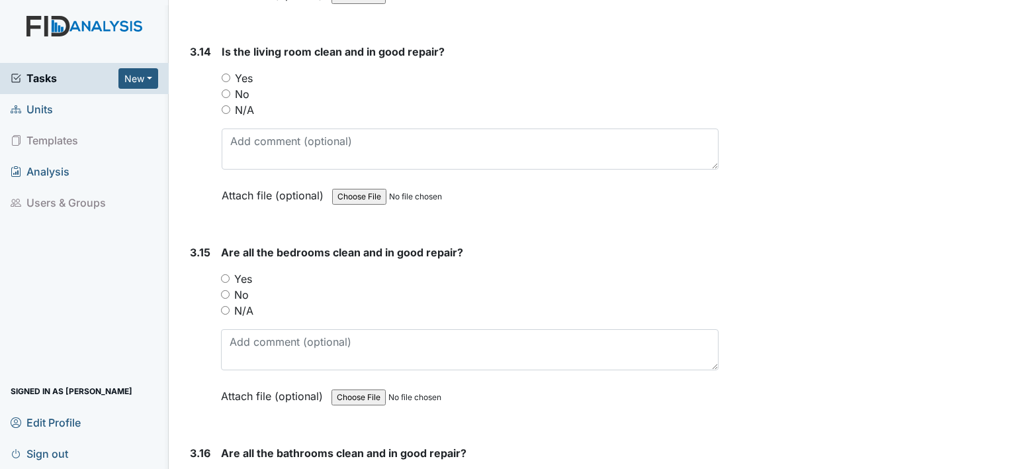
click at [224, 73] on input "Yes" at bounding box center [226, 77] width 9 height 9
radio input "true"
click at [226, 274] on input "Yes" at bounding box center [225, 278] width 9 height 9
radio input "true"
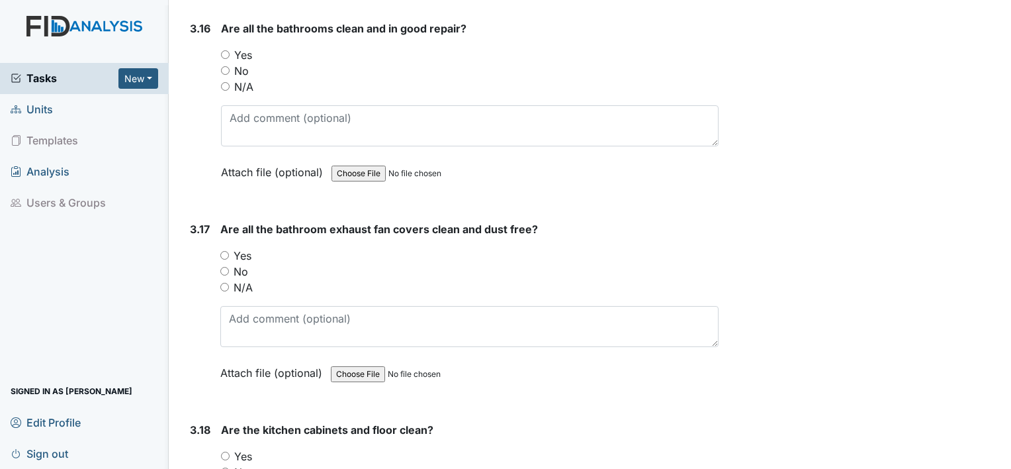
scroll to position [4981, 0]
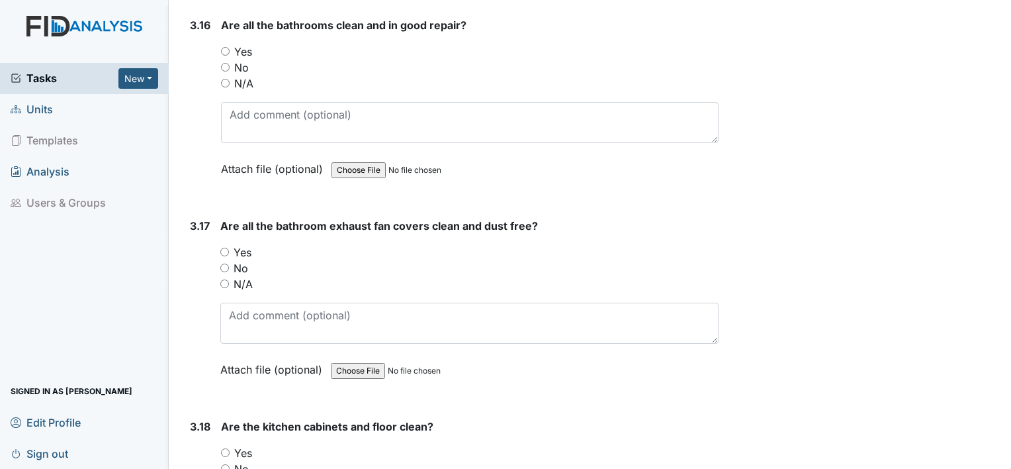
click at [228, 63] on input "No" at bounding box center [225, 67] width 9 height 9
radio input "true"
click at [226, 47] on input "Yes" at bounding box center [225, 51] width 9 height 9
radio input "true"
click at [221, 248] on input "Yes" at bounding box center [224, 252] width 9 height 9
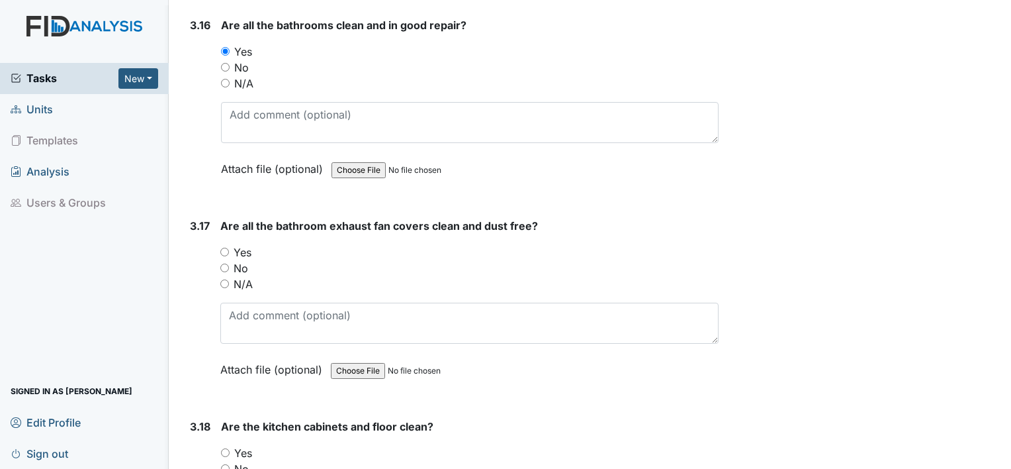
radio input "true"
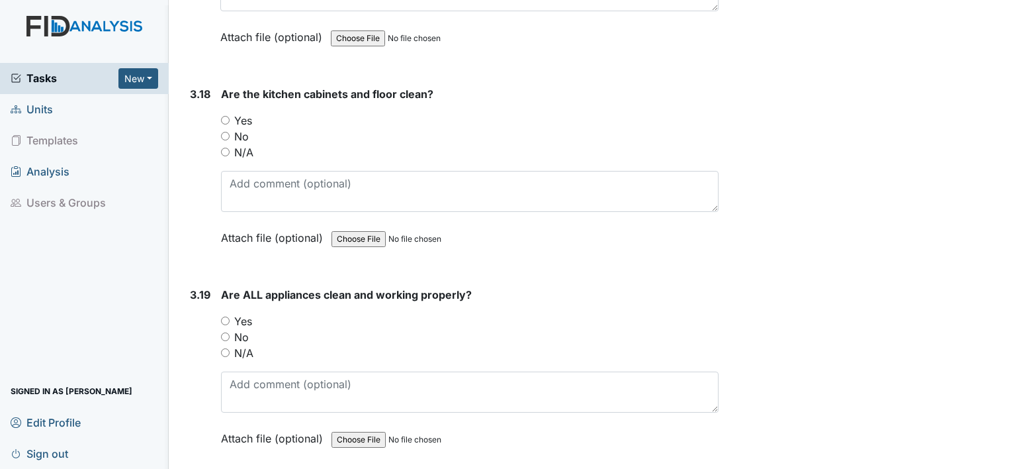
scroll to position [5325, 0]
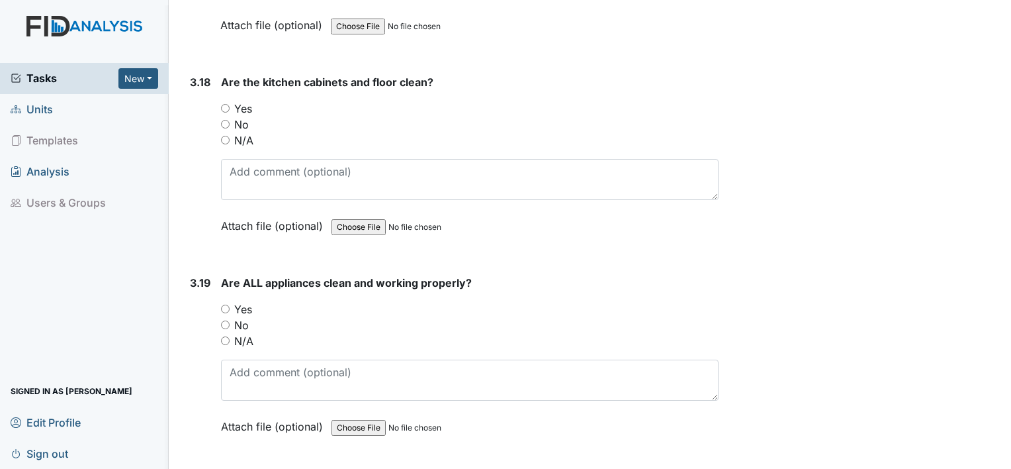
click at [224, 304] on input "Yes" at bounding box center [225, 308] width 9 height 9
radio input "true"
click at [228, 104] on input "Yes" at bounding box center [225, 108] width 9 height 9
radio input "true"
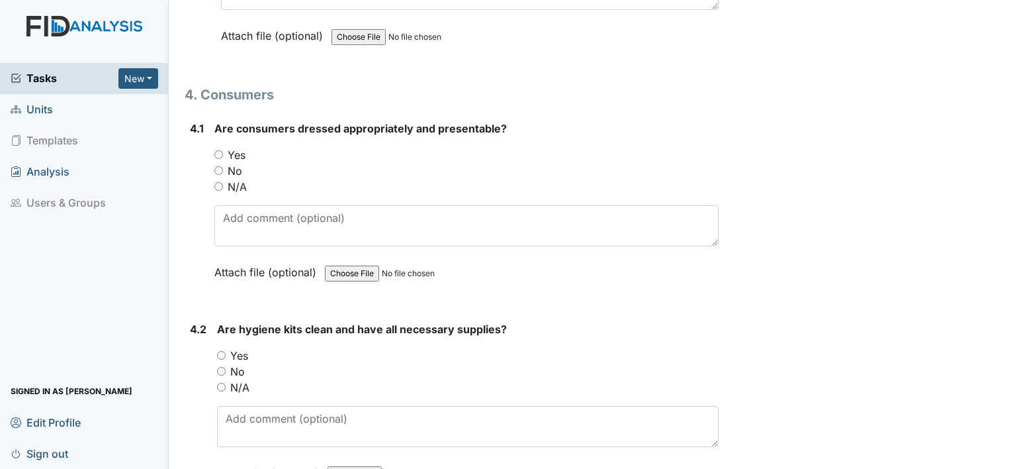
scroll to position [5722, 0]
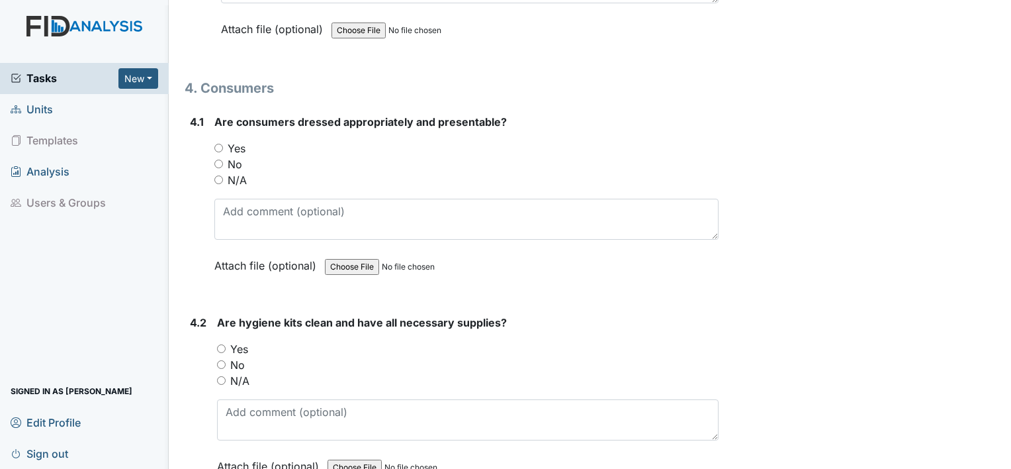
click at [223, 140] on div "Yes" at bounding box center [466, 148] width 504 height 16
click at [216, 144] on input "Yes" at bounding box center [218, 148] width 9 height 9
radio input "true"
click at [218, 344] on input "Yes" at bounding box center [221, 348] width 9 height 9
radio input "true"
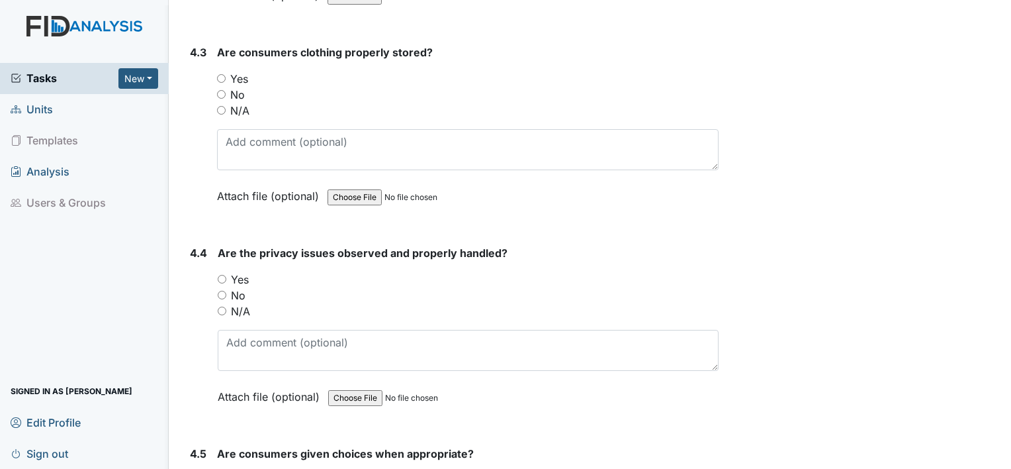
scroll to position [6198, 0]
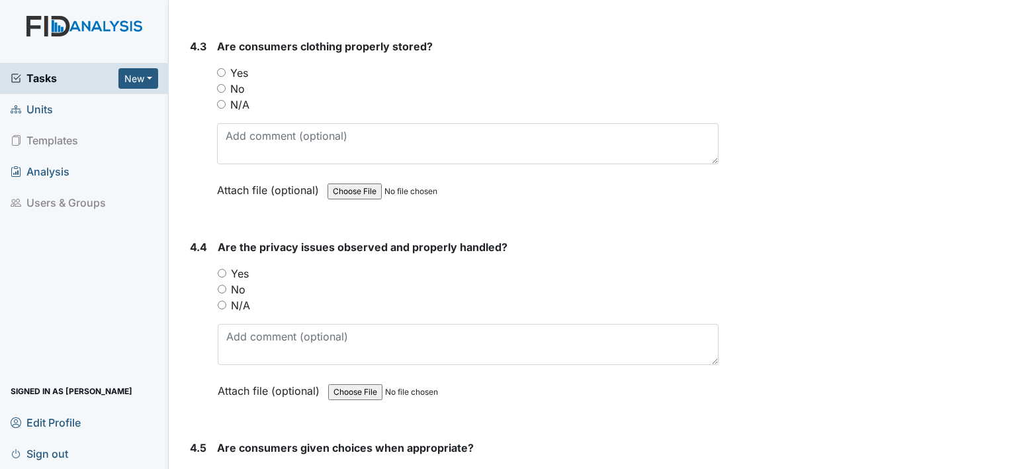
click at [222, 68] on input "Yes" at bounding box center [221, 72] width 9 height 9
radio input "true"
click at [220, 265] on div "Yes" at bounding box center [468, 273] width 501 height 16
click at [224, 269] on input "Yes" at bounding box center [222, 273] width 9 height 9
radio input "true"
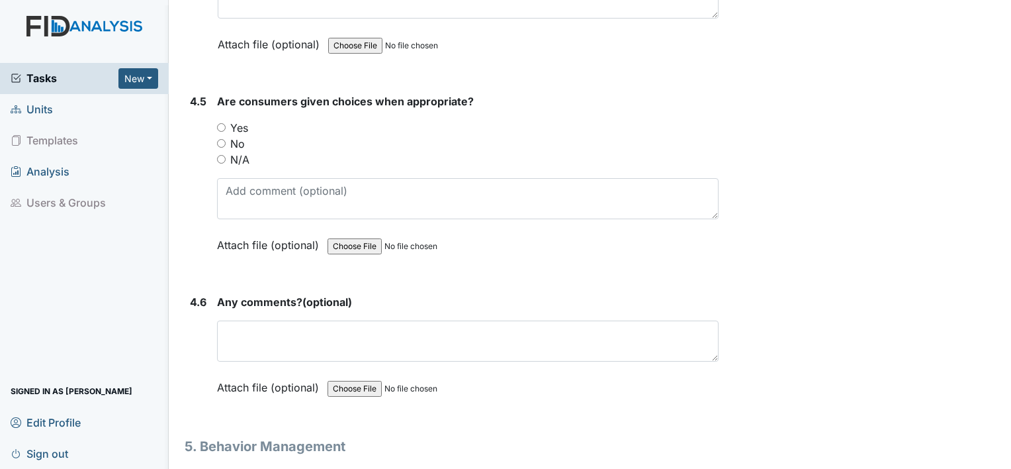
scroll to position [6569, 0]
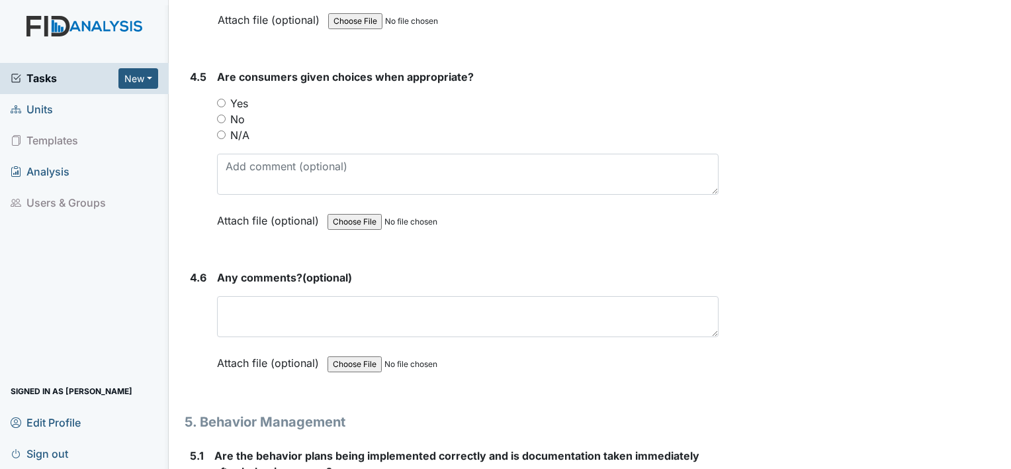
click at [219, 99] on input "Yes" at bounding box center [221, 103] width 9 height 9
radio input "true"
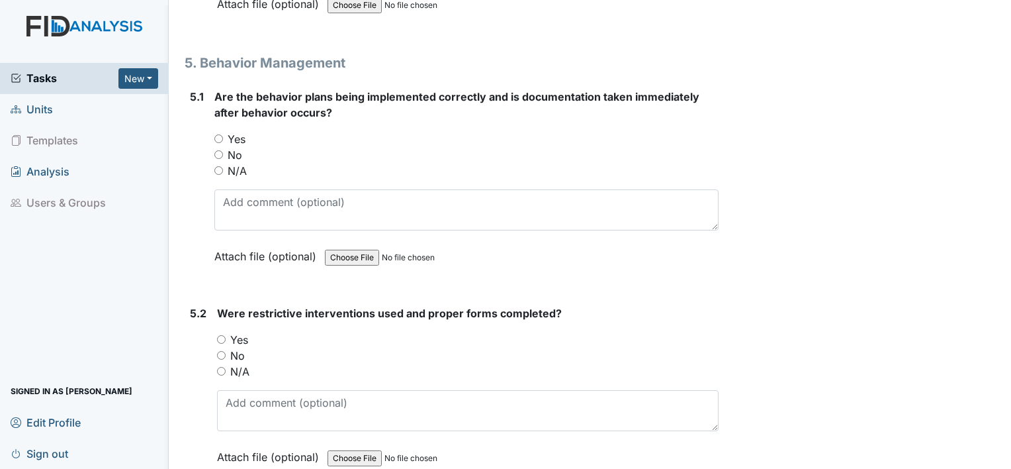
scroll to position [6939, 0]
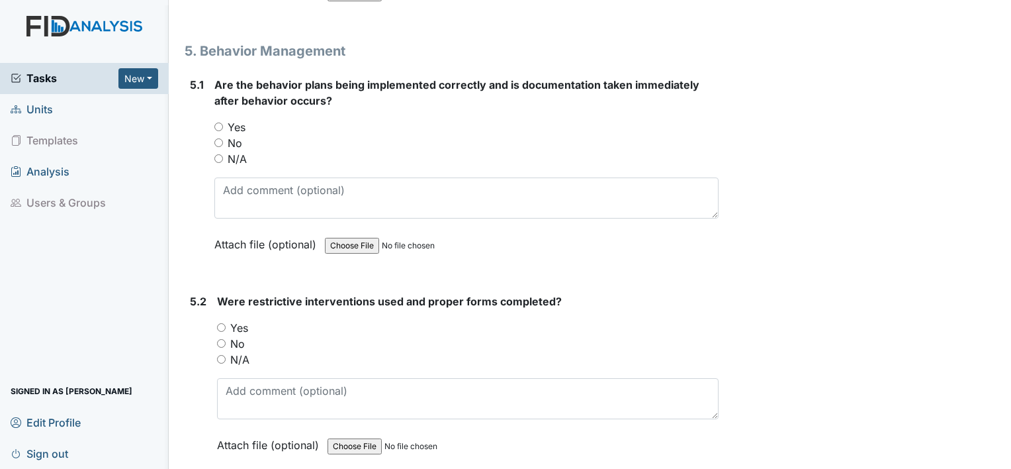
click at [218, 122] on input "Yes" at bounding box center [218, 126] width 9 height 9
radio input "true"
click at [222, 355] on input "N/A" at bounding box center [221, 359] width 9 height 9
radio input "true"
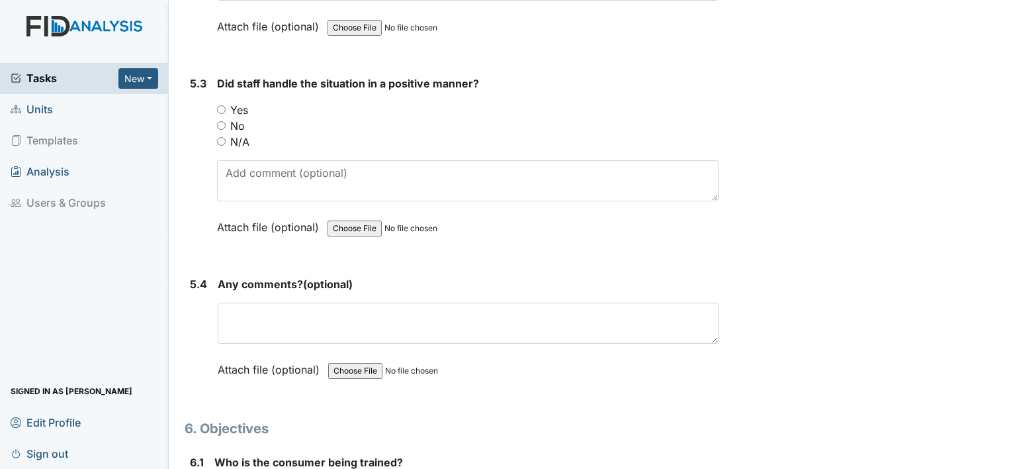
scroll to position [7363, 0]
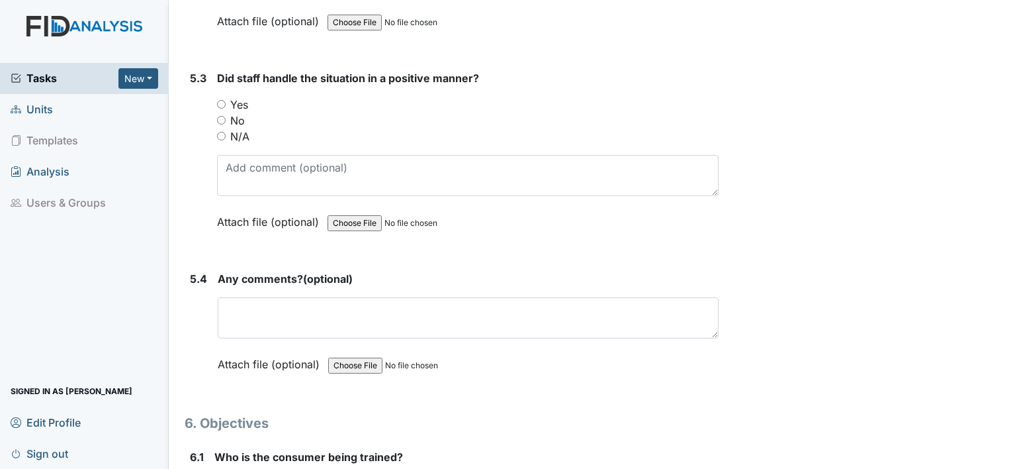
click at [222, 100] on input "Yes" at bounding box center [221, 104] width 9 height 9
radio input "true"
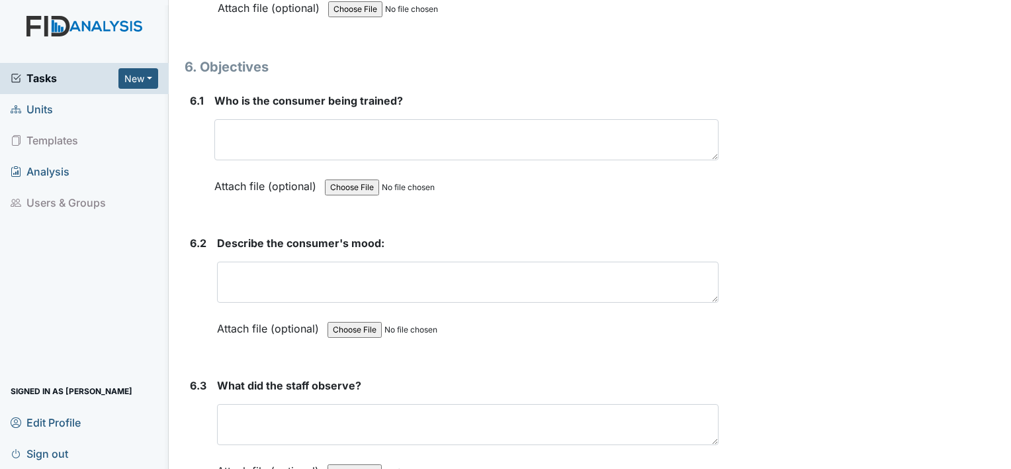
scroll to position [7734, 0]
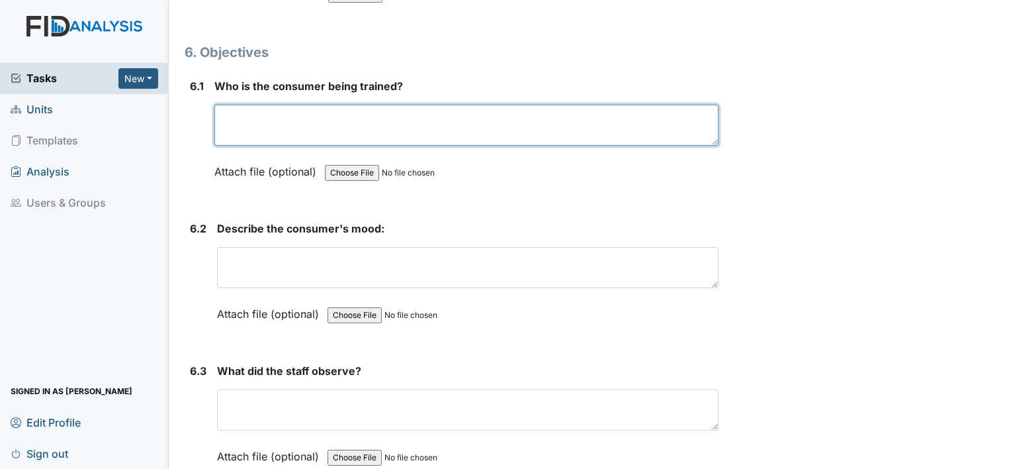
click at [249, 107] on textarea at bounding box center [466, 125] width 504 height 41
type textarea "n/a"
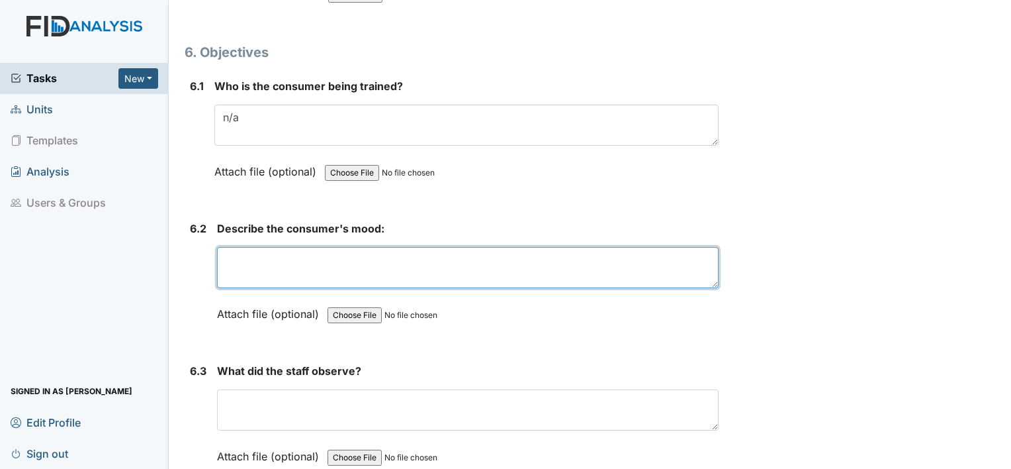
click at [476, 247] on textarea at bounding box center [468, 267] width 502 height 41
click at [476, 247] on textarea "n" at bounding box center [468, 267] width 502 height 41
type textarea "n/a"
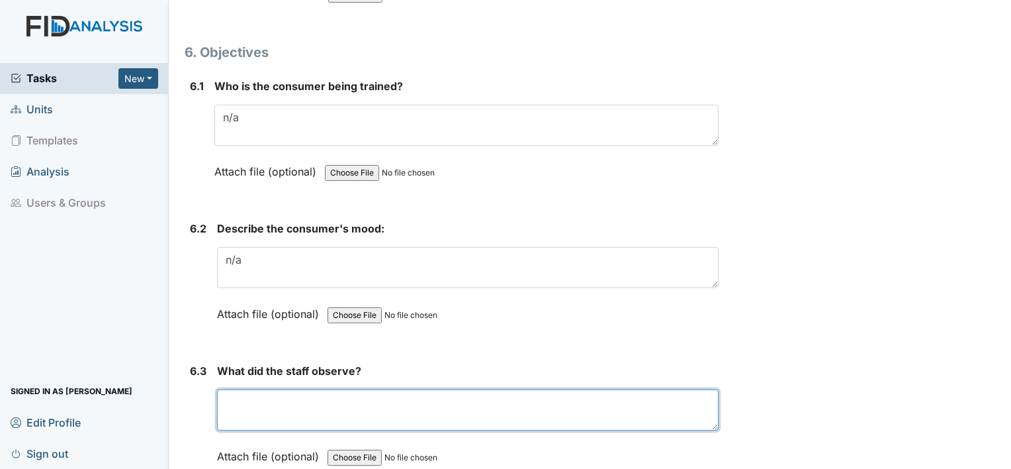
click at [395, 389] on textarea at bounding box center [468, 409] width 502 height 41
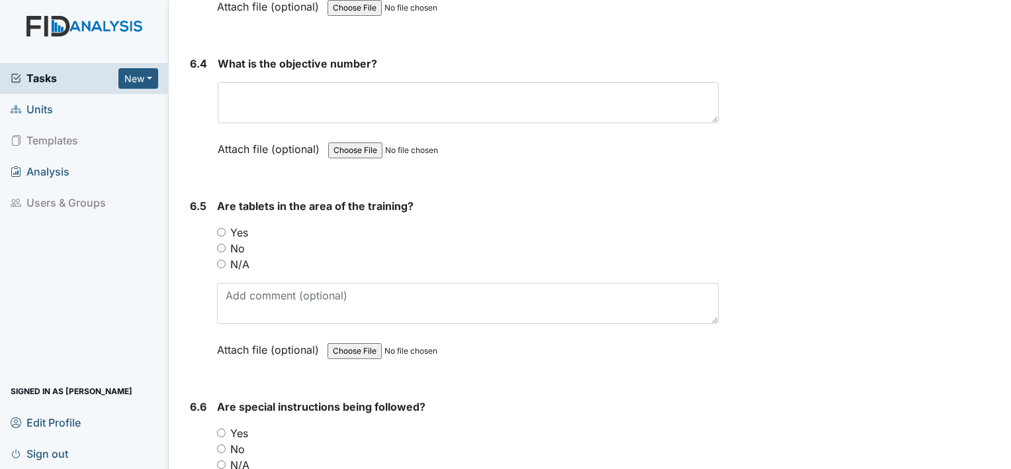
scroll to position [8184, 0]
type textarea "n/a"
click at [222, 259] on input "N/A" at bounding box center [221, 263] width 9 height 9
radio input "true"
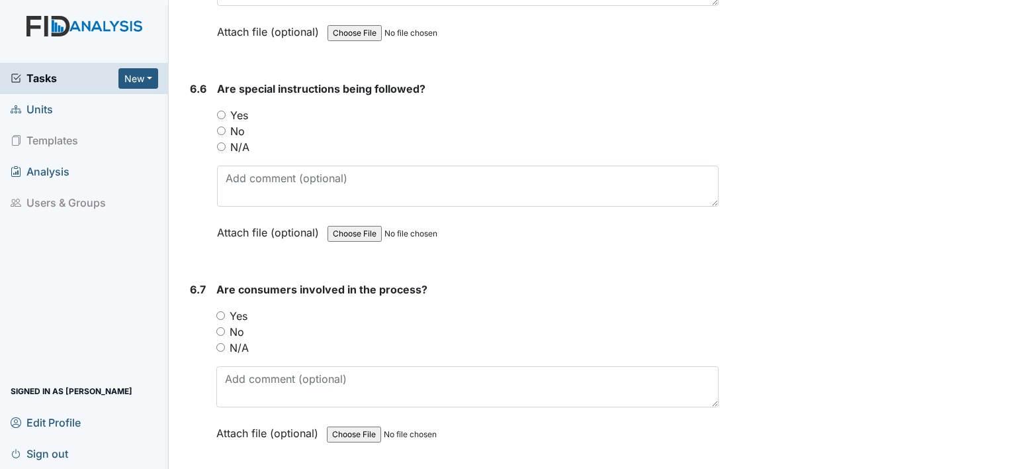
scroll to position [8501, 0]
click at [220, 142] on input "N/A" at bounding box center [221, 146] width 9 height 9
radio input "true"
click at [221, 342] on input "N/A" at bounding box center [220, 346] width 9 height 9
radio input "true"
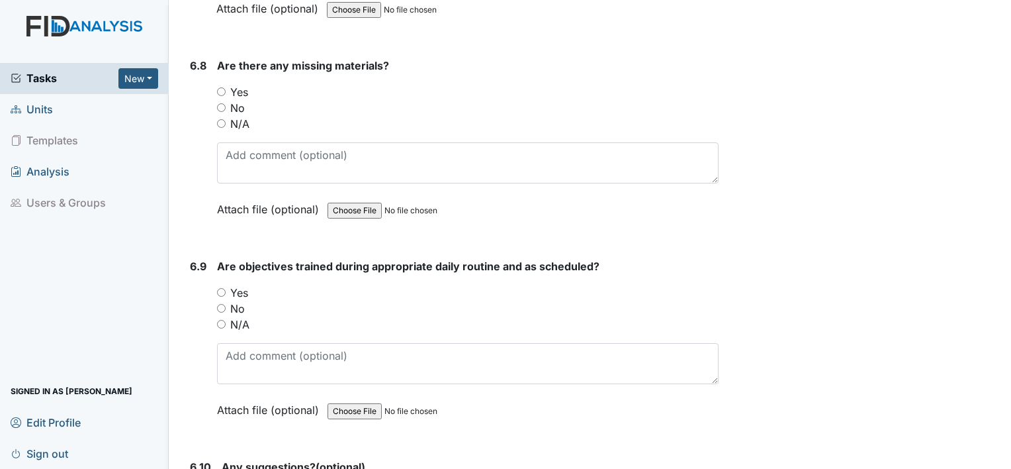
scroll to position [8951, 0]
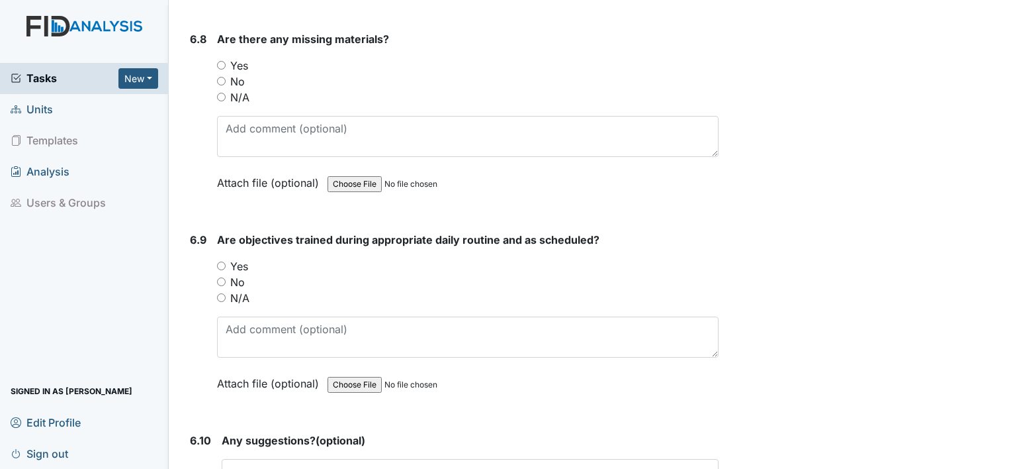
click at [222, 93] on input "N/A" at bounding box center [221, 97] width 9 height 9
radio input "true"
click at [220, 293] on input "N/A" at bounding box center [221, 297] width 9 height 9
radio input "true"
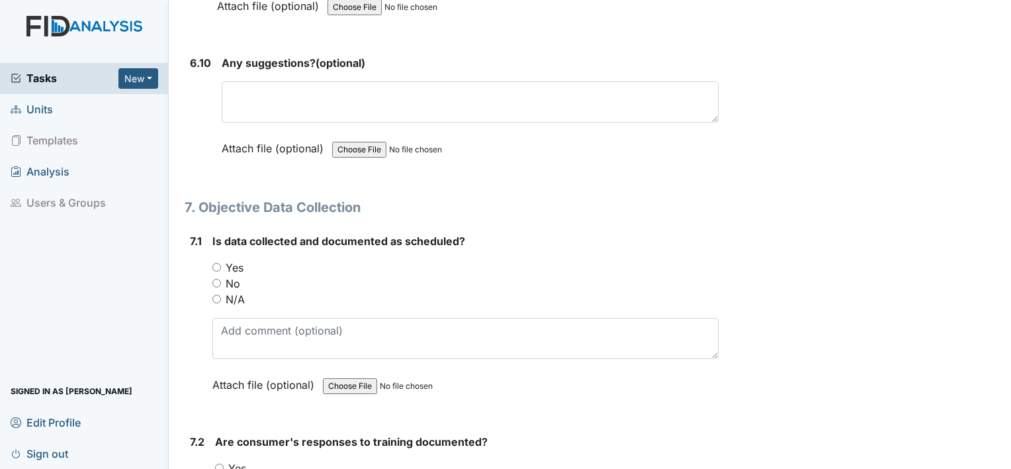
scroll to position [9348, 0]
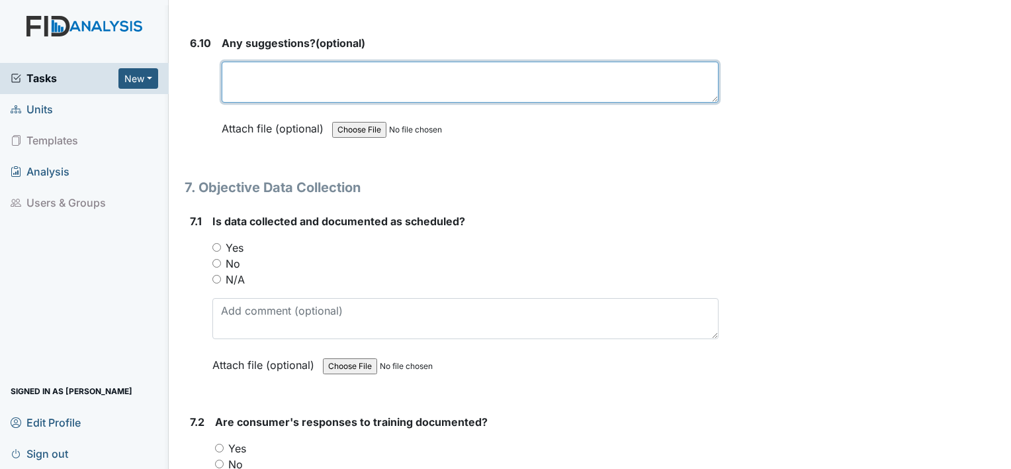
click at [596, 62] on textarea at bounding box center [470, 82] width 497 height 41
type textarea "n/a"
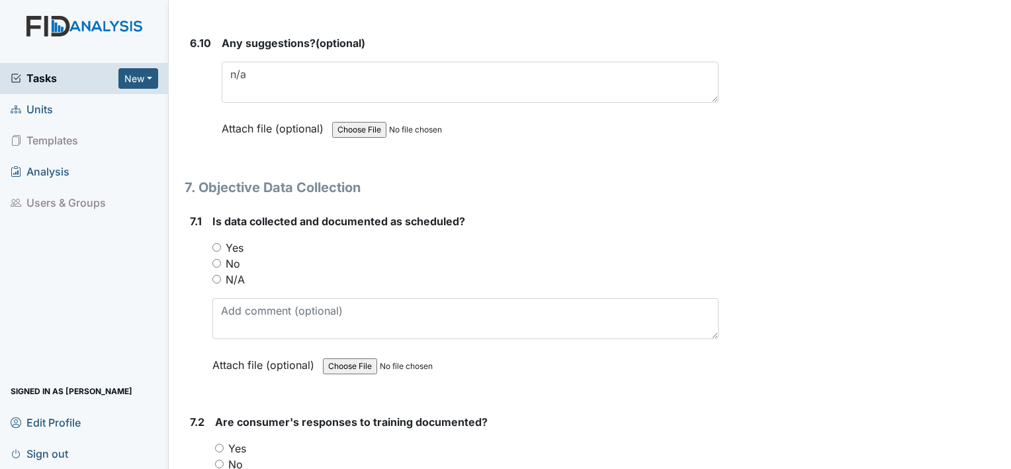
click at [214, 243] on input "Yes" at bounding box center [216, 247] width 9 height 9
radio input "true"
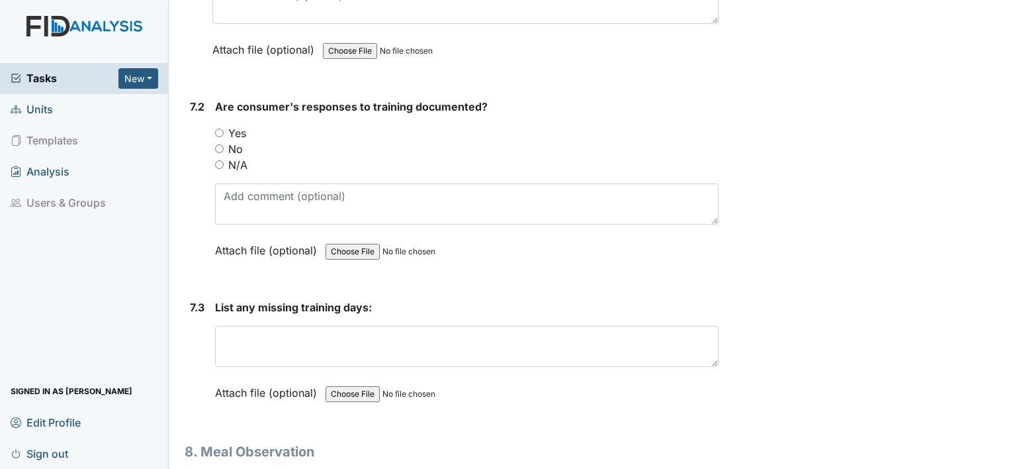
scroll to position [9666, 0]
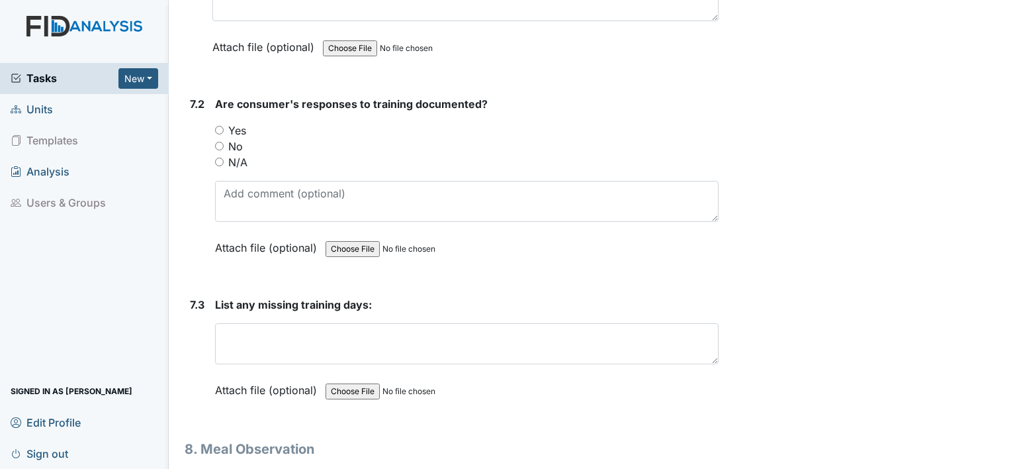
click at [215, 154] on div "N/A" at bounding box center [467, 162] width 504 height 16
click at [215, 158] on input "N/A" at bounding box center [219, 162] width 9 height 9
radio input "true"
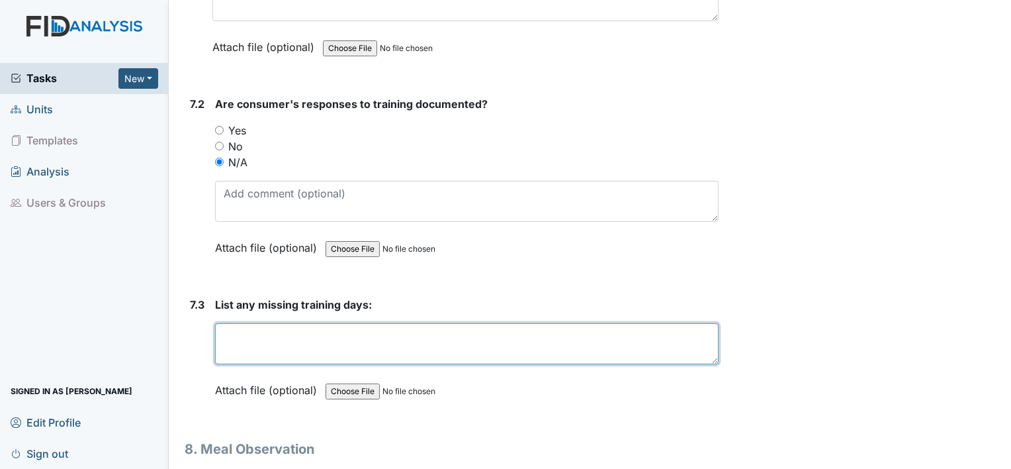
click at [236, 323] on textarea at bounding box center [467, 343] width 504 height 41
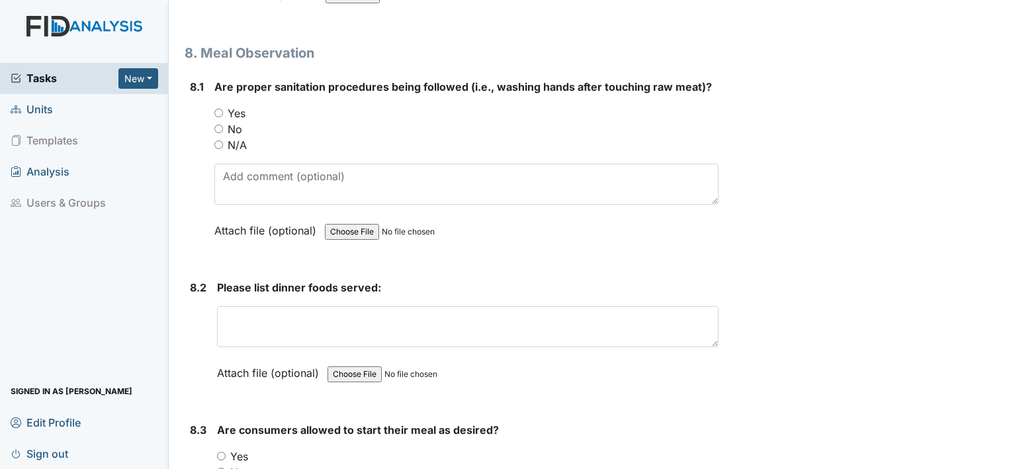
scroll to position [10063, 0]
type textarea "n/a"
click at [220, 107] on input "Yes" at bounding box center [218, 111] width 9 height 9
radio input "true"
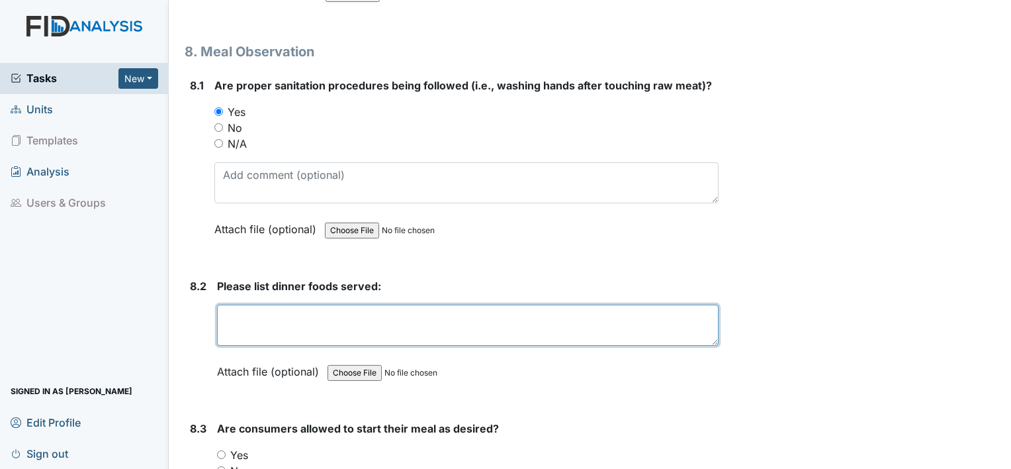
click at [274, 304] on textarea at bounding box center [468, 324] width 502 height 41
click at [303, 304] on textarea "Scrambled eggs ham,biscuit" at bounding box center [468, 324] width 502 height 41
click at [306, 304] on textarea "Scrambled eggs ham,biscuit" at bounding box center [468, 324] width 502 height 41
type textarea "Scrambled eggs, ham, biscuit milk juice and water"
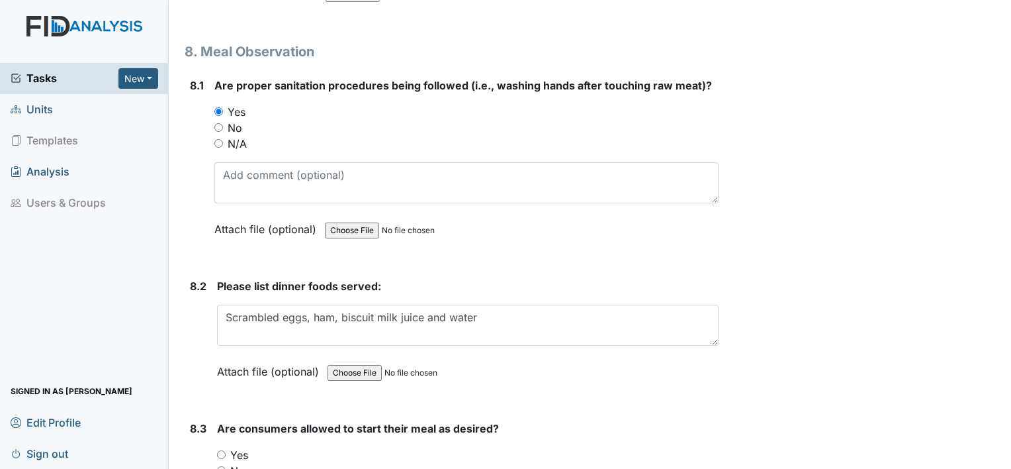
click at [220, 450] on input "Yes" at bounding box center [221, 454] width 9 height 9
radio input "true"
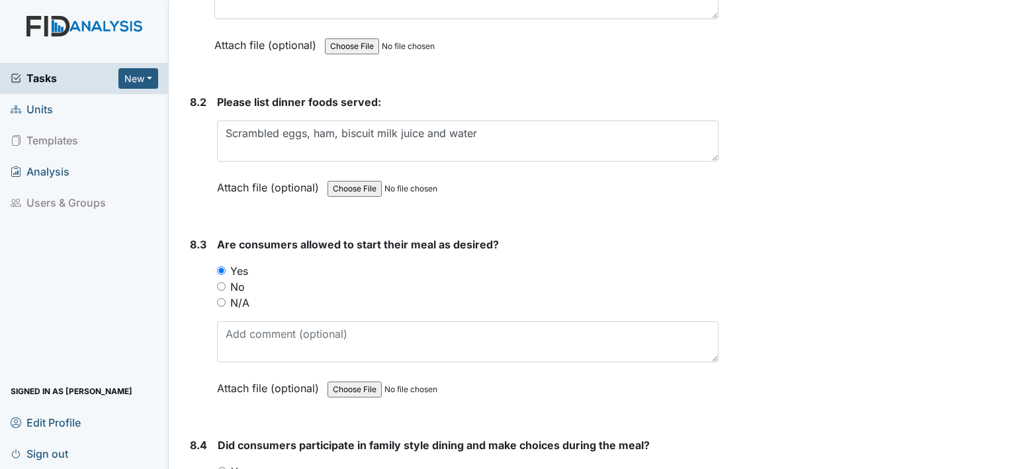
scroll to position [10222, 0]
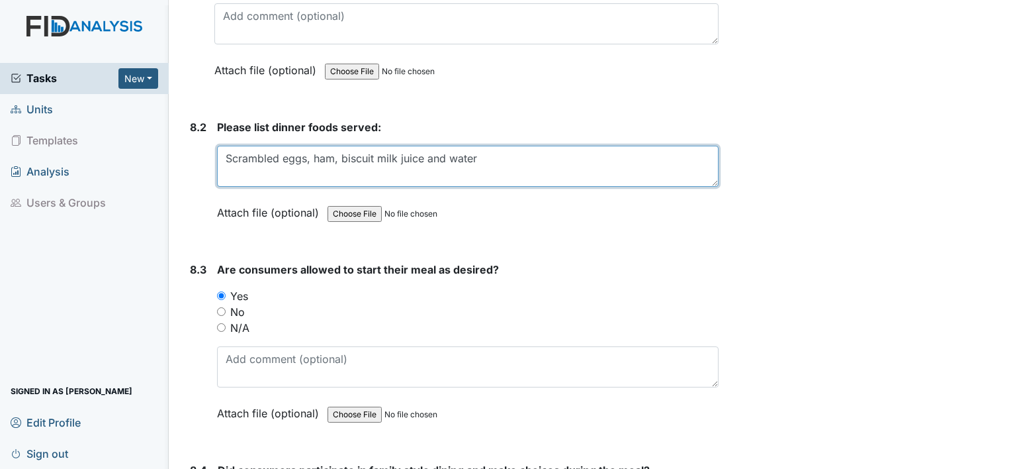
click at [339, 146] on textarea "Scrambled eggs, ham, biscuit milk juice and water" at bounding box center [468, 166] width 502 height 41
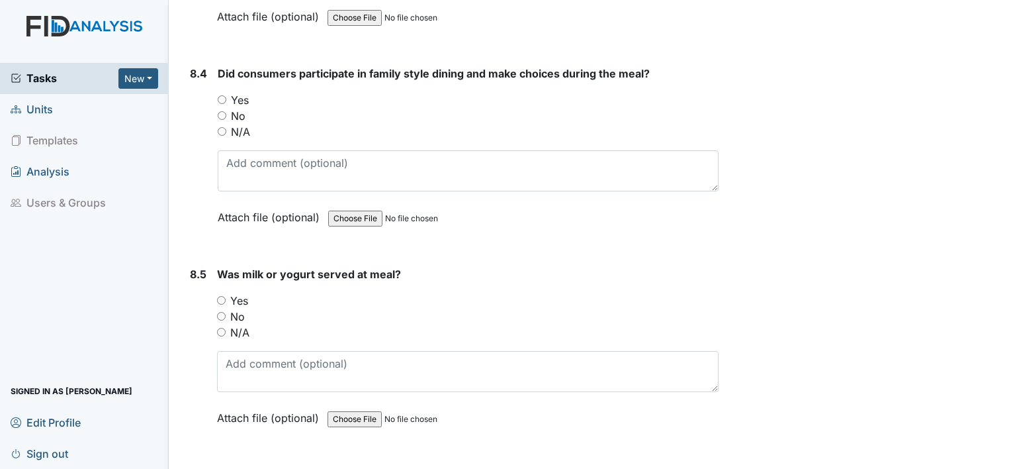
scroll to position [10619, 0]
type textarea "Scrambled eggs, ham, hash browns biscuit milk juice and water"
click at [220, 95] on input "Yes" at bounding box center [222, 99] width 9 height 9
radio input "true"
click at [220, 292] on div "Yes" at bounding box center [468, 300] width 502 height 16
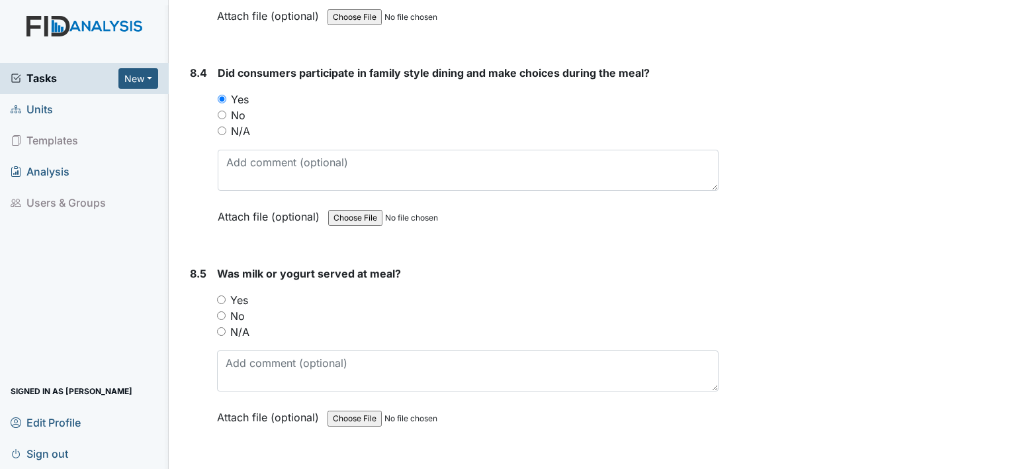
click at [220, 295] on input "Yes" at bounding box center [221, 299] width 9 height 9
radio input "true"
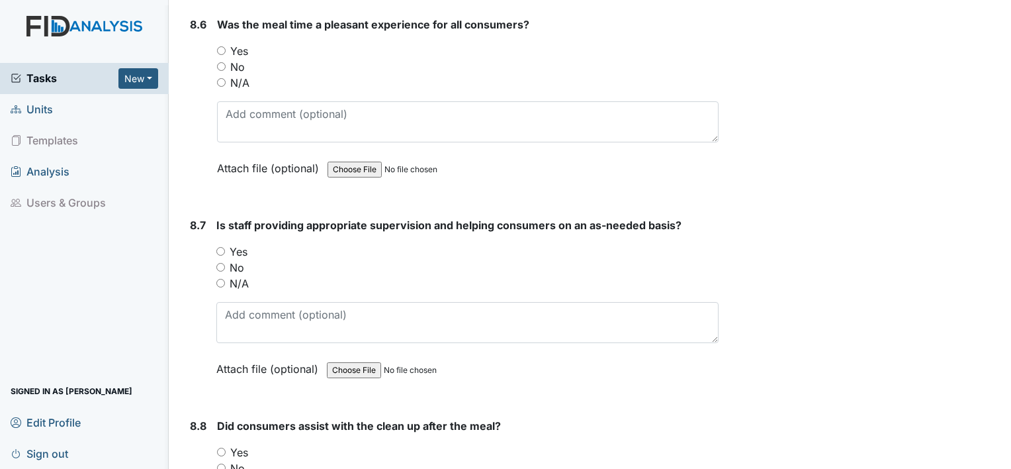
scroll to position [11069, 0]
click at [220, 46] on input "Yes" at bounding box center [221, 50] width 9 height 9
radio input "true"
click at [222, 246] on input "Yes" at bounding box center [220, 250] width 9 height 9
radio input "true"
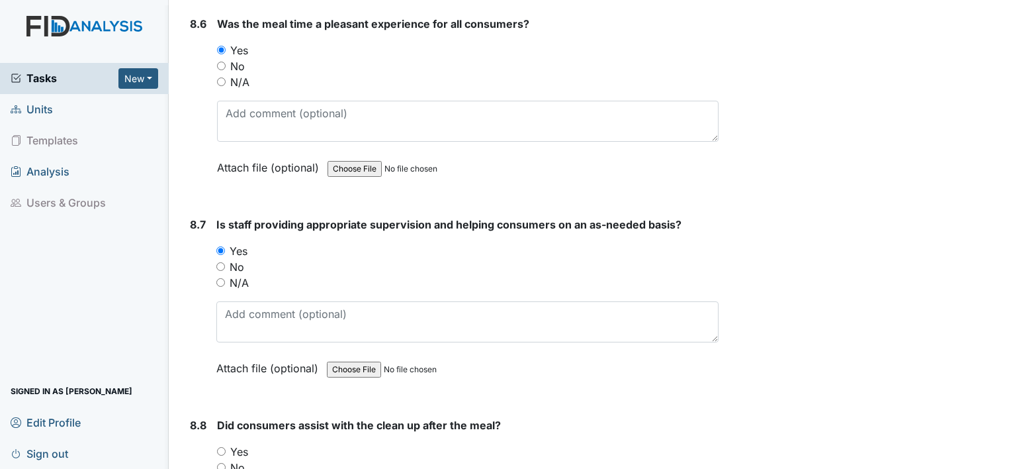
click at [222, 447] on input "Yes" at bounding box center [221, 451] width 9 height 9
radio input "true"
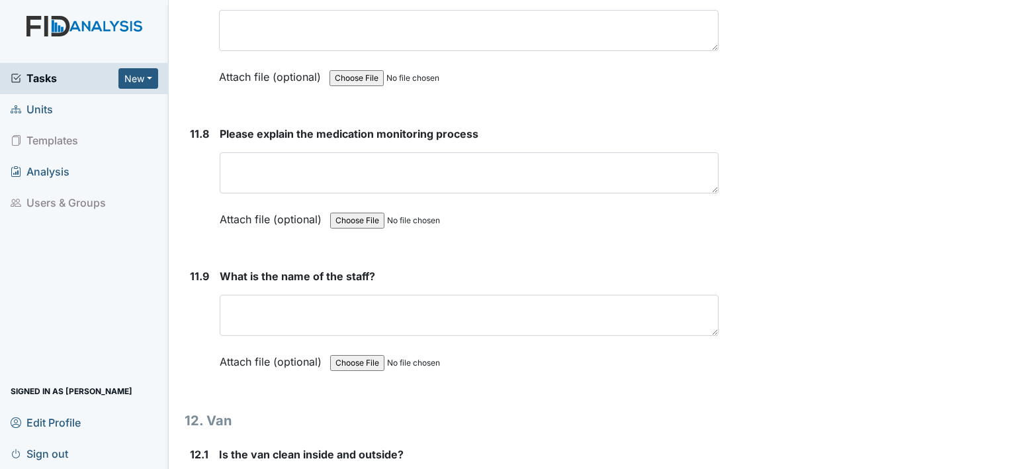
scroll to position [23321, 0]
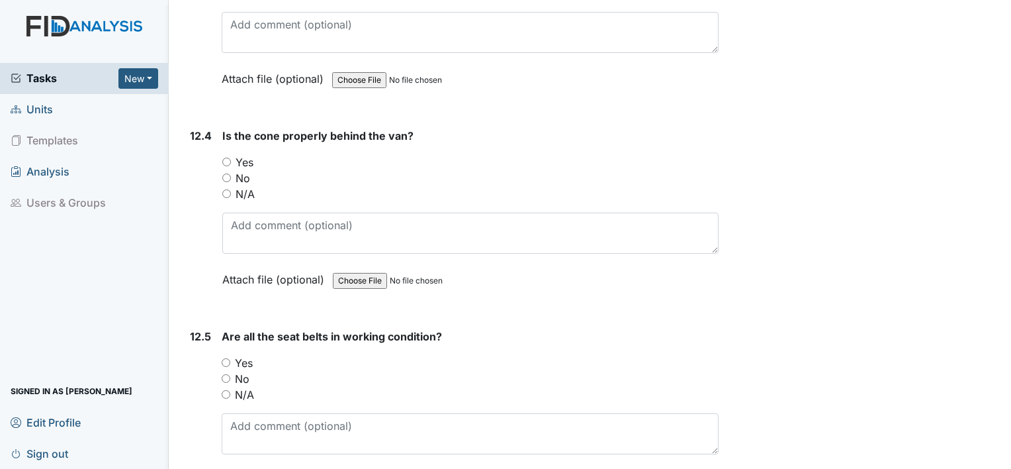
click at [225, 358] on input "Yes" at bounding box center [226, 362] width 9 height 9
radio input "true"
click at [225, 158] on input "Yes" at bounding box center [226, 162] width 9 height 9
radio input "true"
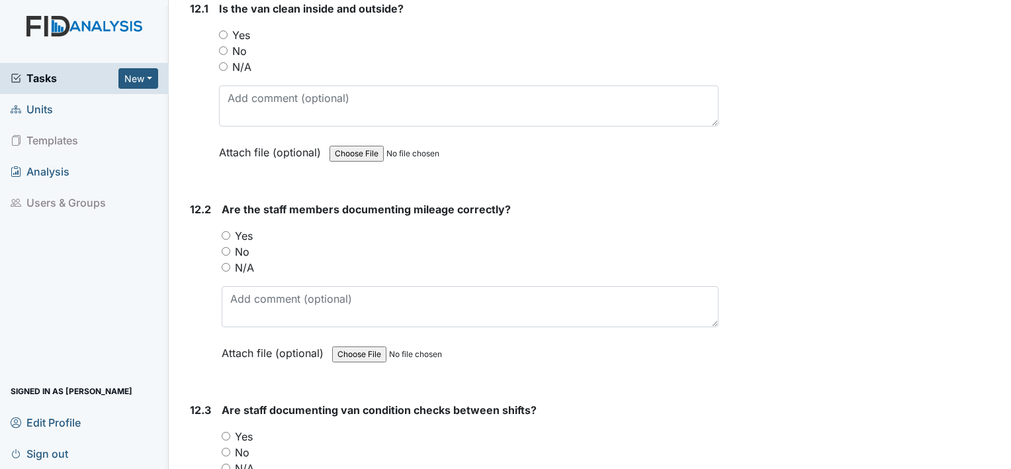
scroll to position [22844, 0]
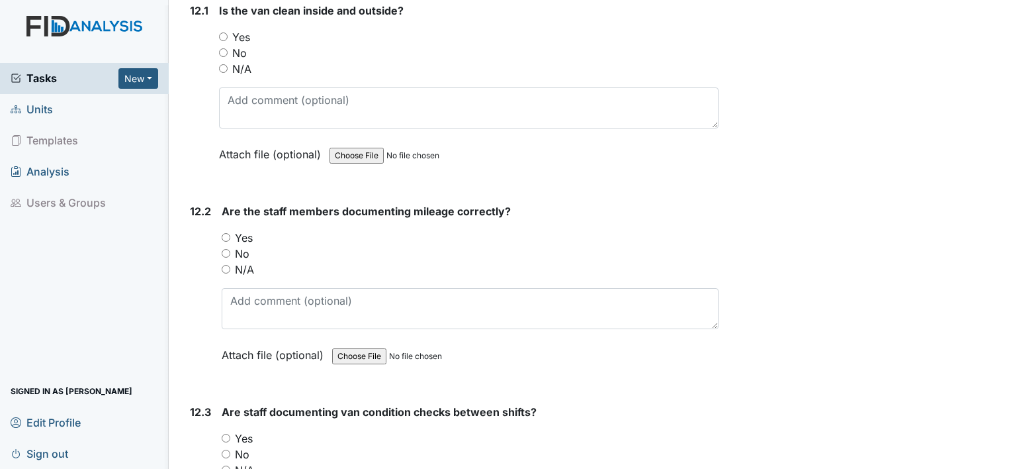
click at [227, 433] on input "Yes" at bounding box center [226, 437] width 9 height 9
radio input "true"
click at [225, 233] on input "Yes" at bounding box center [226, 237] width 9 height 9
radio input "true"
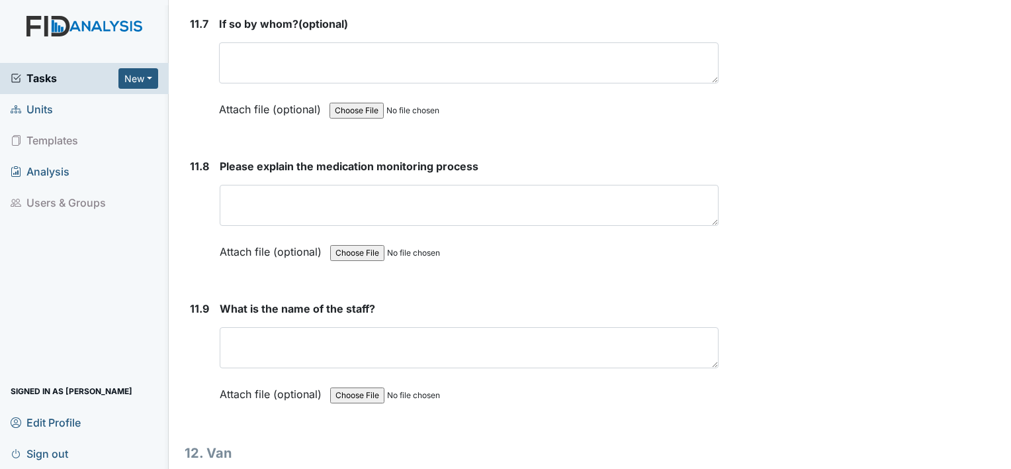
scroll to position [22368, 0]
radio input "true"
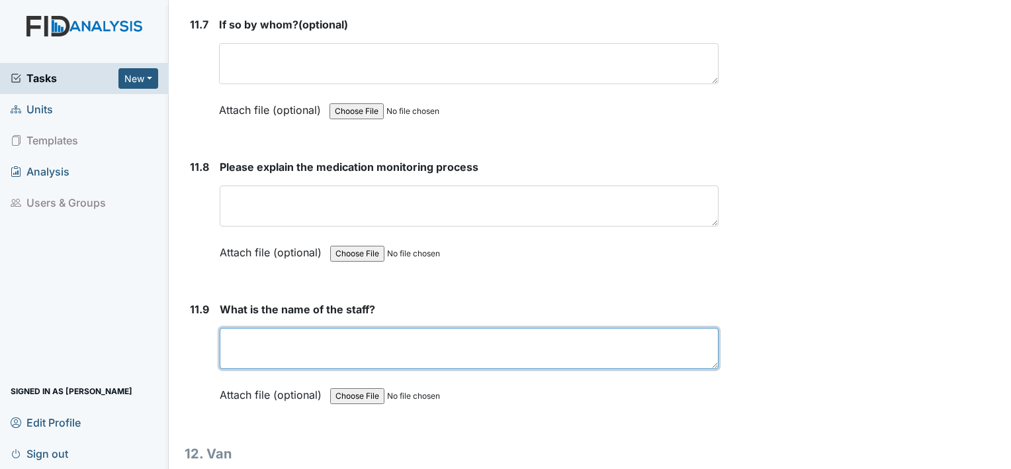
click at [259, 328] on textarea at bounding box center [469, 348] width 499 height 41
type textarea "Ironda Owens"
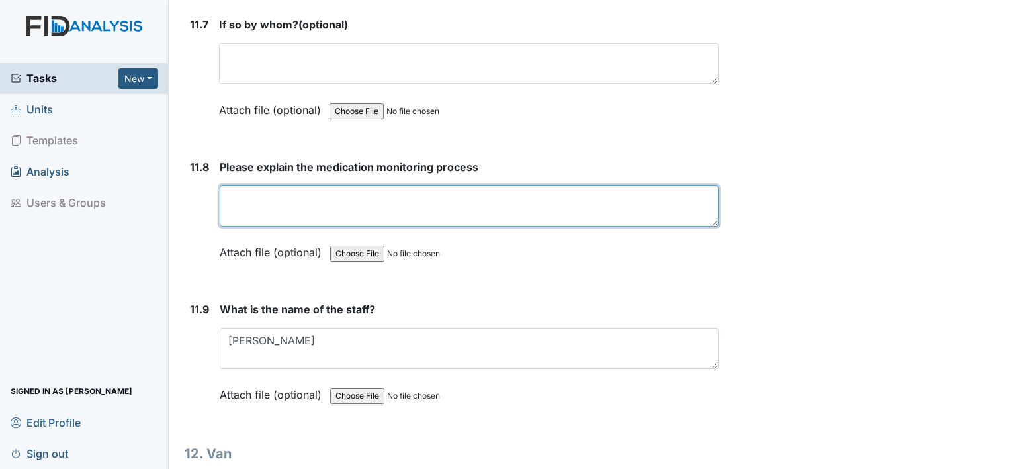
click at [463, 185] on textarea at bounding box center [469, 205] width 499 height 41
click at [293, 185] on textarea "Follow the 6brights of medicine" at bounding box center [469, 205] width 499 height 41
click at [392, 185] on textarea "Follow the 6 rights of medicine" at bounding box center [469, 205] width 499 height 41
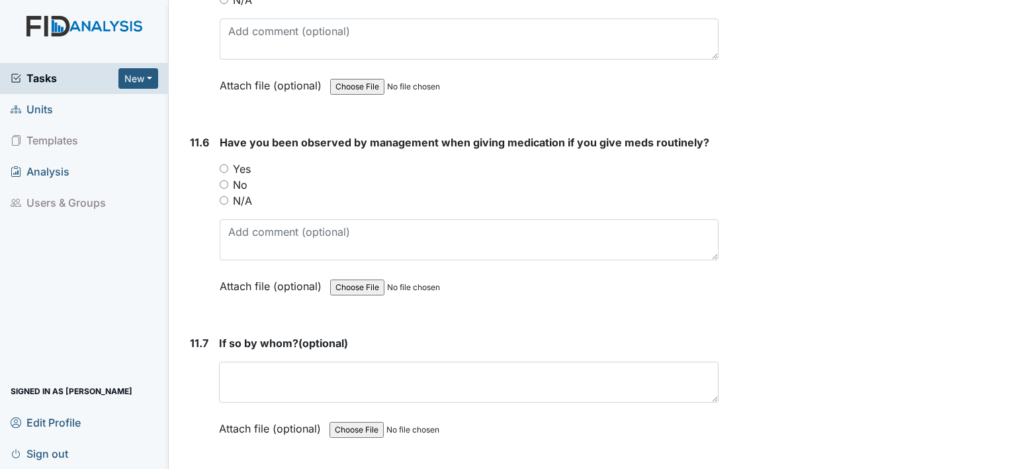
scroll to position [22023, 0]
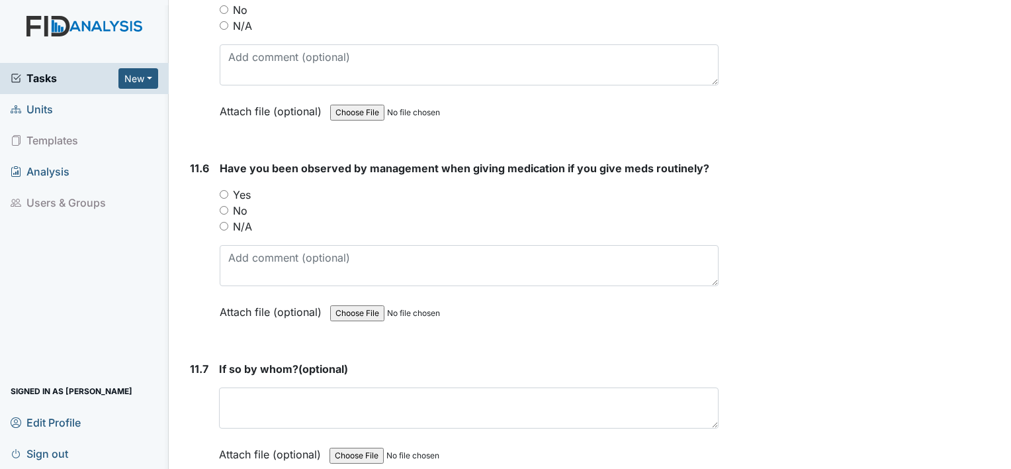
type textarea "Follow the 6 rights of medication:"
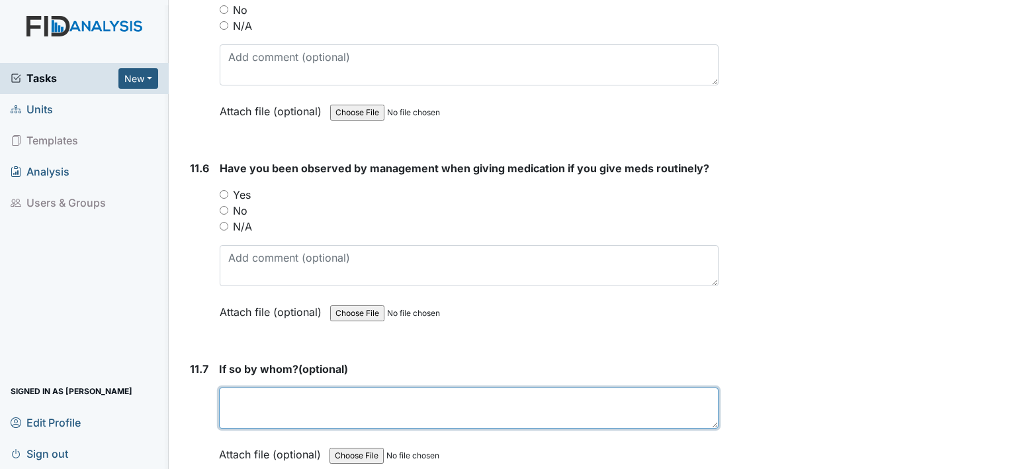
click at [565, 387] on textarea at bounding box center [469, 407] width 500 height 41
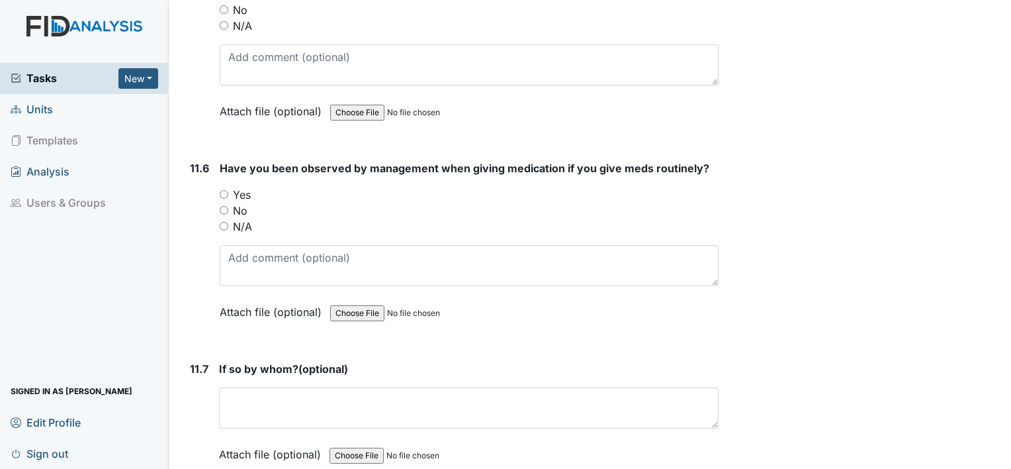
click at [224, 190] on input "Yes" at bounding box center [224, 194] width 9 height 9
radio input "true"
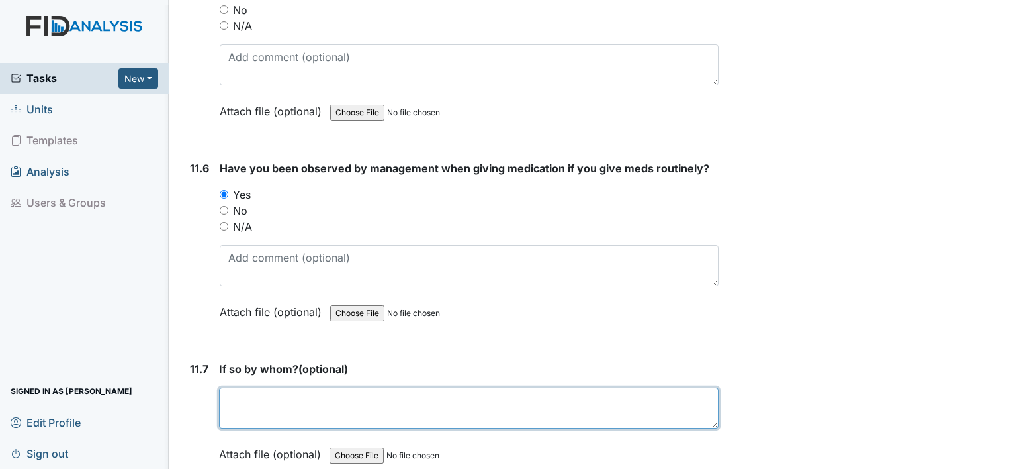
click at [294, 387] on textarea at bounding box center [469, 407] width 500 height 41
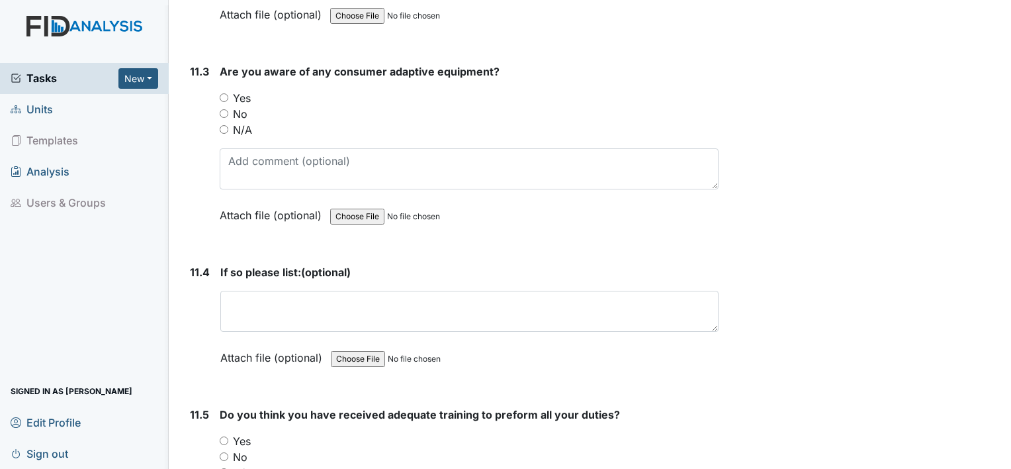
scroll to position [21573, 0]
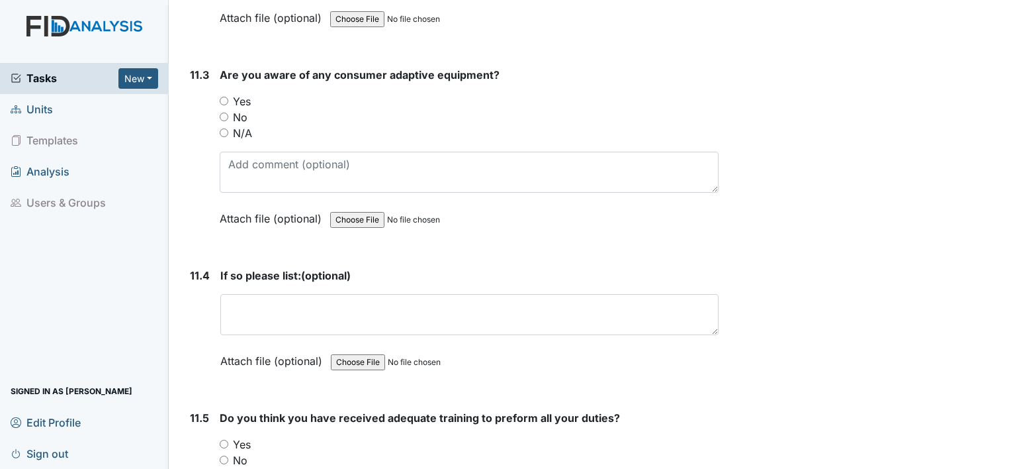
type textarea "[PERSON_NAME]"
click at [220, 439] on input "Yes" at bounding box center [224, 443] width 9 height 9
radio input "true"
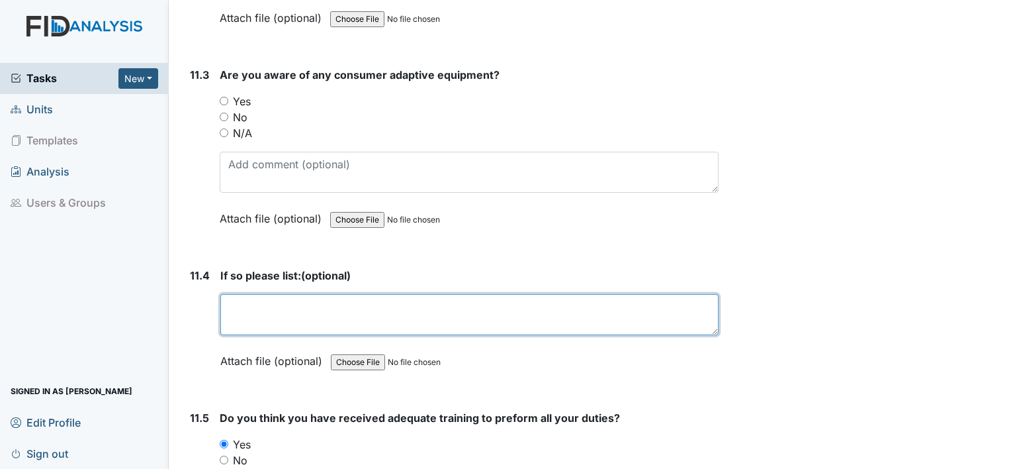
click at [264, 294] on textarea at bounding box center [469, 314] width 498 height 41
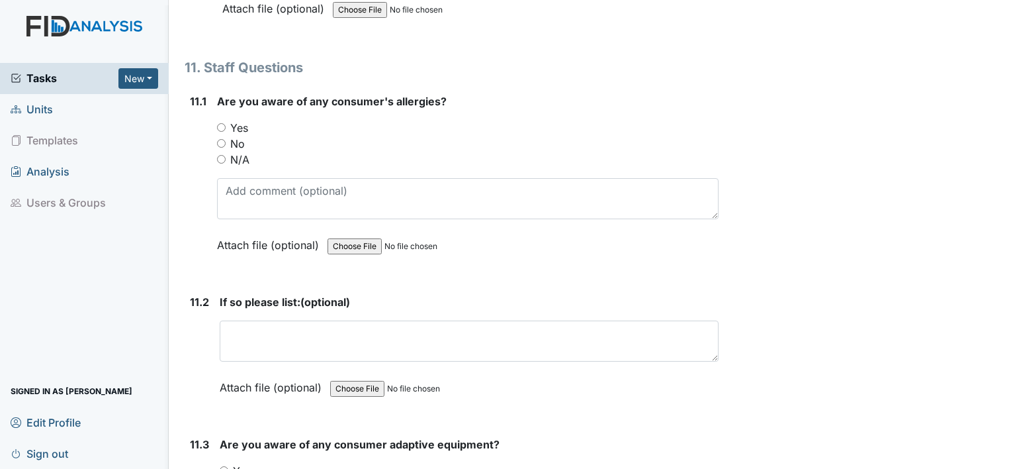
scroll to position [21203, 0]
type textarea "n/a"
click at [225, 467] on input "Yes" at bounding box center [224, 471] width 9 height 9
radio input "true"
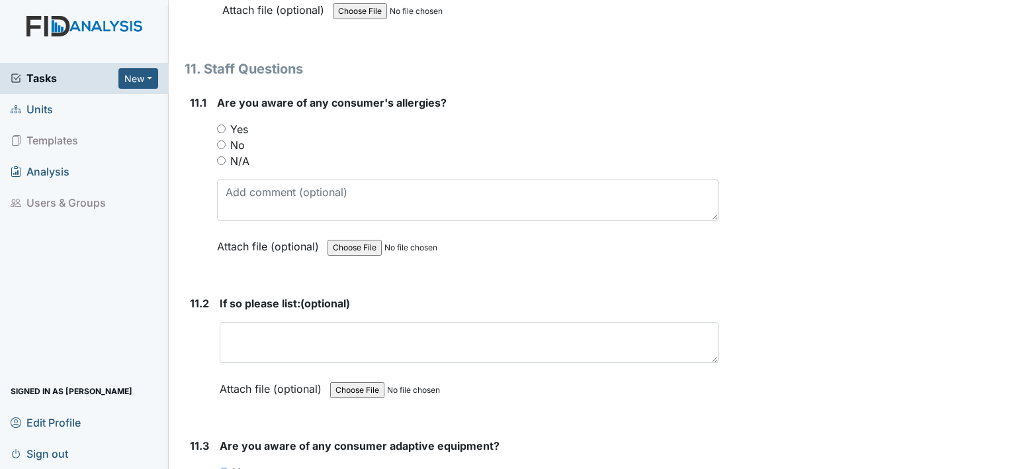
type textarea "MG c pap machine, DC eyeglasses, TG eyeglasses"
click at [220, 124] on input "Yes" at bounding box center [221, 128] width 9 height 9
radio input "true"
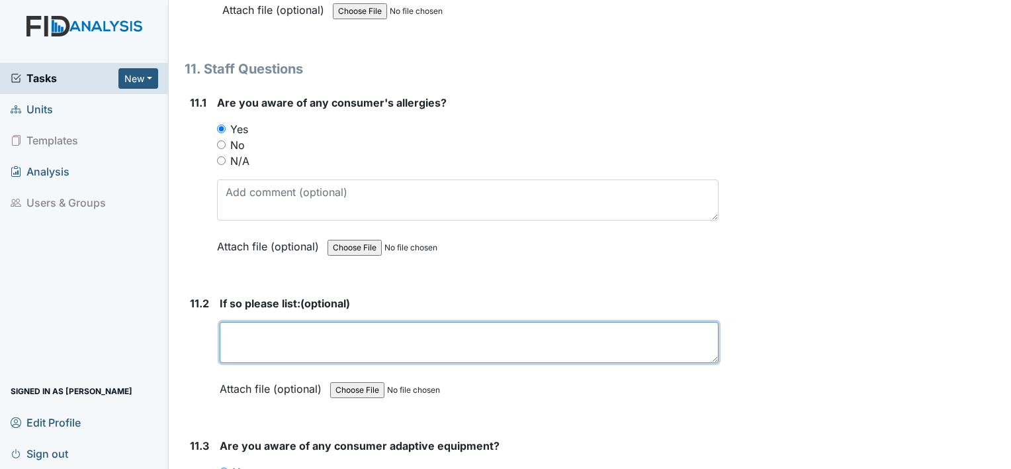
click at [246, 322] on textarea at bounding box center [469, 342] width 499 height 41
click at [426, 322] on textarea "VM amoxicillin and penicillin" at bounding box center [469, 342] width 499 height 41
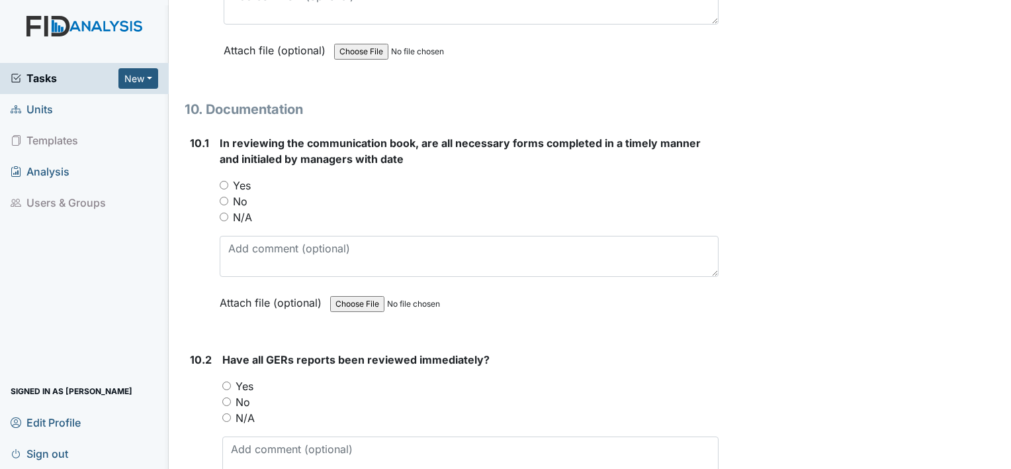
scroll to position [20541, 0]
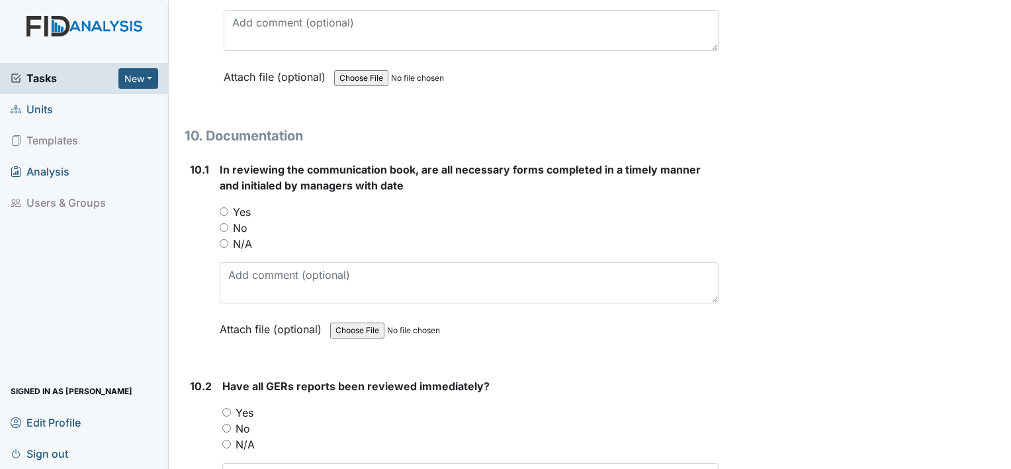
type textarea "VM amoxicillin and penicillin TG amoxicillin"
click at [224, 408] on input "Yes" at bounding box center [226, 412] width 9 height 9
radio input "true"
click at [225, 207] on input "Yes" at bounding box center [224, 211] width 9 height 9
radio input "true"
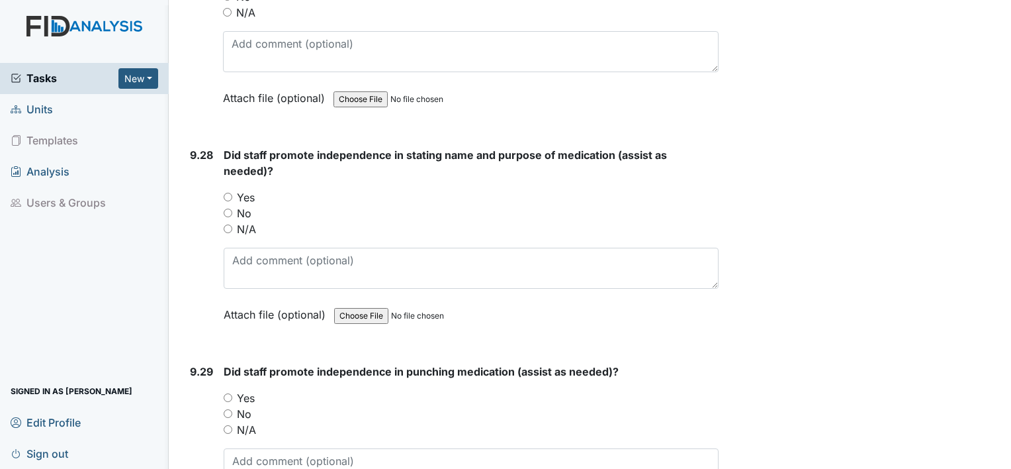
scroll to position [20091, 0]
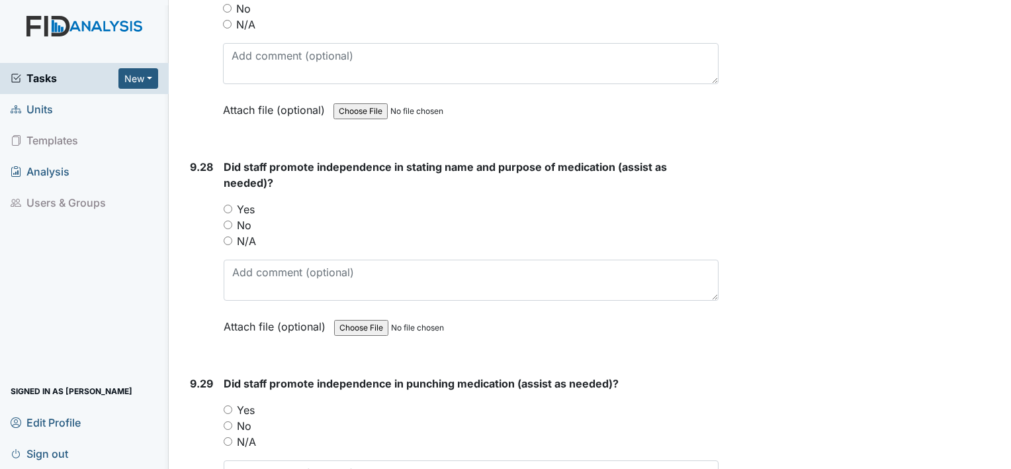
click at [226, 405] on input "Yes" at bounding box center [228, 409] width 9 height 9
radio input "true"
click at [228, 204] on input "Yes" at bounding box center [228, 208] width 9 height 9
radio input "true"
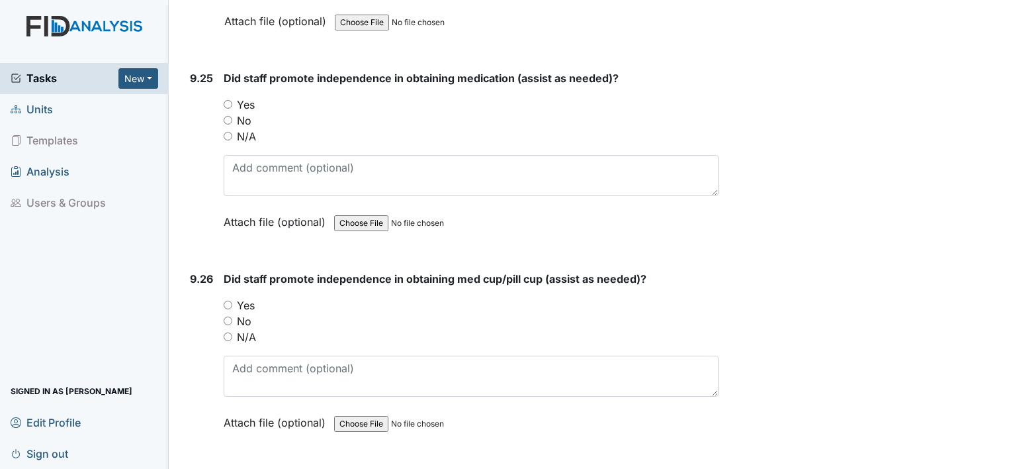
scroll to position [19562, 0]
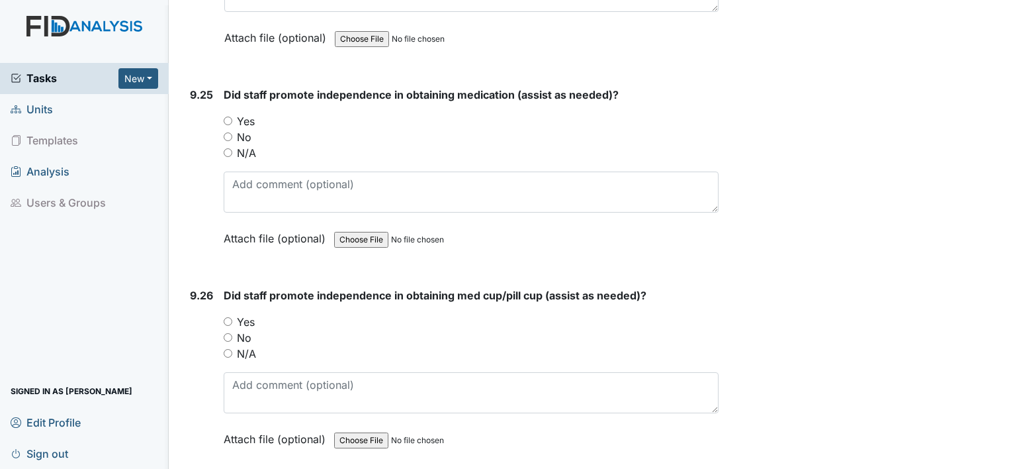
radio input "true"
click at [231, 317] on input "Yes" at bounding box center [228, 321] width 9 height 9
radio input "true"
click at [227, 116] on input "Yes" at bounding box center [228, 120] width 9 height 9
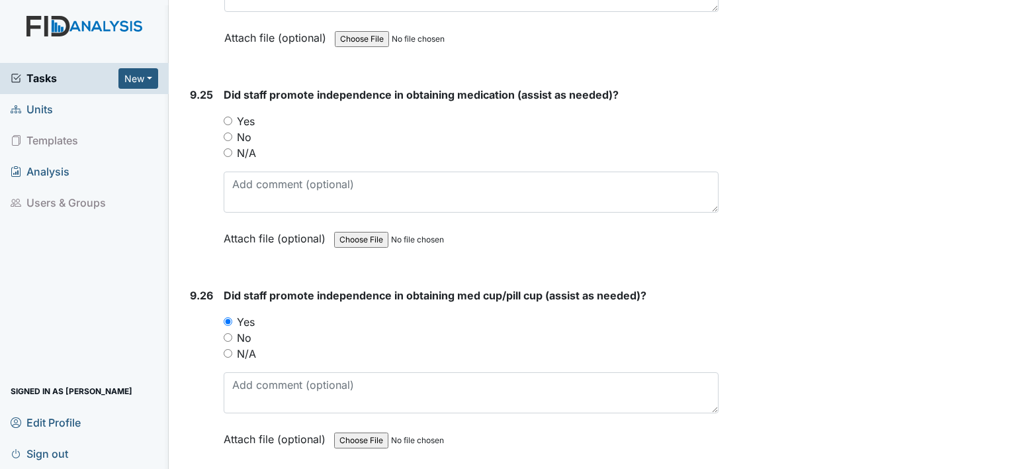
radio input "true"
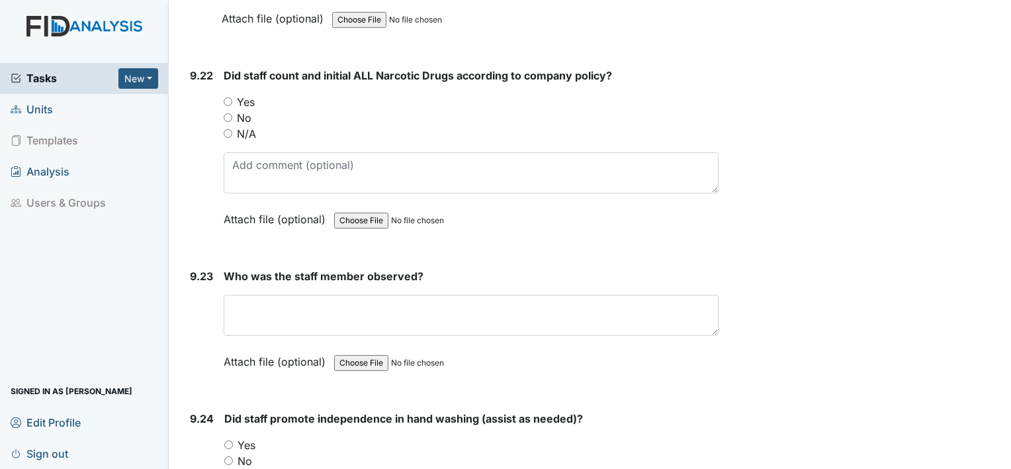
scroll to position [19032, 0]
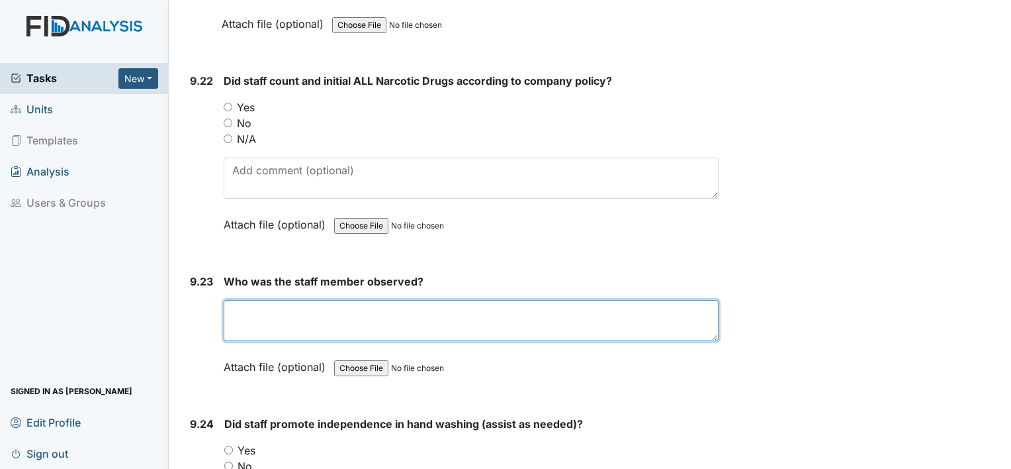
click at [322, 300] on textarea at bounding box center [471, 320] width 495 height 41
type textarea "Ironda Owens"
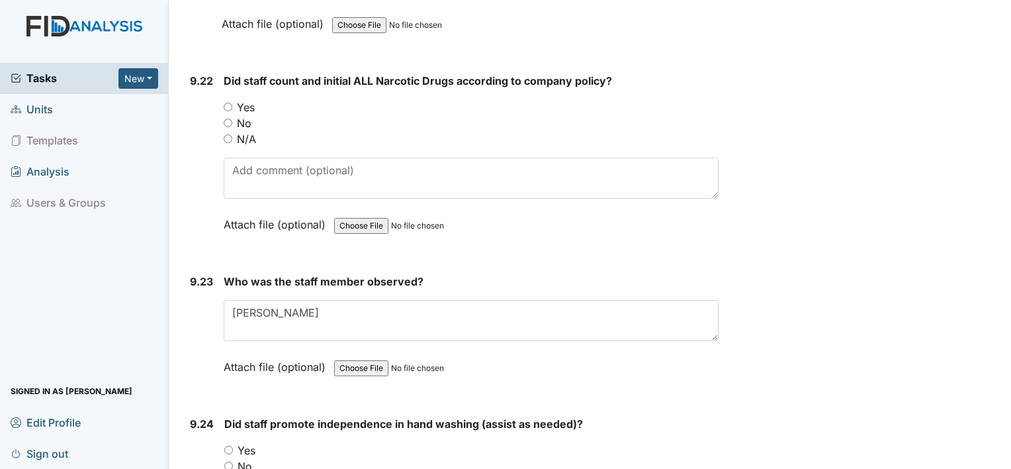
click at [225, 103] on input "Yes" at bounding box center [228, 107] width 9 height 9
radio input "true"
click at [226, 445] on input "Yes" at bounding box center [228, 449] width 9 height 9
radio input "true"
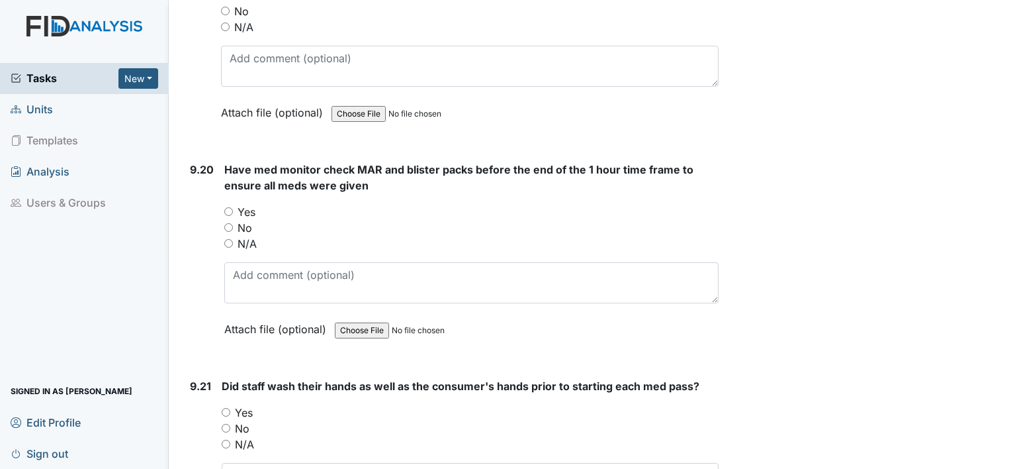
scroll to position [18503, 0]
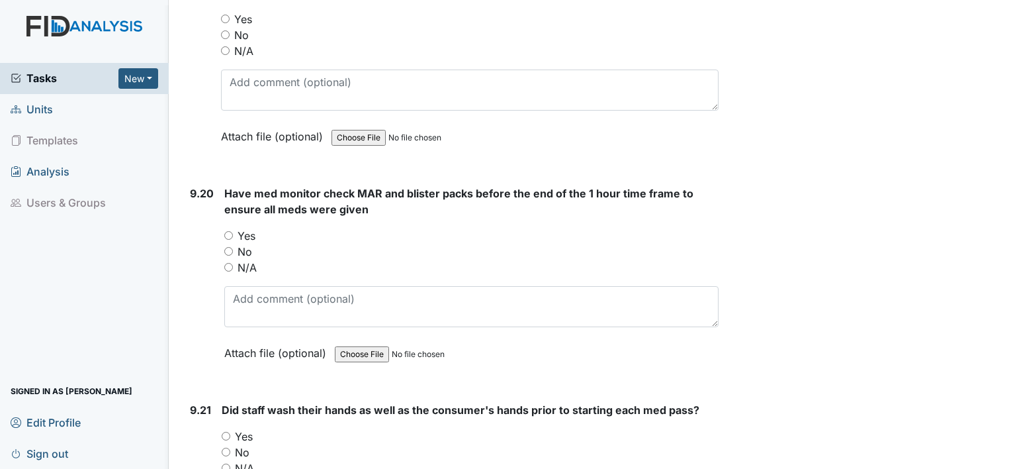
click at [228, 431] on input "Yes" at bounding box center [226, 435] width 9 height 9
radio input "true"
click at [228, 228] on div "Yes" at bounding box center [471, 236] width 494 height 16
click at [228, 231] on input "Yes" at bounding box center [228, 235] width 9 height 9
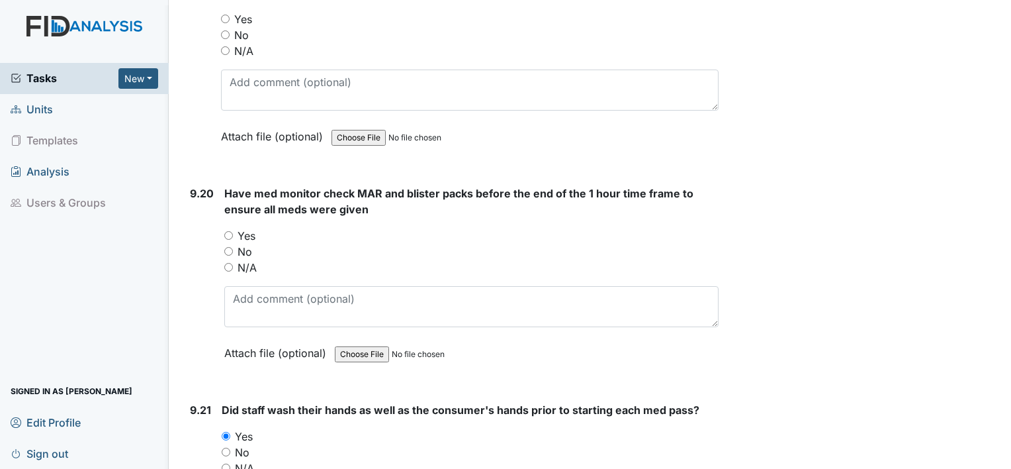
radio input "true"
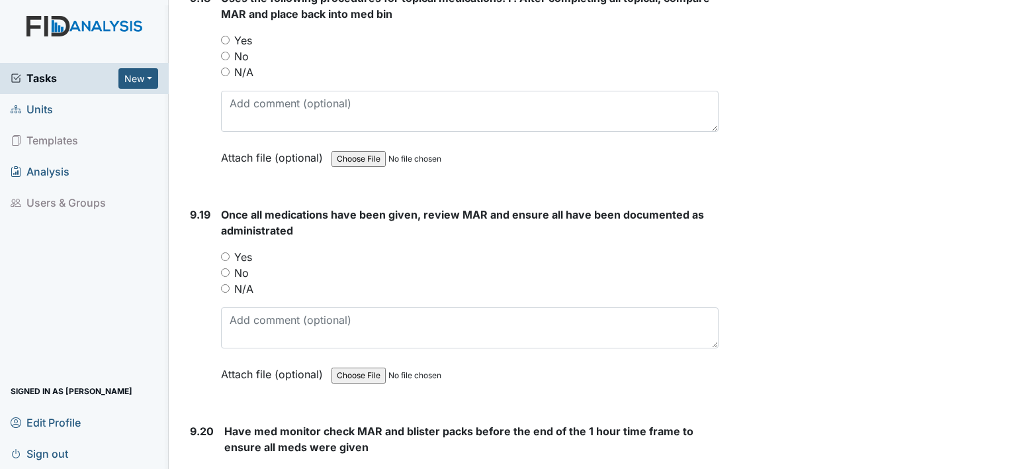
scroll to position [18265, 0]
click at [224, 253] on input "Yes" at bounding box center [225, 257] width 9 height 9
radio input "true"
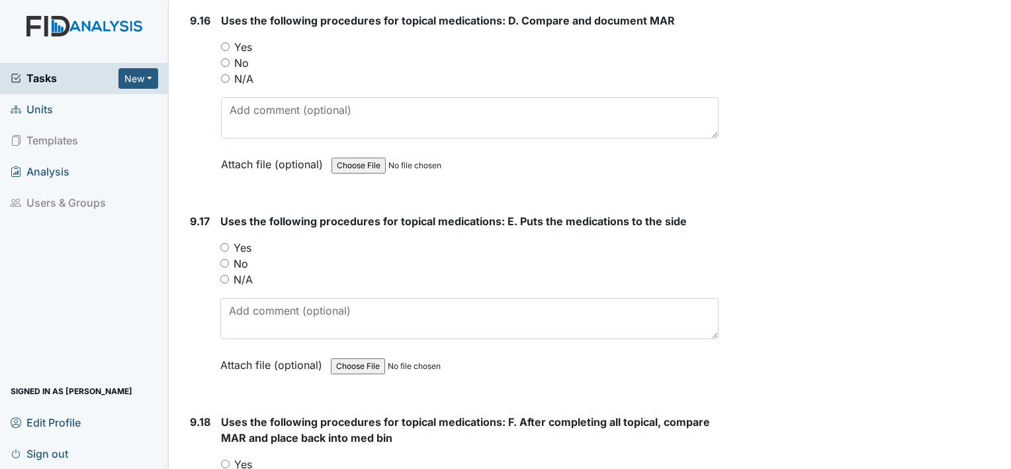
scroll to position [17841, 0]
click at [222, 460] on input "Yes" at bounding box center [225, 464] width 9 height 9
radio input "true"
click at [222, 244] on input "Yes" at bounding box center [224, 248] width 9 height 9
radio input "true"
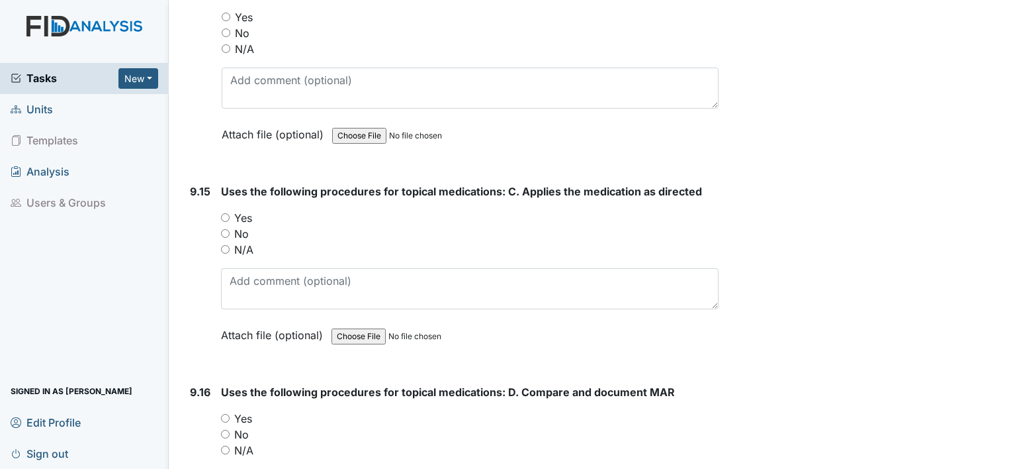
scroll to position [17444, 0]
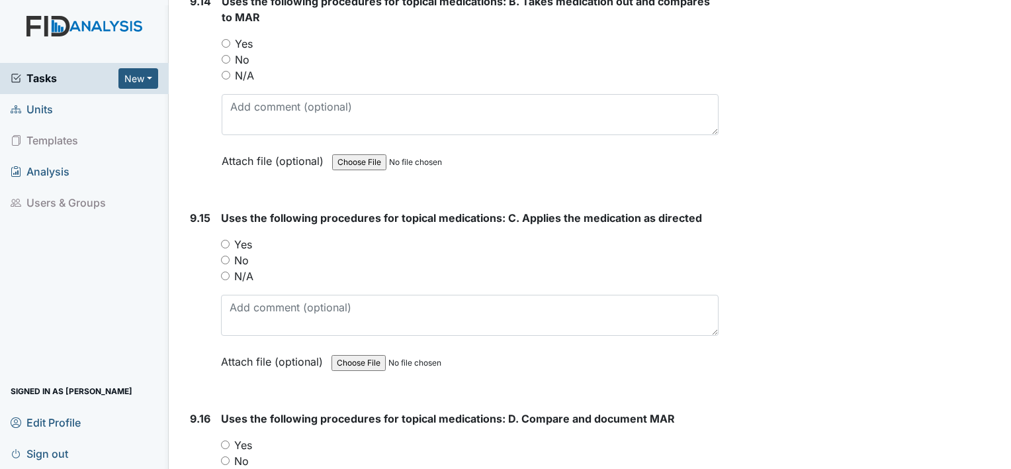
click at [224, 440] on input "Yes" at bounding box center [225, 444] width 9 height 9
radio input "true"
click at [222, 240] on input "Yes" at bounding box center [225, 244] width 9 height 9
radio input "true"
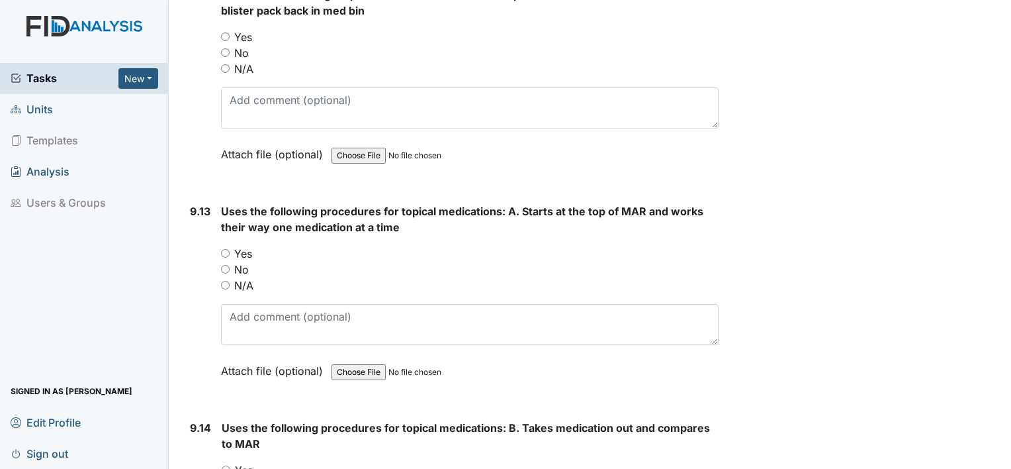
scroll to position [16994, 0]
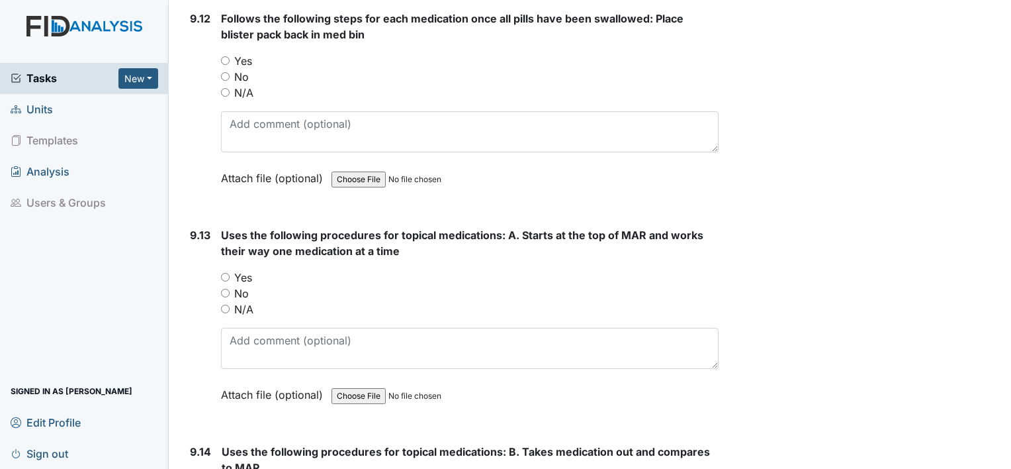
radio input "true"
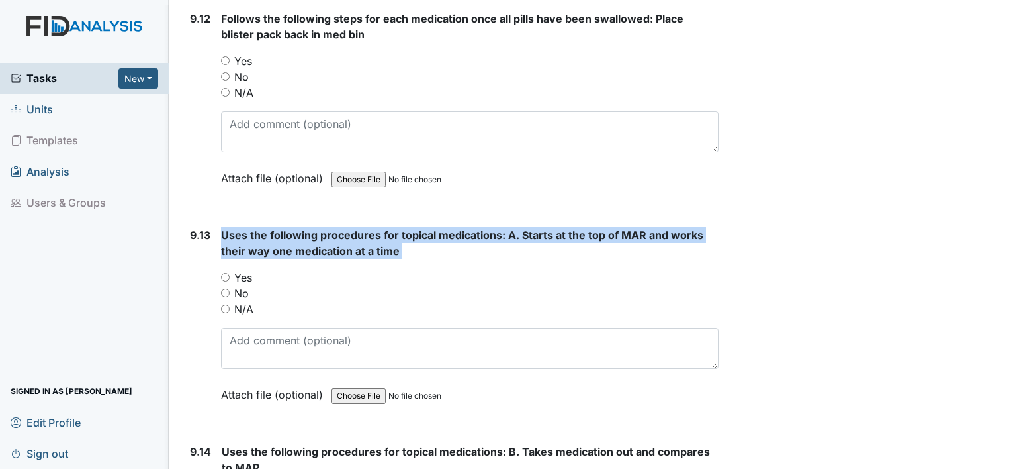
drag, startPoint x: 212, startPoint y: 208, endPoint x: 226, endPoint y: 198, distance: 17.5
click at [226, 227] on div "9.13 Uses the following procedures for topical medications: A. Starts at the to…" at bounding box center [452, 324] width 534 height 195
click at [226, 269] on div "Yes" at bounding box center [470, 277] width 498 height 16
click at [225, 273] on input "Yes" at bounding box center [225, 277] width 9 height 9
radio input "true"
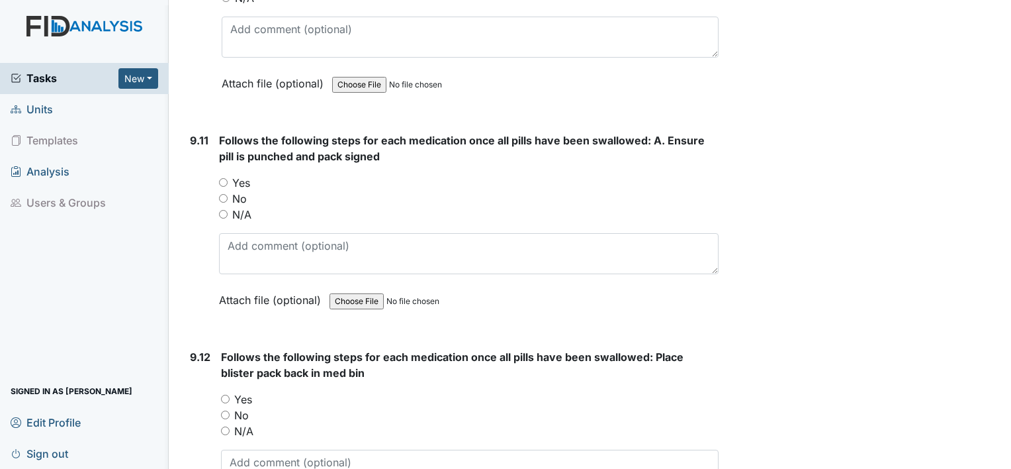
scroll to position [16650, 0]
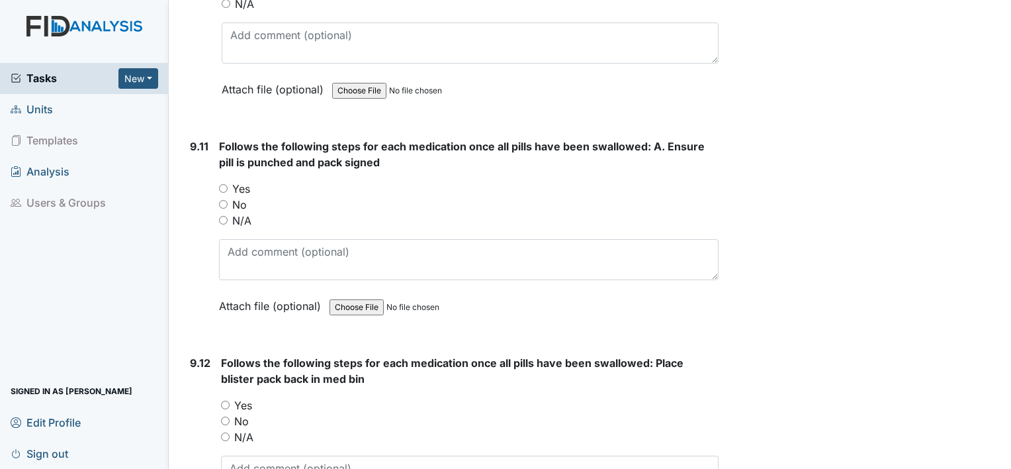
click at [232, 397] on div "Yes" at bounding box center [470, 405] width 498 height 16
click at [226, 400] on input "Yes" at bounding box center [225, 404] width 9 height 9
radio input "true"
click at [220, 181] on div "Yes" at bounding box center [469, 189] width 500 height 16
click at [223, 184] on input "Yes" at bounding box center [223, 188] width 9 height 9
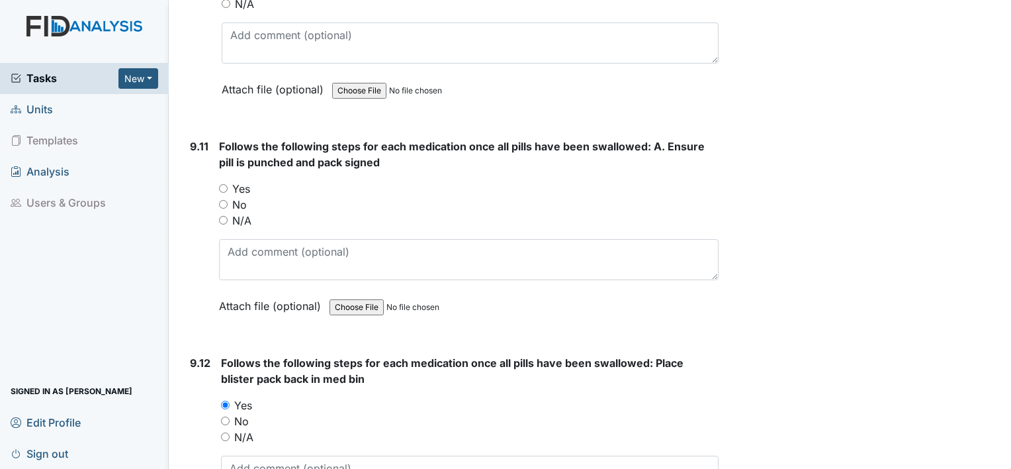
radio input "true"
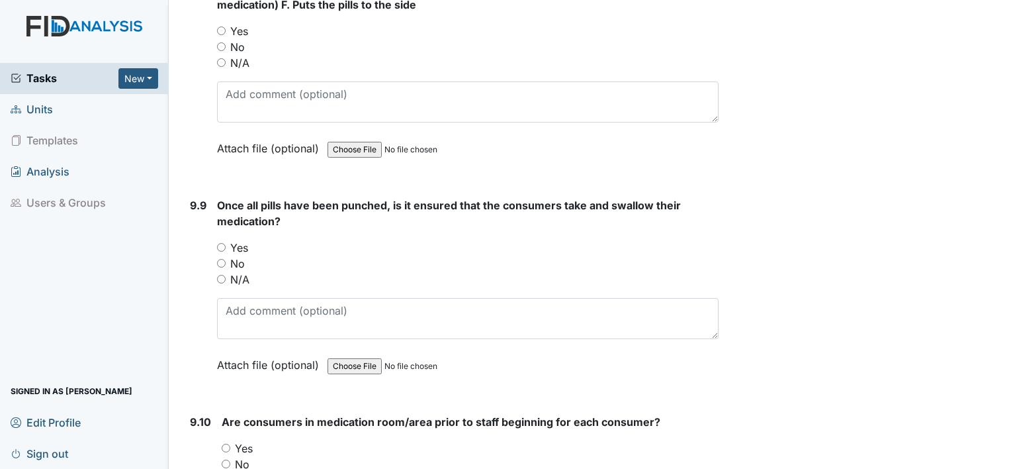
scroll to position [16173, 0]
click at [225, 444] on input "Yes" at bounding box center [226, 448] width 9 height 9
radio input "true"
click at [222, 244] on input "Yes" at bounding box center [221, 248] width 9 height 9
radio input "true"
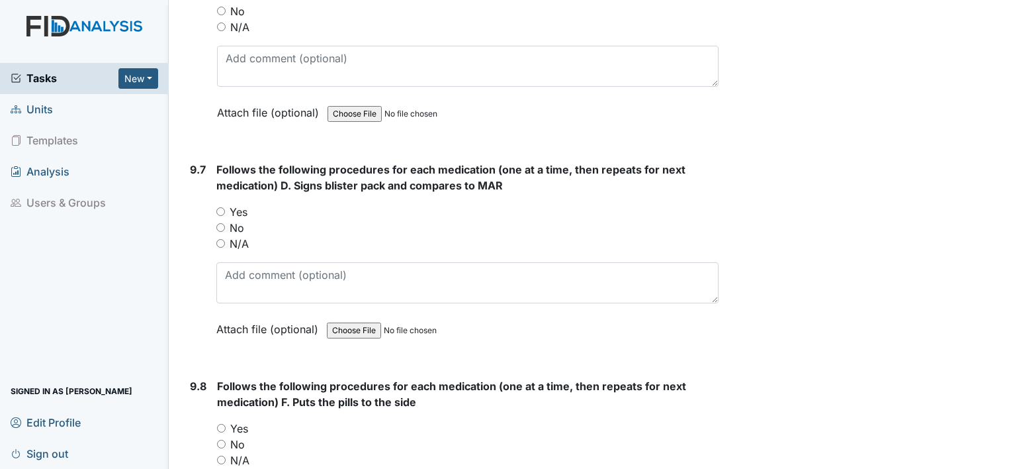
scroll to position [15776, 0]
drag, startPoint x: 219, startPoint y: 359, endPoint x: 218, endPoint y: 141, distance: 217.7
click at [218, 208] on input "Yes" at bounding box center [220, 212] width 9 height 9
radio input "true"
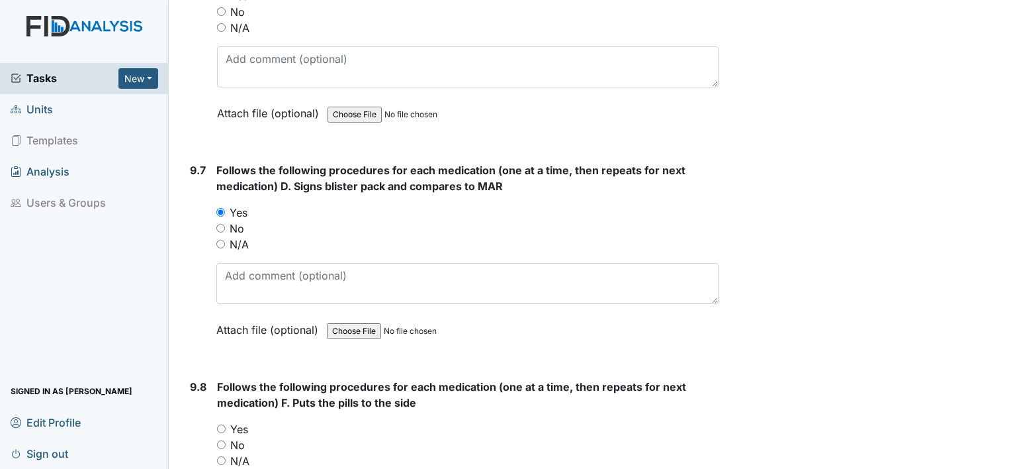
click at [220, 424] on input "Yes" at bounding box center [221, 428] width 9 height 9
radio input "true"
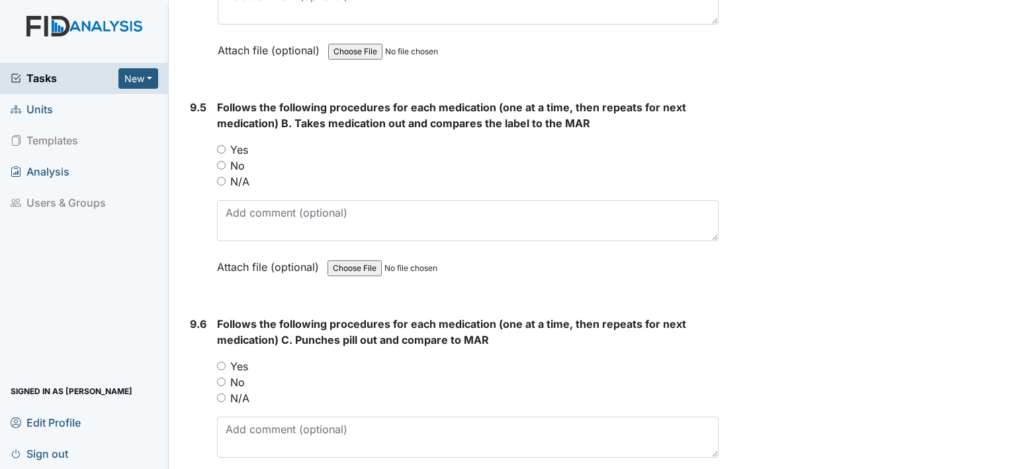
scroll to position [15406, 0]
click at [214, 316] on div "9.6 Follows the following procedures for each medication (one at a time, then r…" at bounding box center [452, 413] width 534 height 195
click at [222, 362] on input "Yes" at bounding box center [221, 366] width 9 height 9
radio input "true"
click at [222, 146] on input "Yes" at bounding box center [221, 150] width 9 height 9
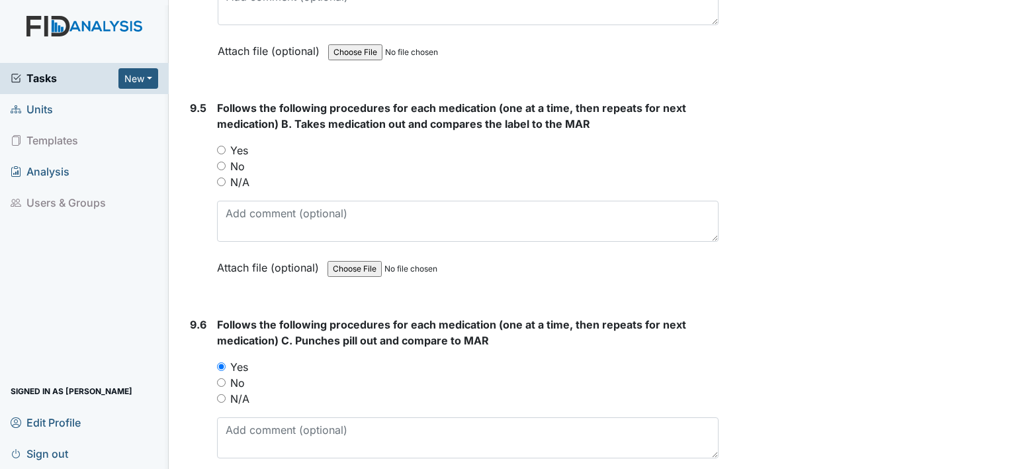
radio input "true"
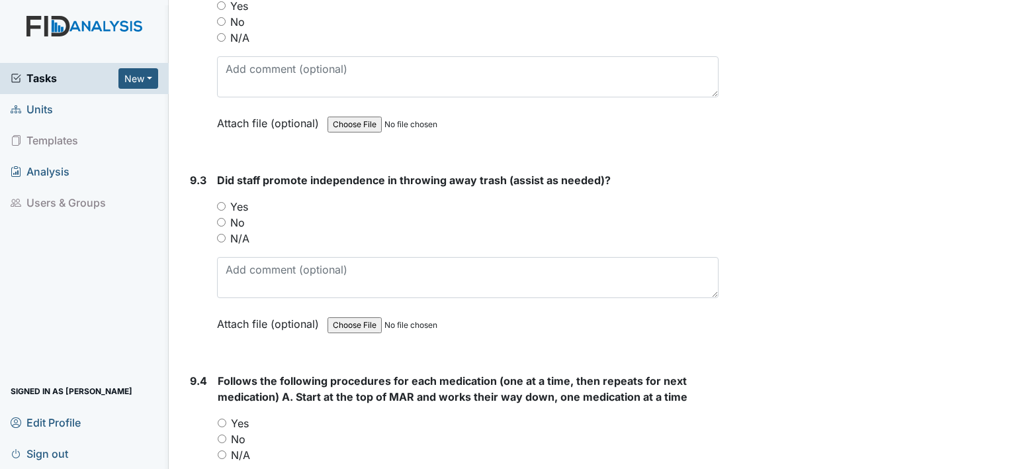
scroll to position [14903, 0]
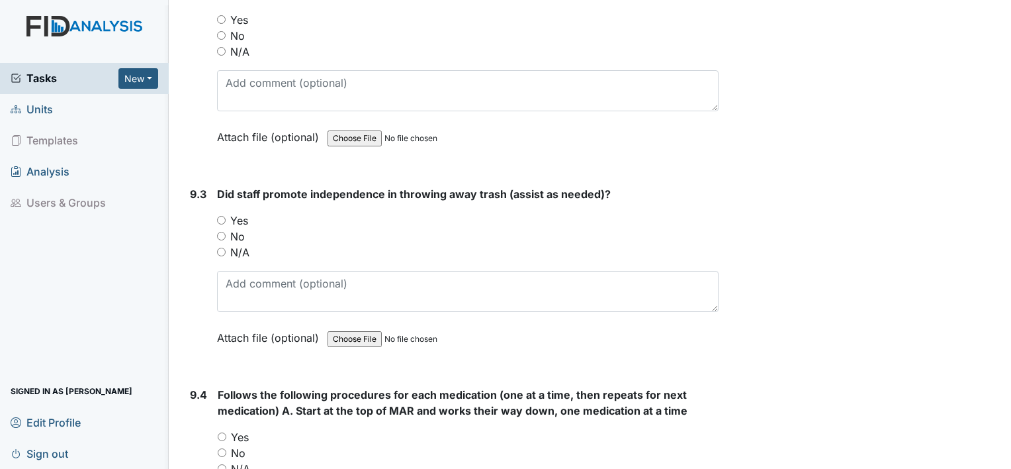
click at [220, 216] on input "Yes" at bounding box center [221, 220] width 9 height 9
radio input "true"
click at [222, 432] on input "Yes" at bounding box center [222, 436] width 9 height 9
radio input "true"
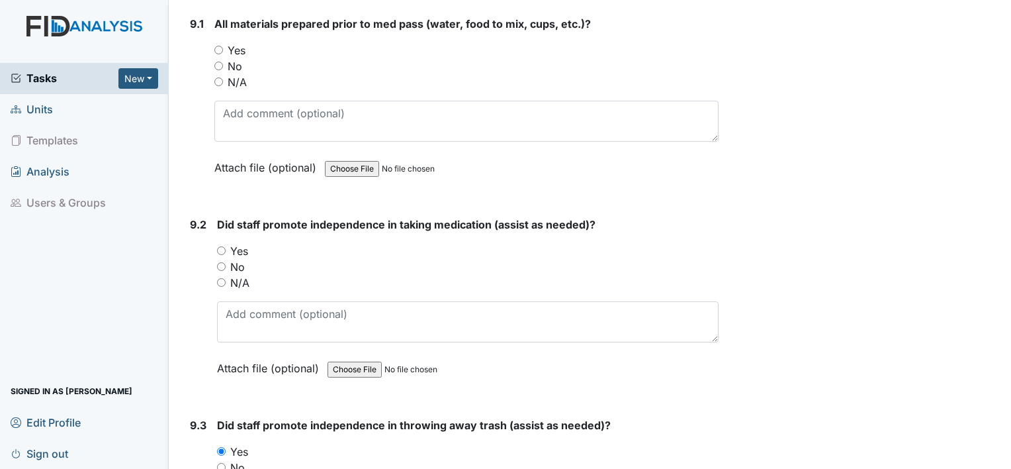
scroll to position [14664, 0]
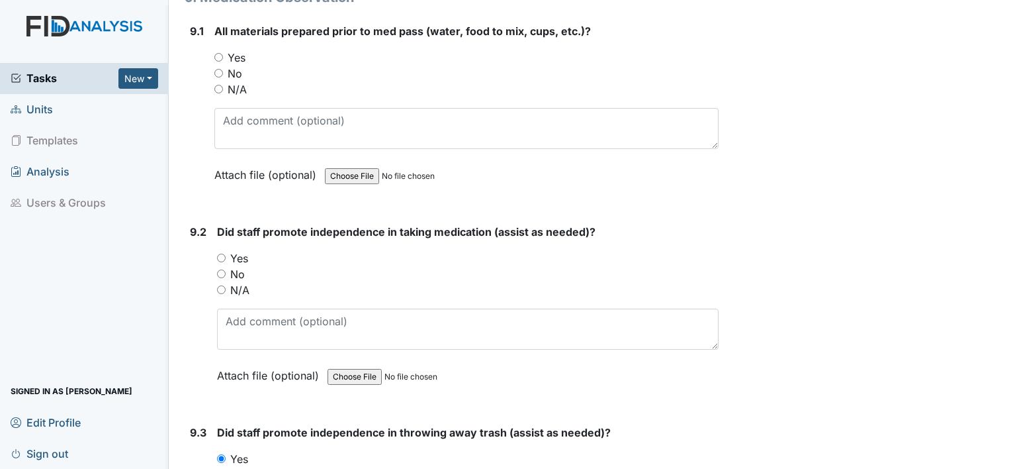
click at [222, 250] on div "Yes" at bounding box center [468, 258] width 502 height 16
click at [220, 253] on input "Yes" at bounding box center [221, 257] width 9 height 9
radio input "true"
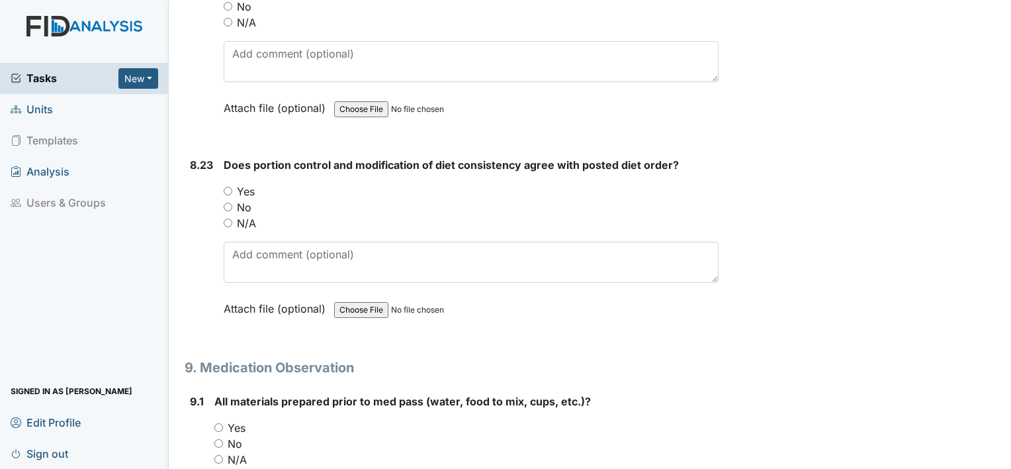
scroll to position [14294, 0]
click at [218, 424] on input "Yes" at bounding box center [218, 428] width 9 height 9
radio input "true"
click at [230, 187] on input "Yes" at bounding box center [228, 191] width 9 height 9
radio input "true"
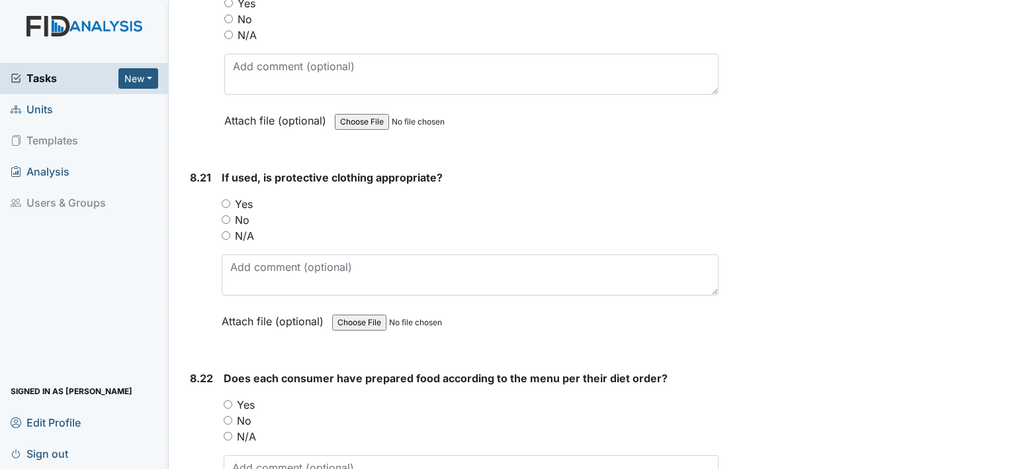
scroll to position [13870, 0]
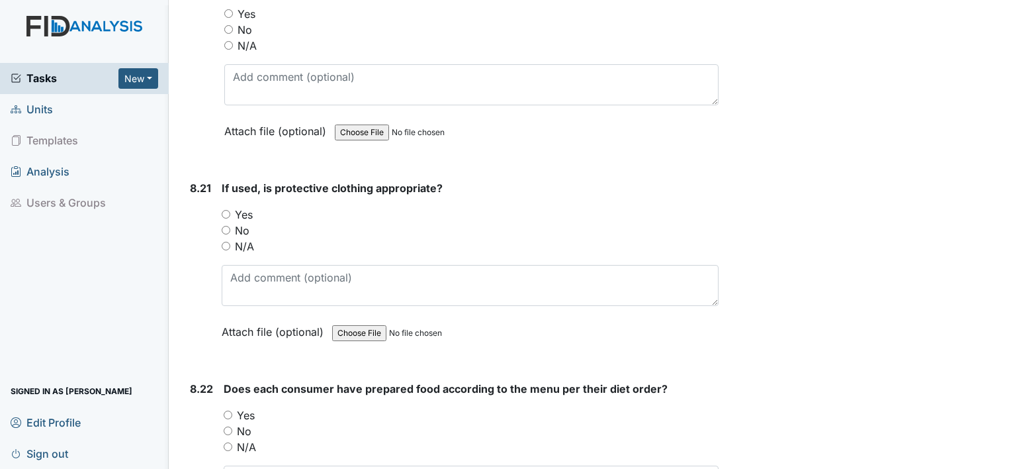
click at [226, 410] on input "Yes" at bounding box center [228, 414] width 9 height 9
radio input "true"
click at [222, 210] on input "Yes" at bounding box center [226, 214] width 9 height 9
radio input "true"
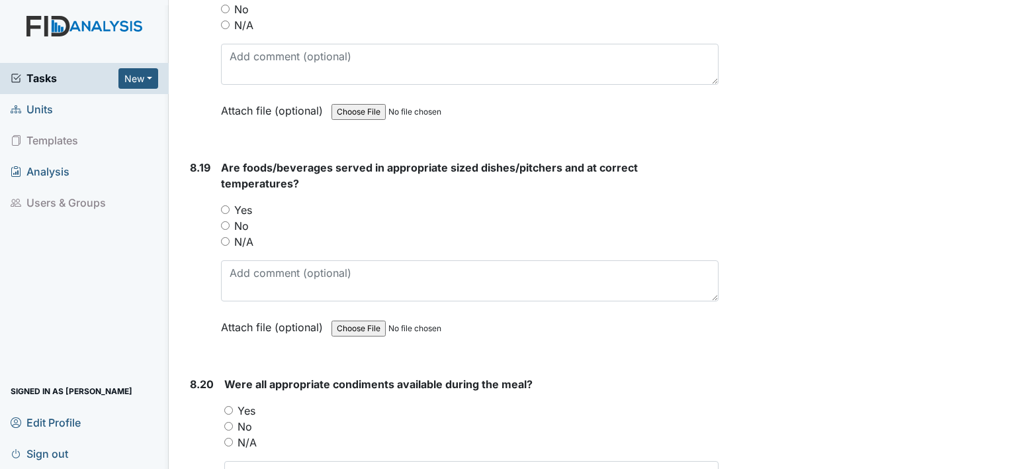
scroll to position [13473, 0]
click at [228, 406] on input "Yes" at bounding box center [228, 410] width 9 height 9
radio input "true"
click at [222, 206] on input "Yes" at bounding box center [225, 210] width 9 height 9
radio input "true"
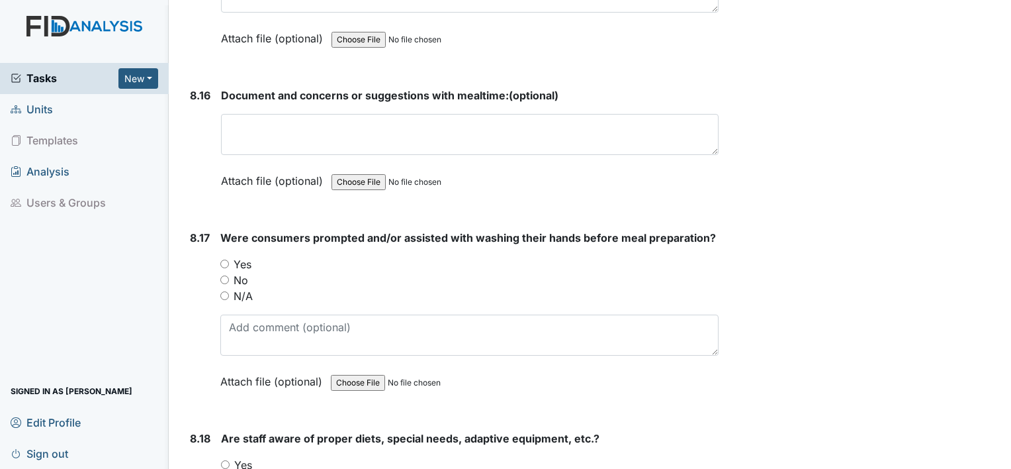
scroll to position [12997, 0]
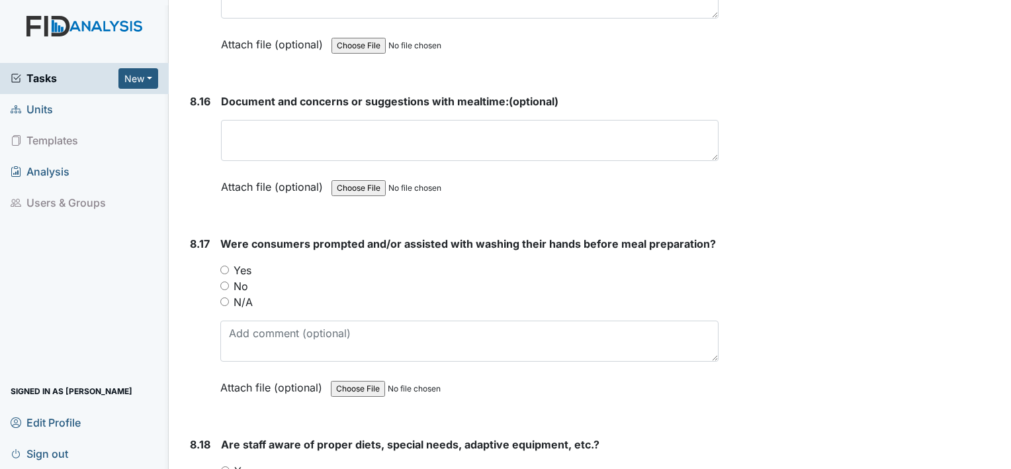
click at [222, 466] on input "Yes" at bounding box center [225, 470] width 9 height 9
radio input "true"
click at [220, 281] on input "No" at bounding box center [224, 285] width 9 height 9
radio input "true"
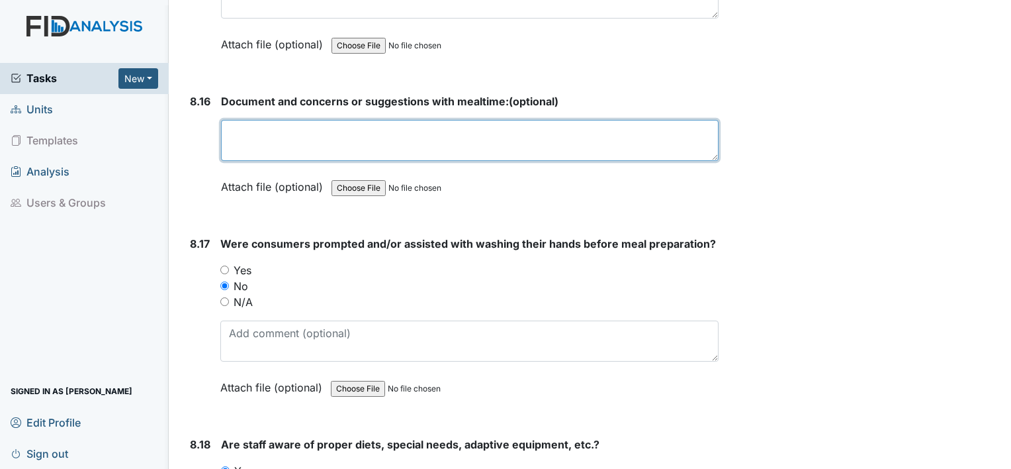
click at [261, 120] on textarea at bounding box center [470, 140] width 498 height 41
click at [670, 120] on textarea "Individuals taking more than needed and getting up from table going into refri" at bounding box center [470, 140] width 498 height 41
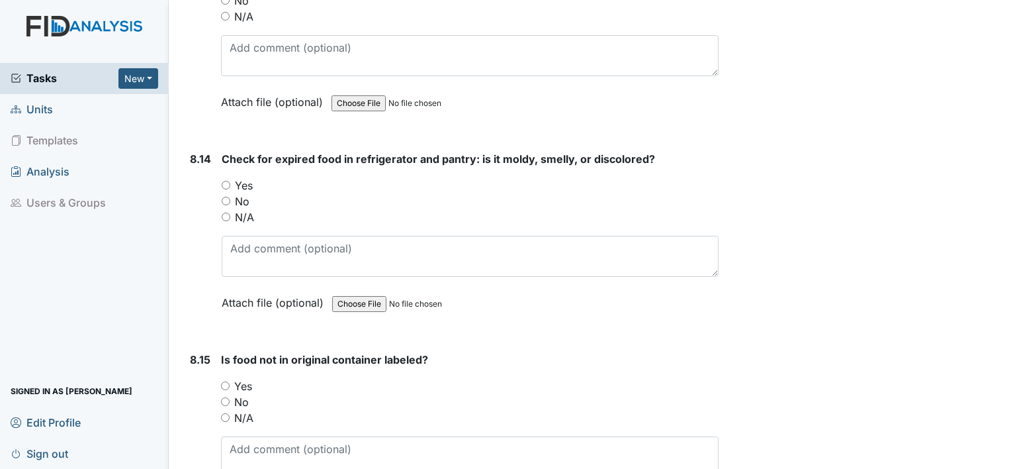
scroll to position [12520, 0]
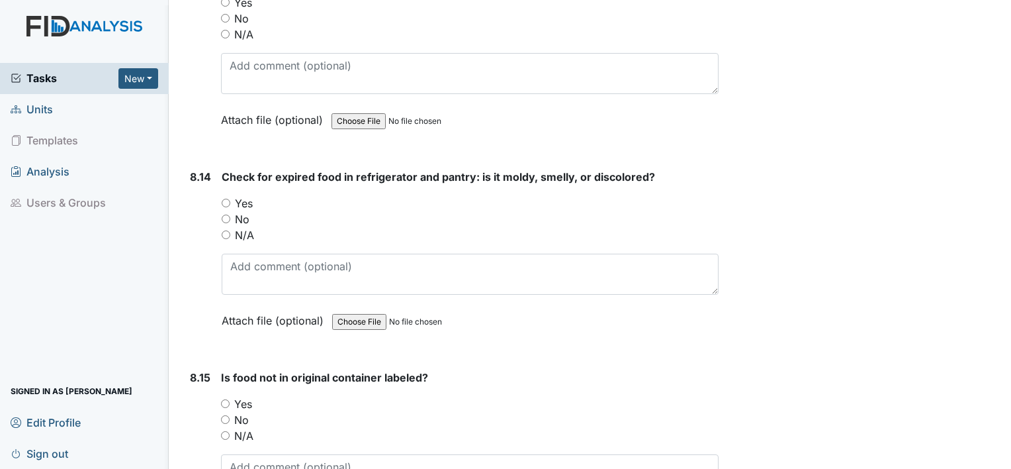
type textarea "Individuals taking more than needed leaving others without."
click at [226, 399] on input "Yes" at bounding box center [225, 403] width 9 height 9
radio input "true"
click at [222, 199] on input "Yes" at bounding box center [226, 203] width 9 height 9
radio input "true"
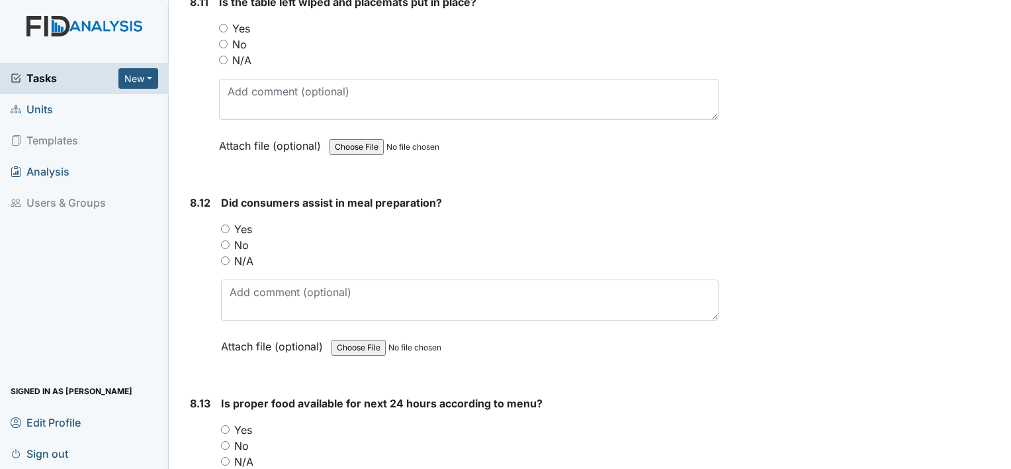
scroll to position [12070, 0]
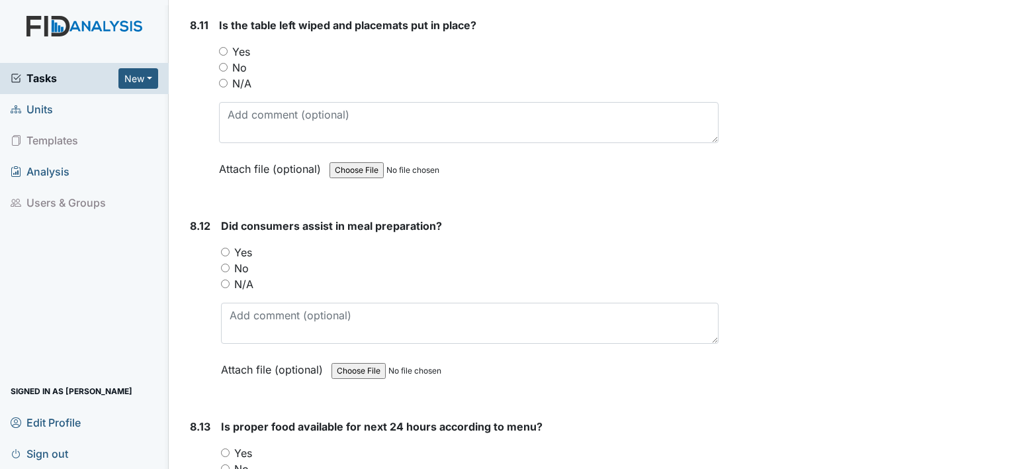
click at [224, 448] on input "Yes" at bounding box center [225, 452] width 9 height 9
radio input "true"
click at [224, 248] on input "Yes" at bounding box center [225, 252] width 9 height 9
radio input "true"
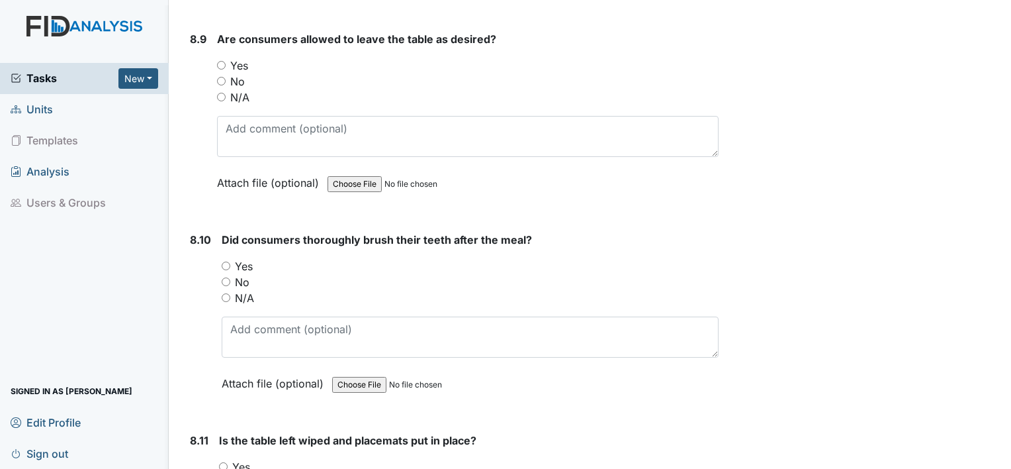
scroll to position [11647, 0]
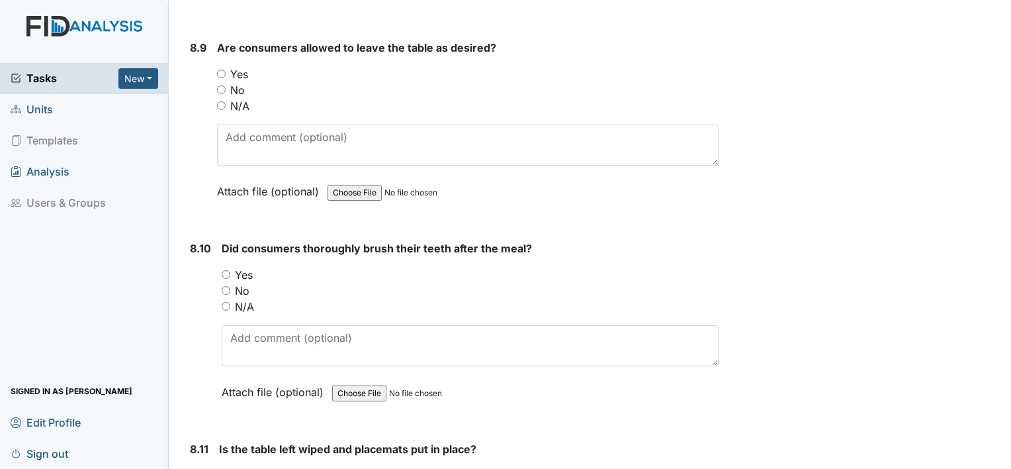
click at [222, 468] on input "Yes" at bounding box center [223, 475] width 9 height 9
radio input "true"
click at [224, 270] on input "Yes" at bounding box center [226, 274] width 9 height 9
radio input "true"
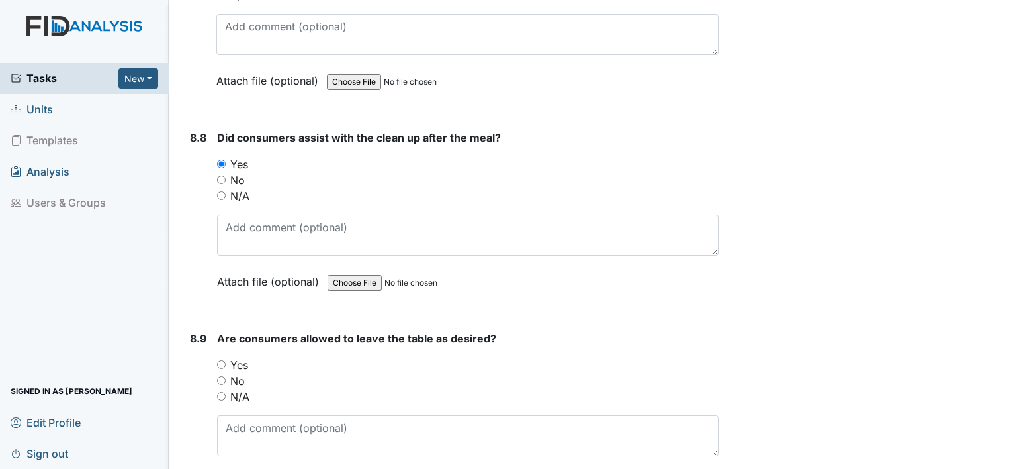
scroll to position [11356, 0]
click at [218, 361] on input "Yes" at bounding box center [221, 365] width 9 height 9
radio input "true"
